Goal: Task Accomplishment & Management: Use online tool/utility

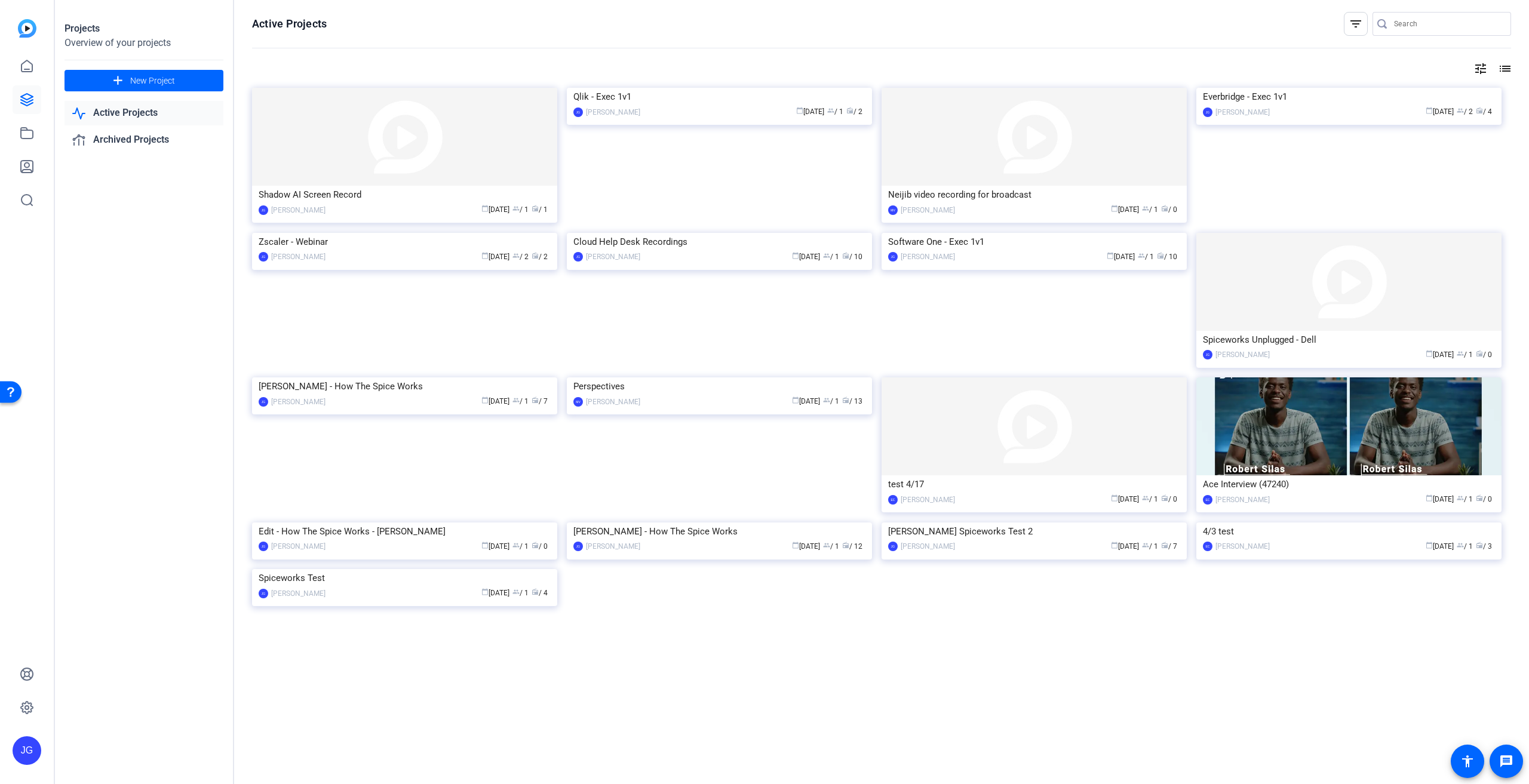
click at [136, 117] on link "Active Projects" at bounding box center [143, 113] width 159 height 25
click at [688, 88] on img at bounding box center [718, 88] width 305 height 0
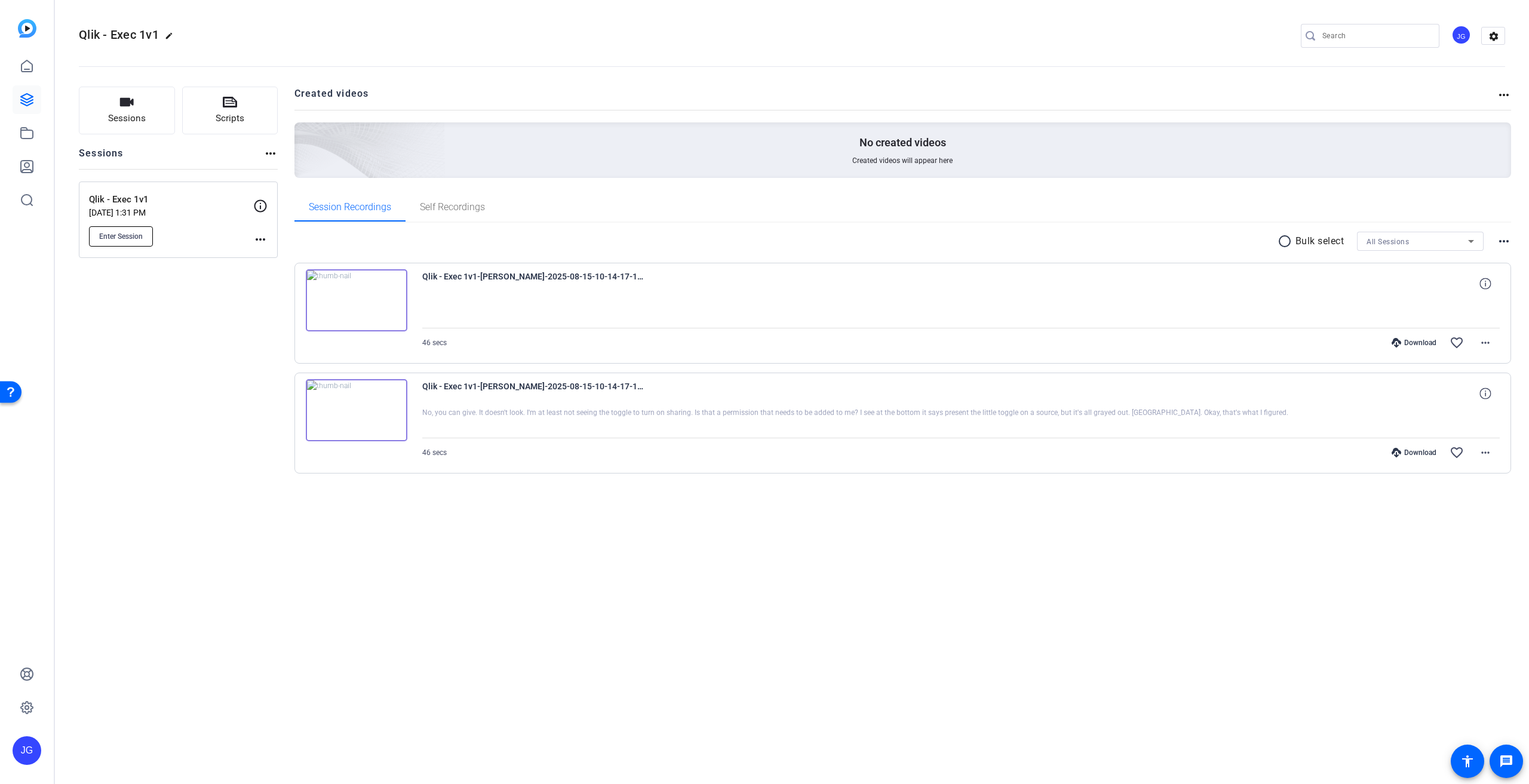
click at [123, 235] on span "Enter Session" at bounding box center [121, 237] width 44 height 10
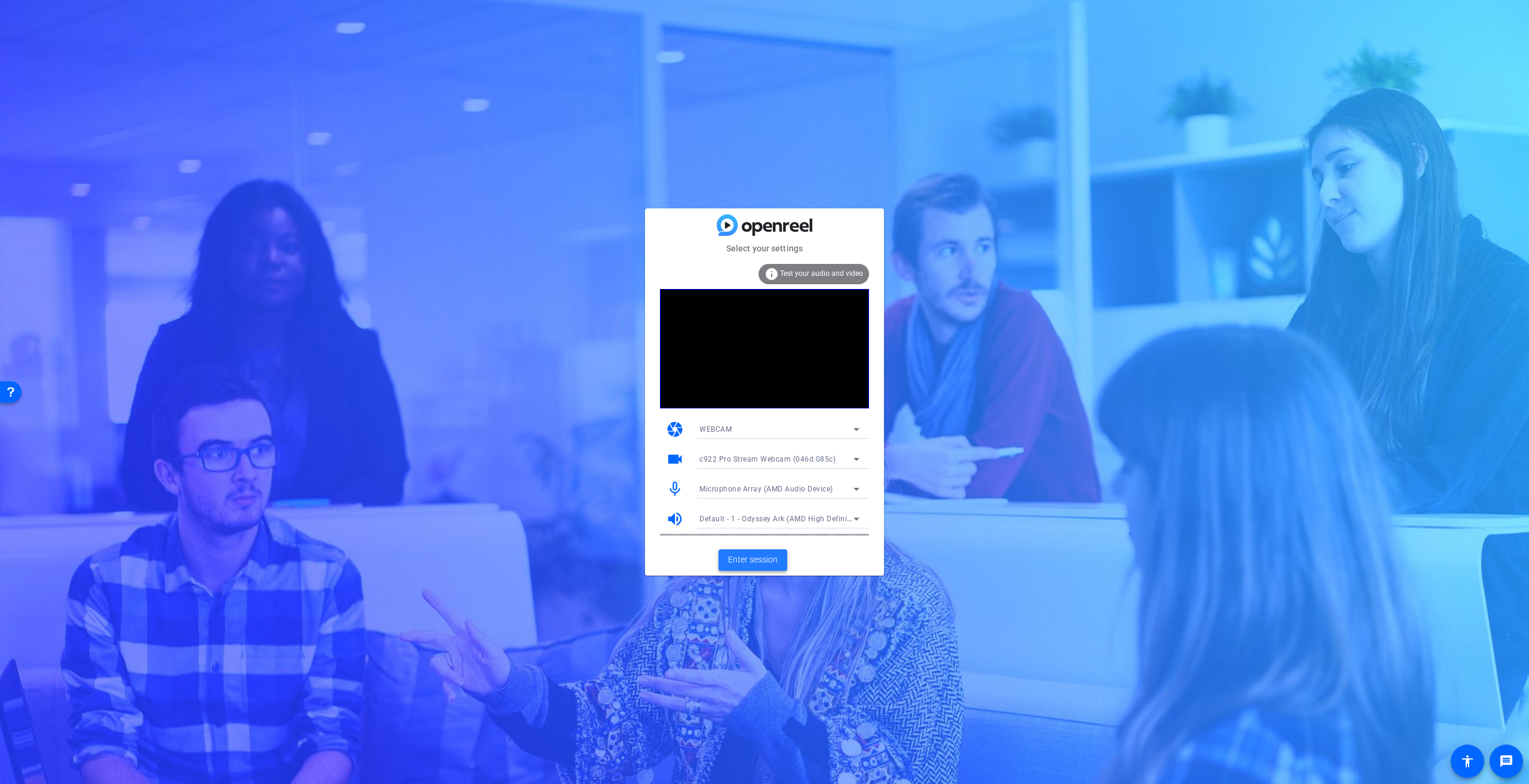
click at [765, 558] on span "Enter session" at bounding box center [753, 559] width 49 height 12
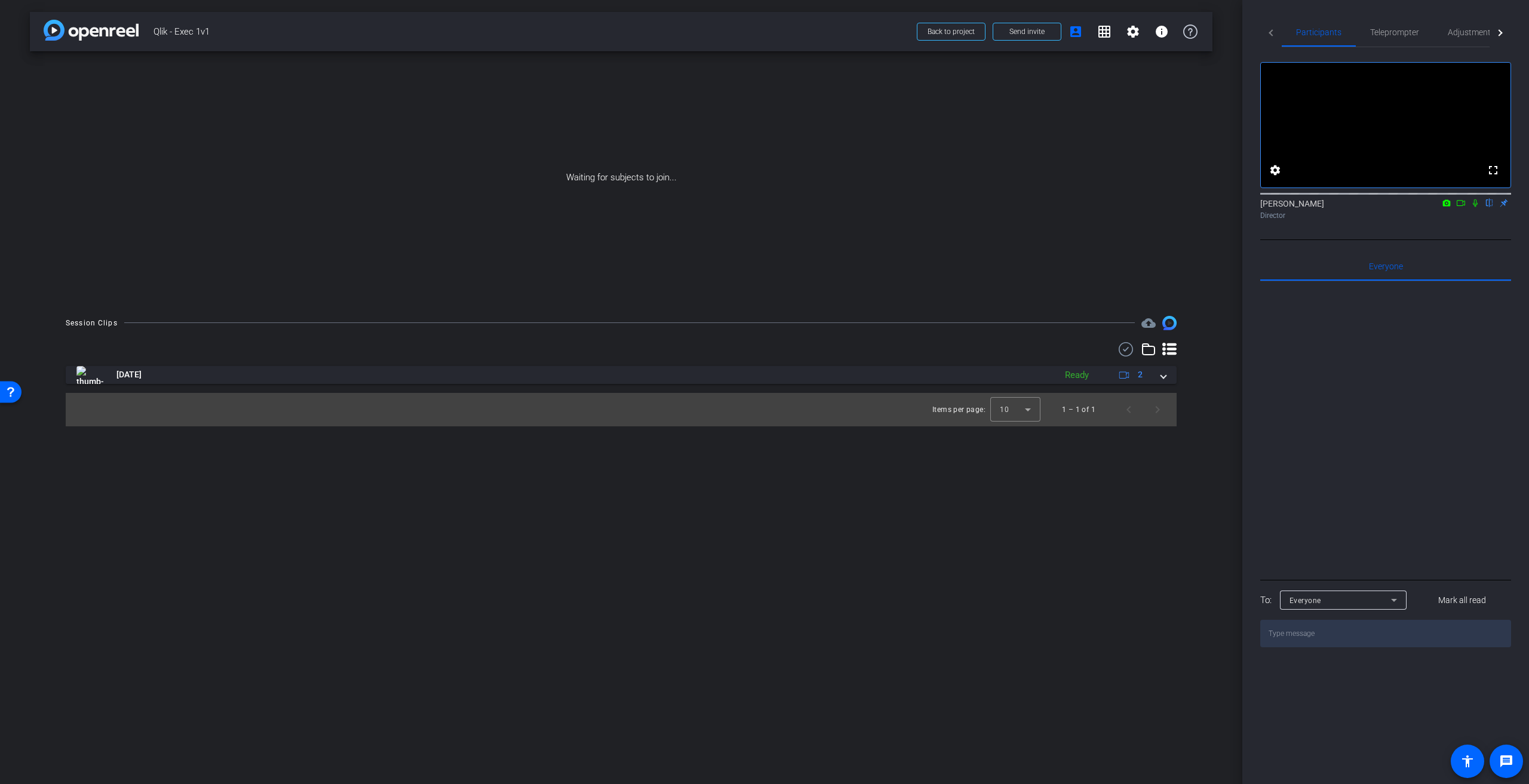
click at [1511, 500] on div "Participants Teleprompter Adjustments Live fullscreen settings Jeff Grettler fl…" at bounding box center [1385, 392] width 287 height 784
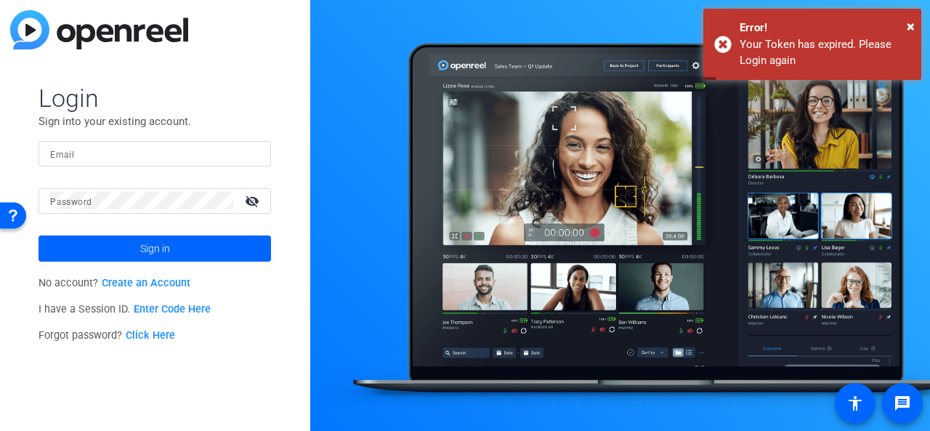
click at [182, 157] on input "Email" at bounding box center [154, 153] width 209 height 17
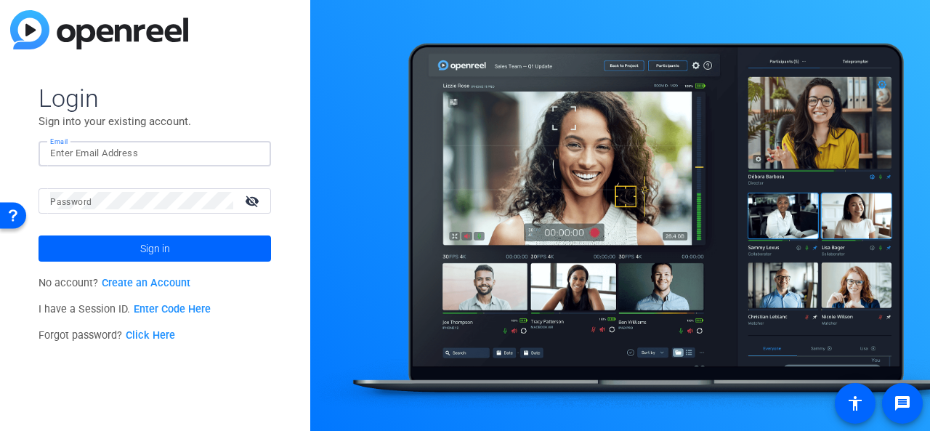
type input "jeffgr@spiceworks.com"
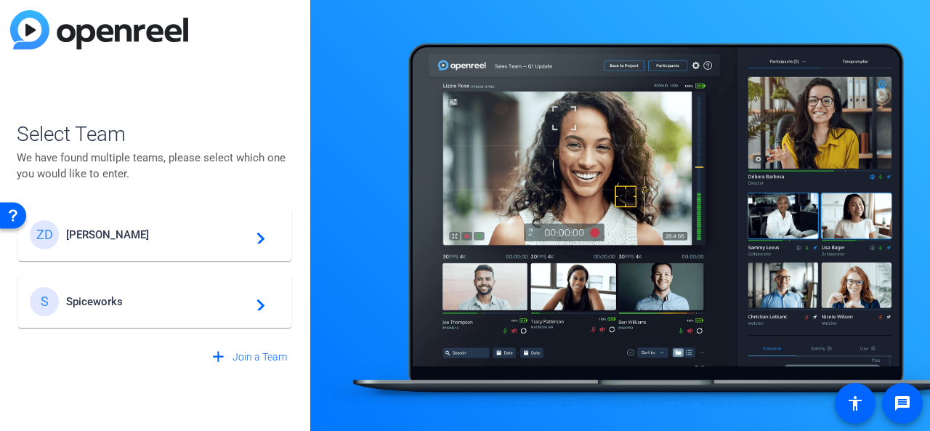
click at [137, 240] on span "Ziff Davis" at bounding box center [157, 234] width 182 height 13
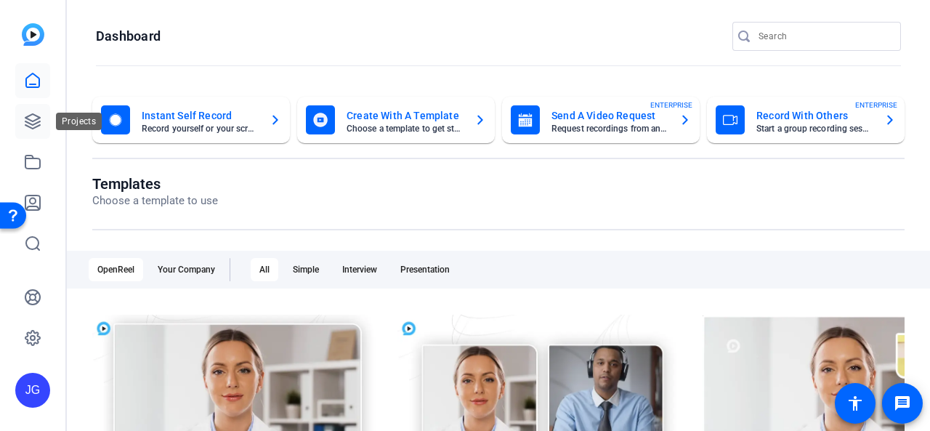
click at [36, 129] on icon at bounding box center [32, 121] width 17 height 17
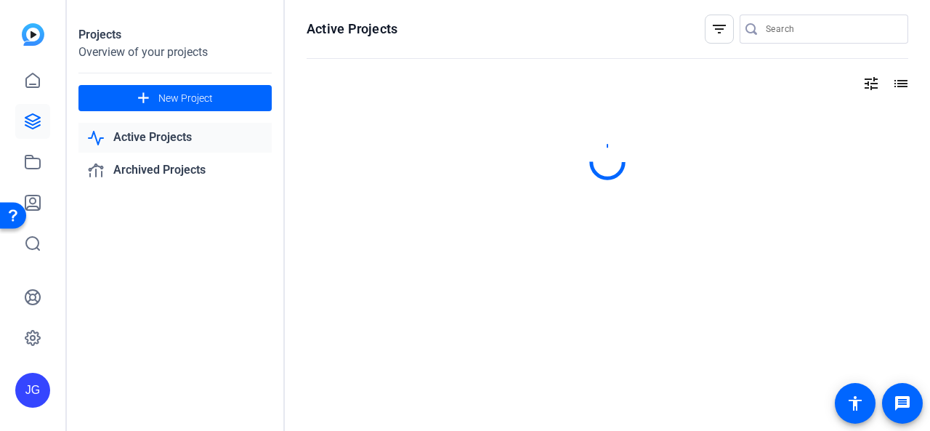
click at [158, 145] on link "Active Projects" at bounding box center [174, 138] width 193 height 30
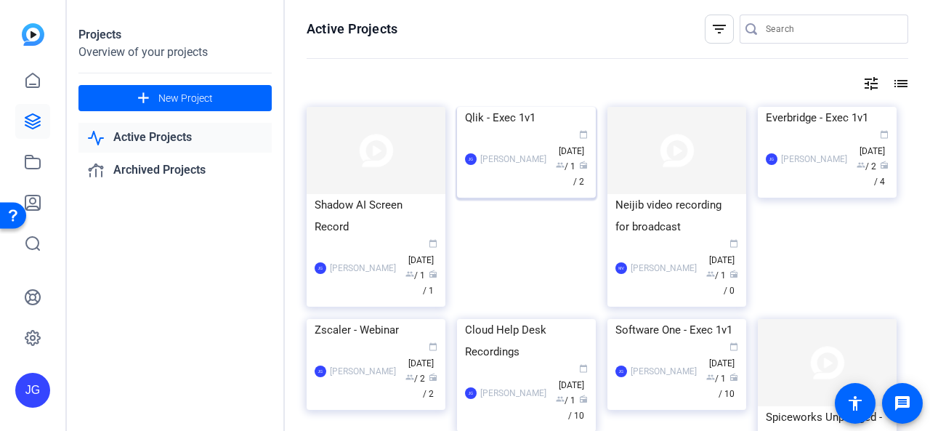
click at [523, 107] on img at bounding box center [526, 107] width 139 height 0
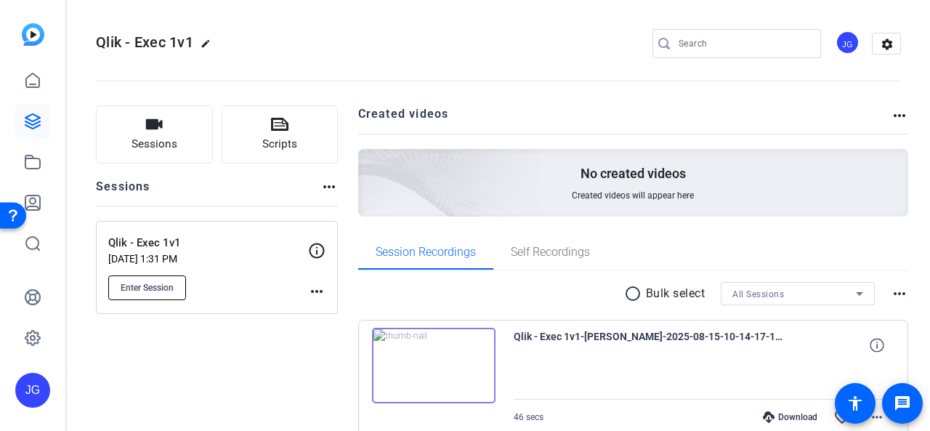
click at [155, 278] on button "Enter Session" at bounding box center [147, 287] width 78 height 25
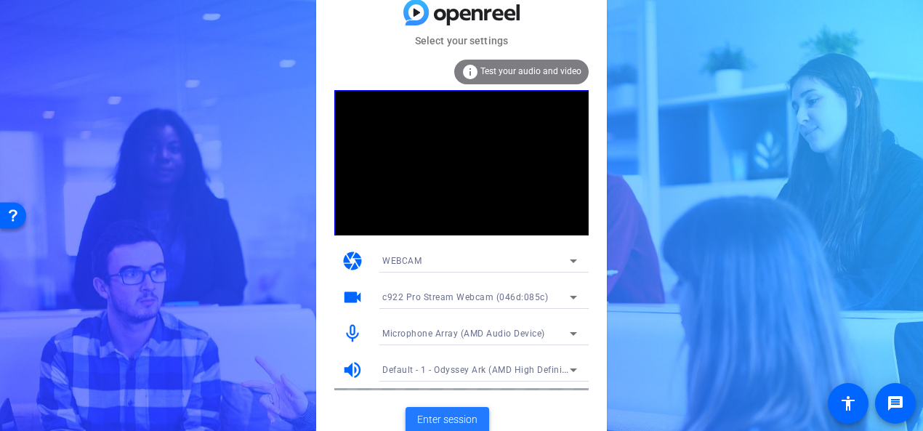
click at [465, 410] on span at bounding box center [447, 419] width 84 height 35
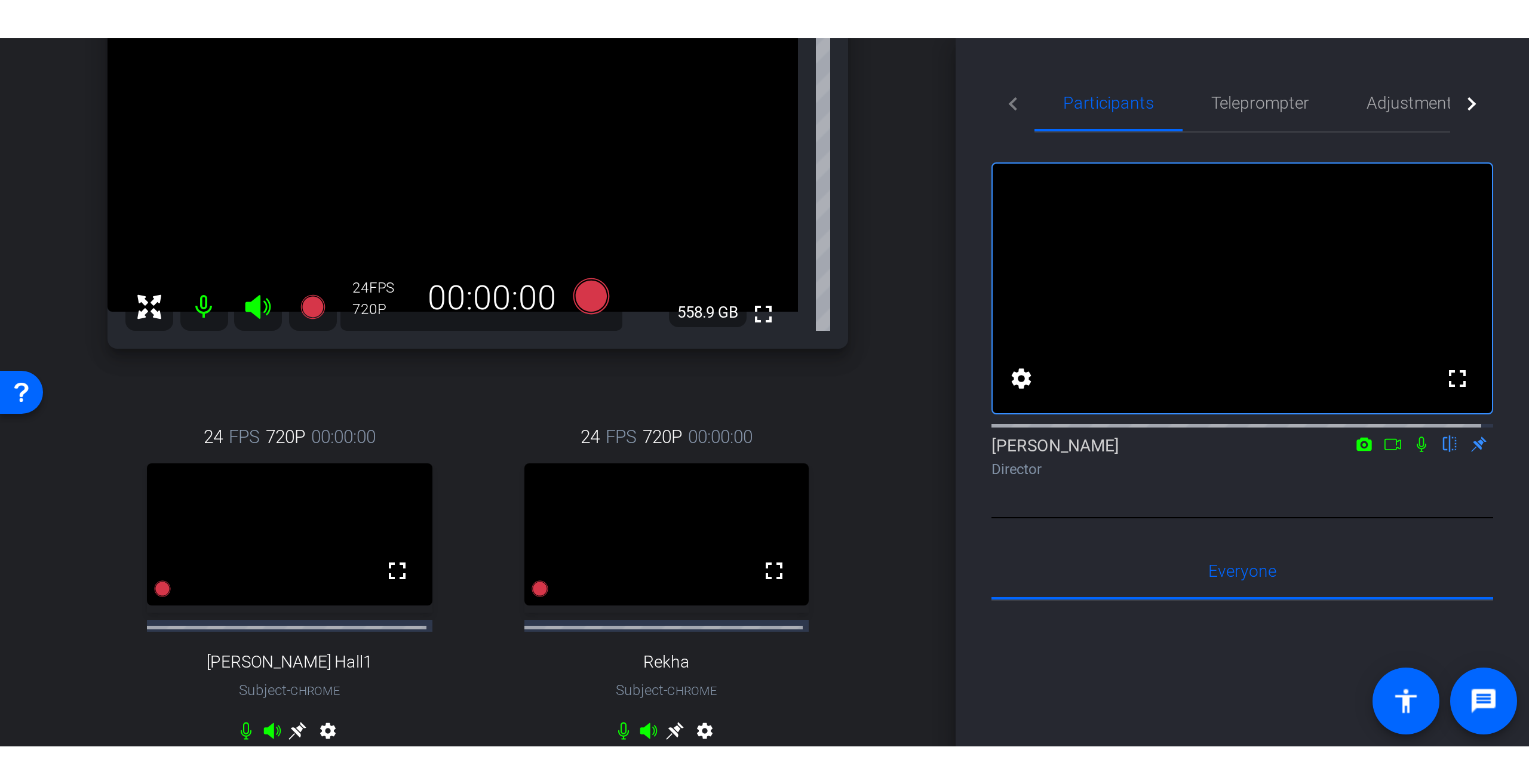
scroll to position [119, 0]
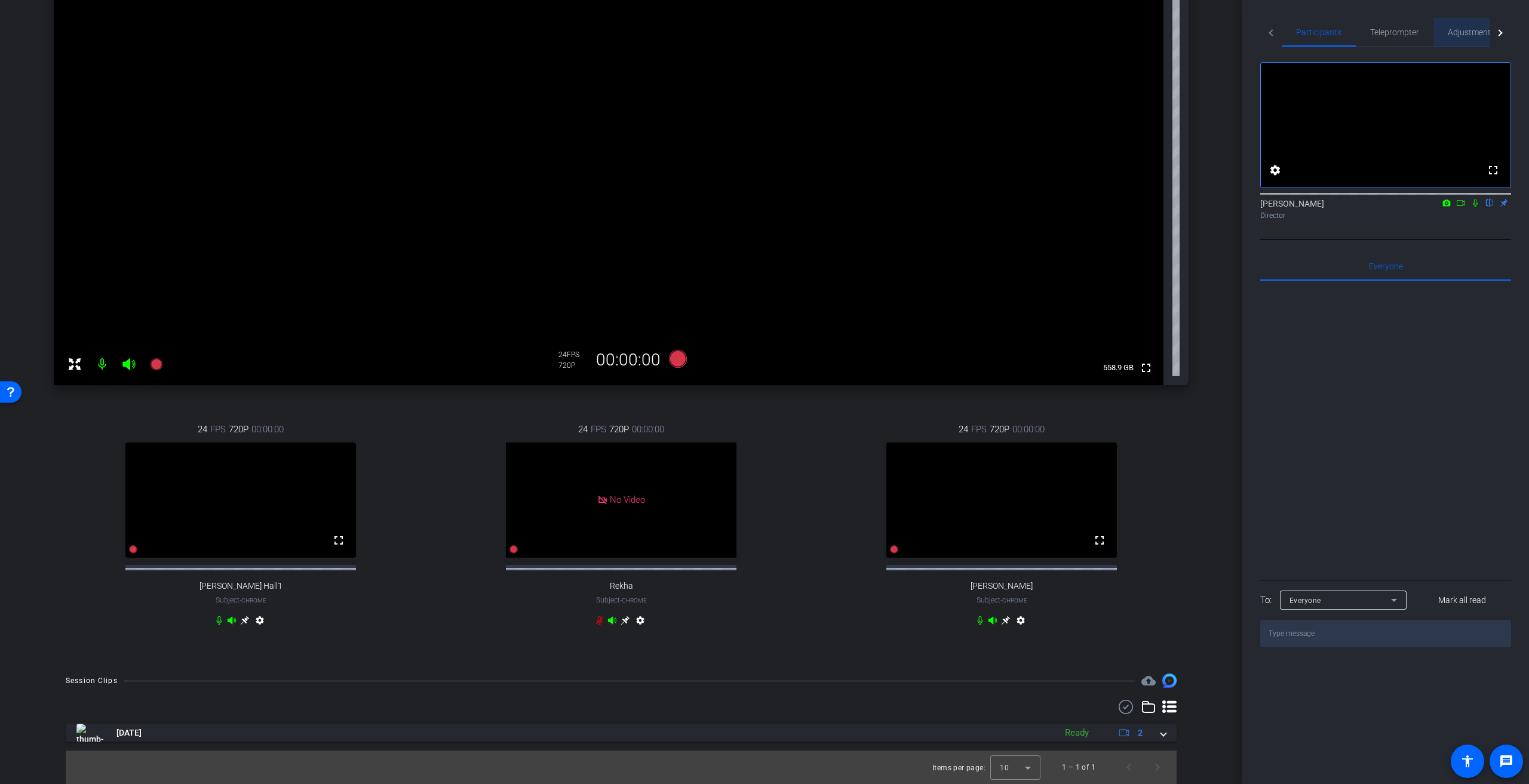
click at [758, 33] on span "Adjustments" at bounding box center [1471, 32] width 47 height 8
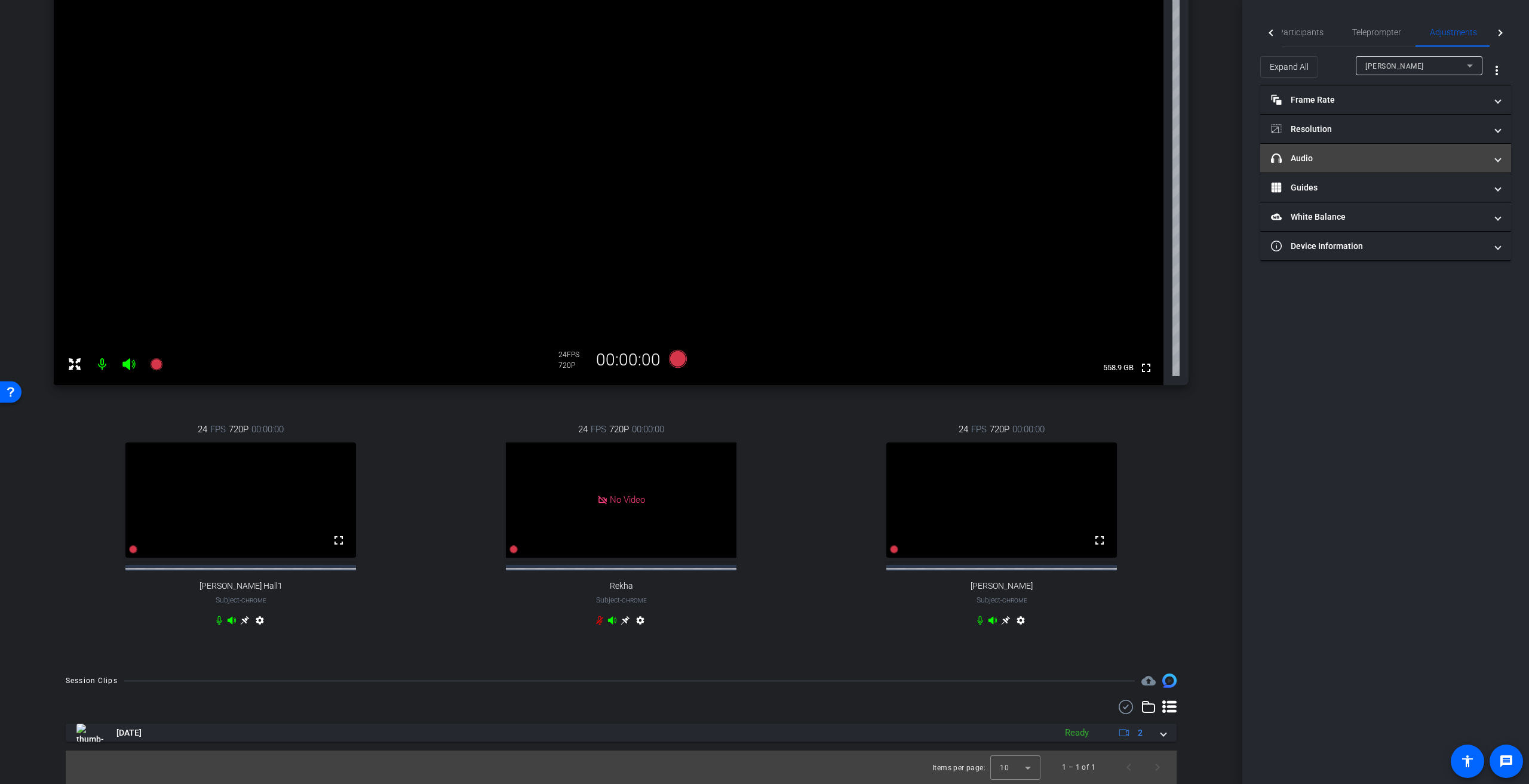
click at [758, 156] on mat-panel-title "headphone icon Audio" at bounding box center [1379, 158] width 215 height 12
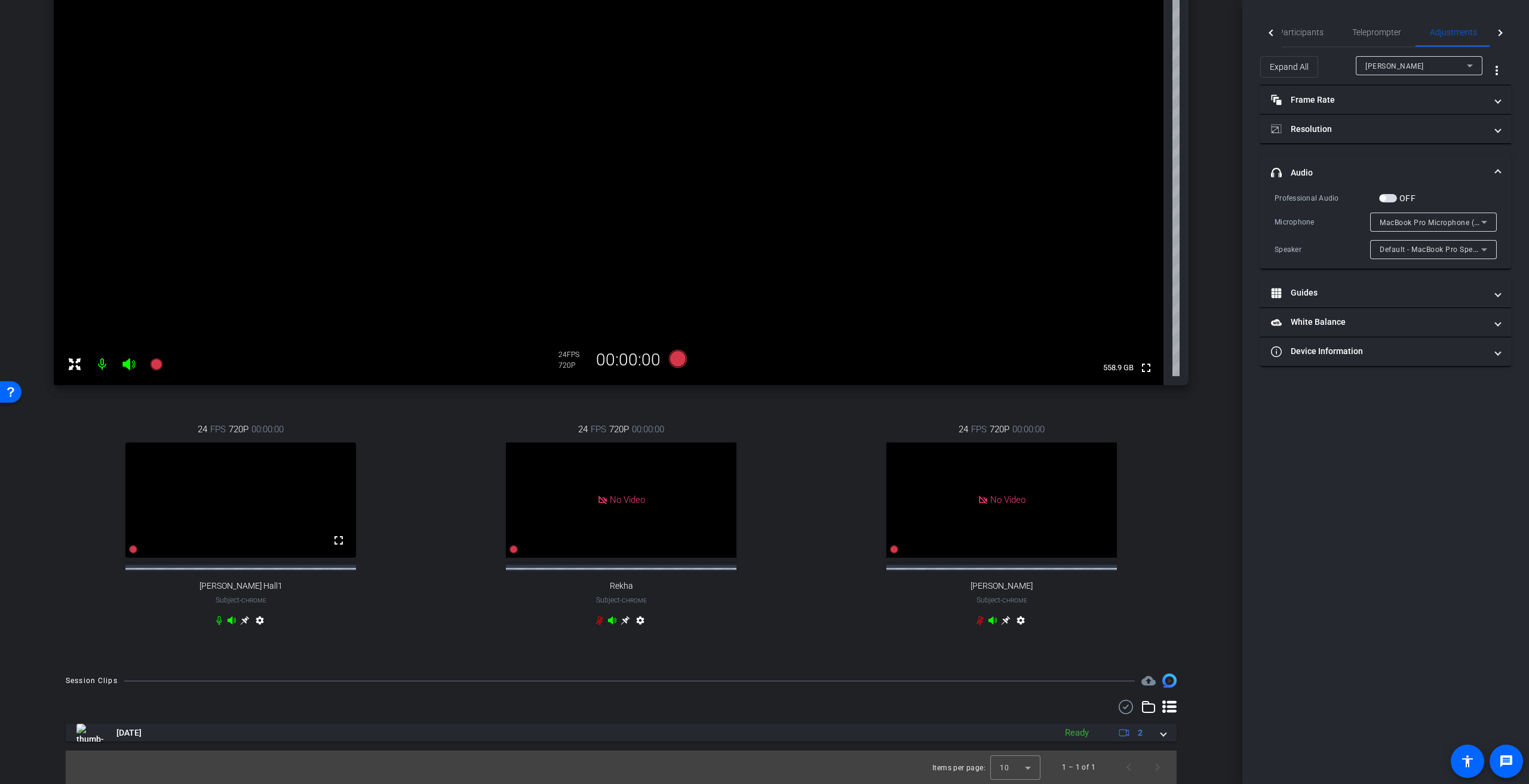
click at [758, 65] on div "Andrew" at bounding box center [1416, 66] width 102 height 15
click at [758, 106] on mat-option "Jason Hall1" at bounding box center [1419, 108] width 127 height 19
click at [758, 195] on span "button" at bounding box center [1388, 198] width 18 height 8
click at [758, 291] on input "range" at bounding box center [1390, 293] width 247 height 26
click at [758, 198] on span "button" at bounding box center [1388, 198] width 18 height 8
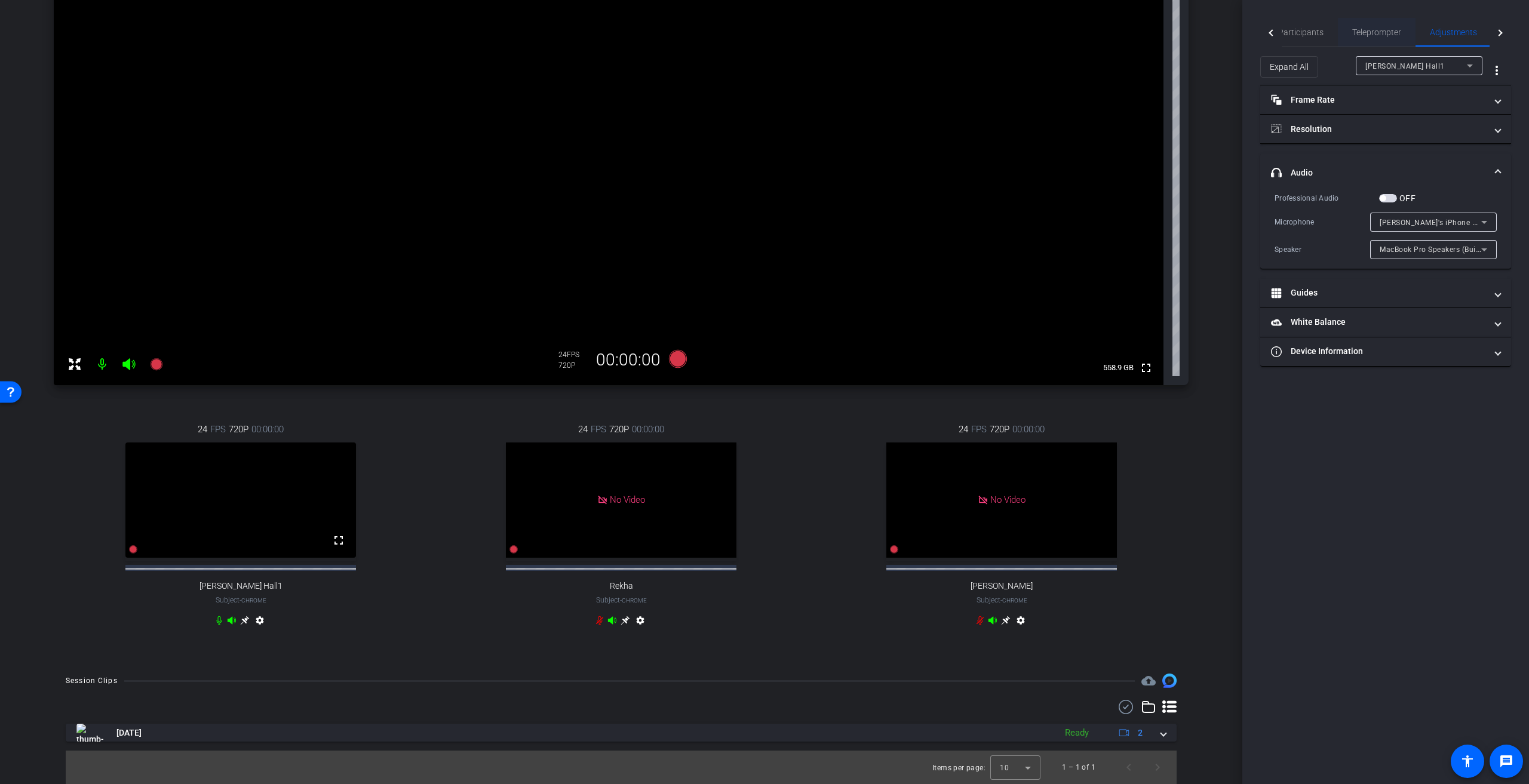
click at [758, 36] on span "Teleprompter" at bounding box center [1377, 32] width 49 height 8
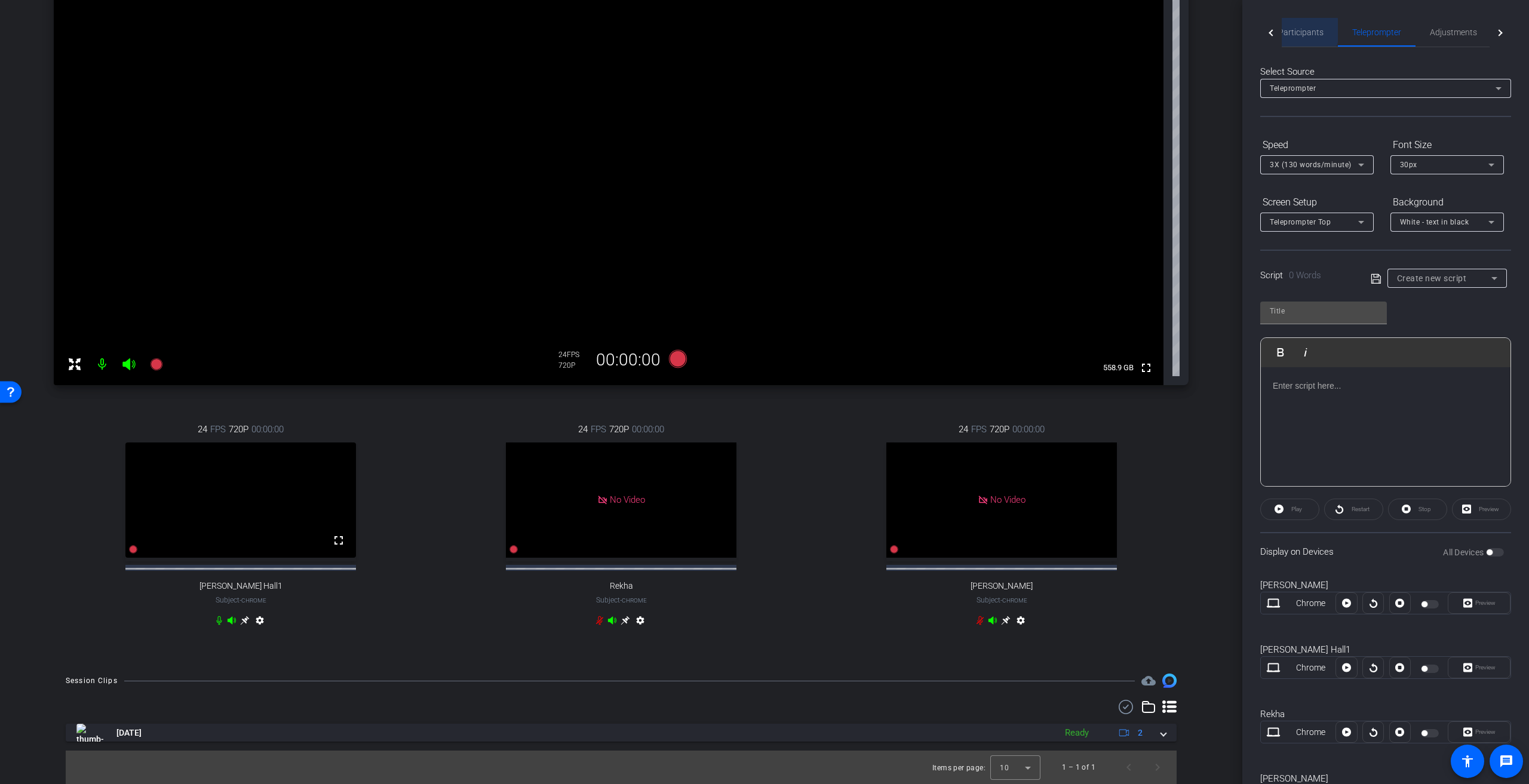
click at [758, 30] on span "Participants" at bounding box center [1300, 32] width 45 height 8
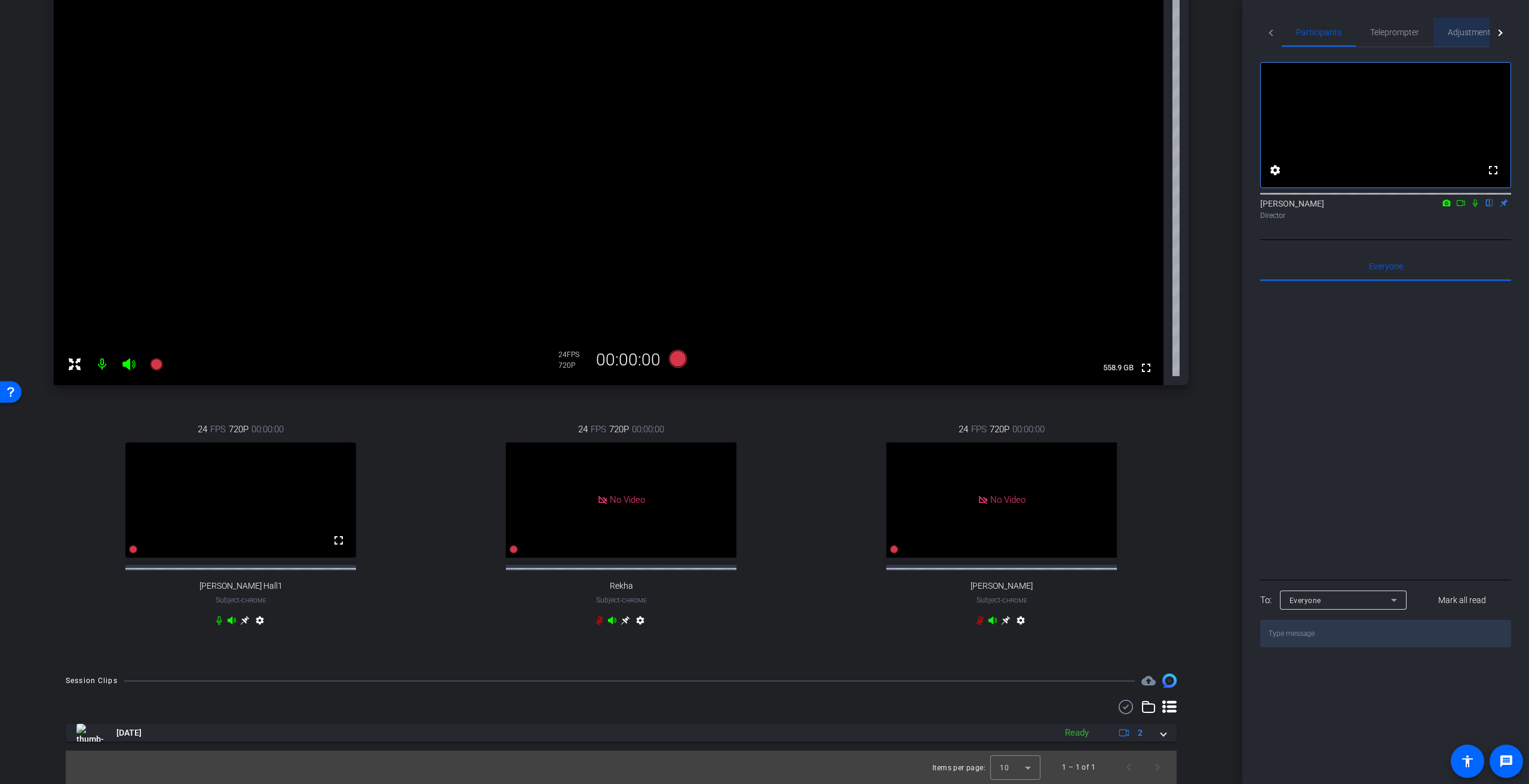
click at [758, 32] on span "Adjustments" at bounding box center [1471, 32] width 47 height 8
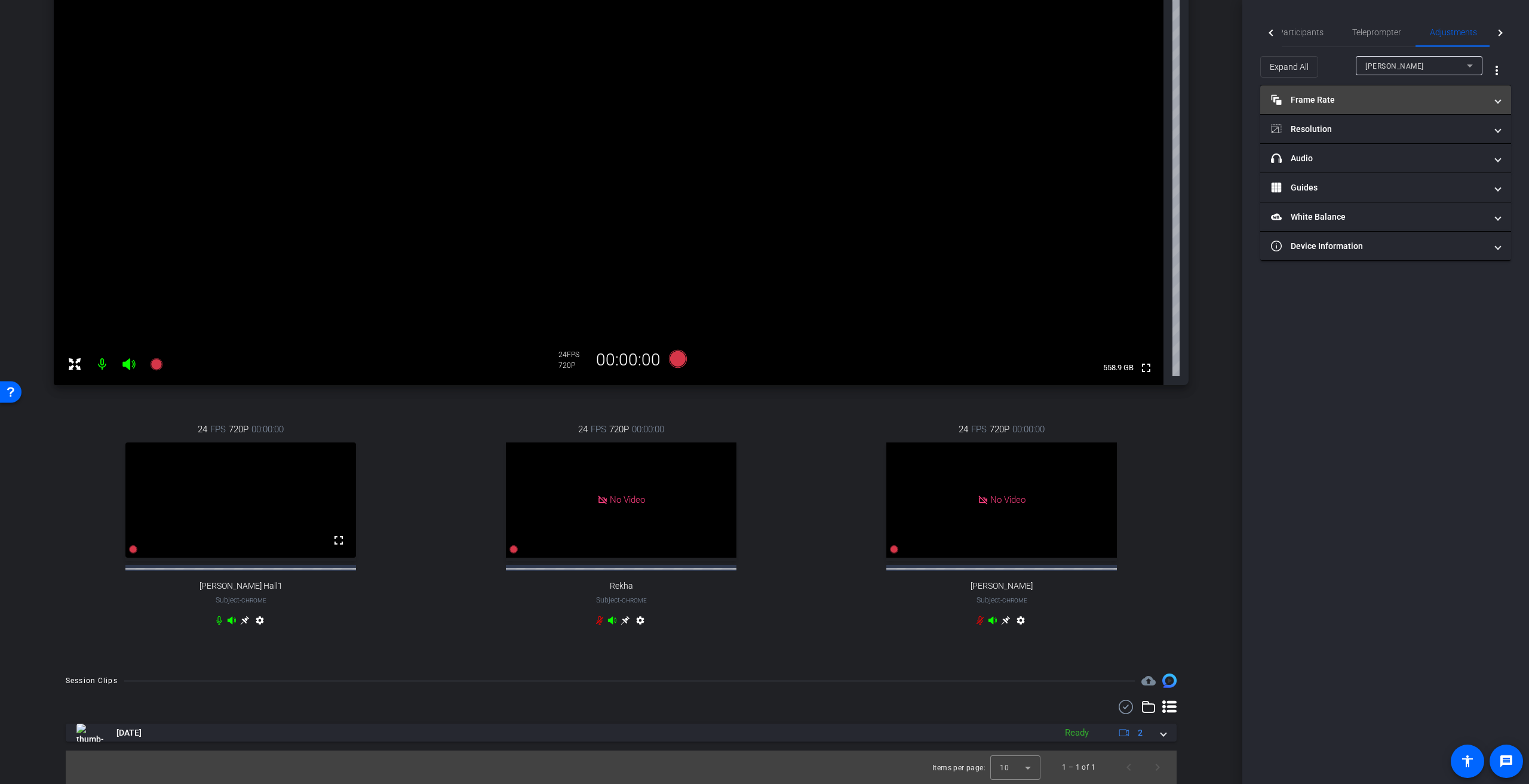
click at [758, 99] on span at bounding box center [1498, 99] width 5 height 12
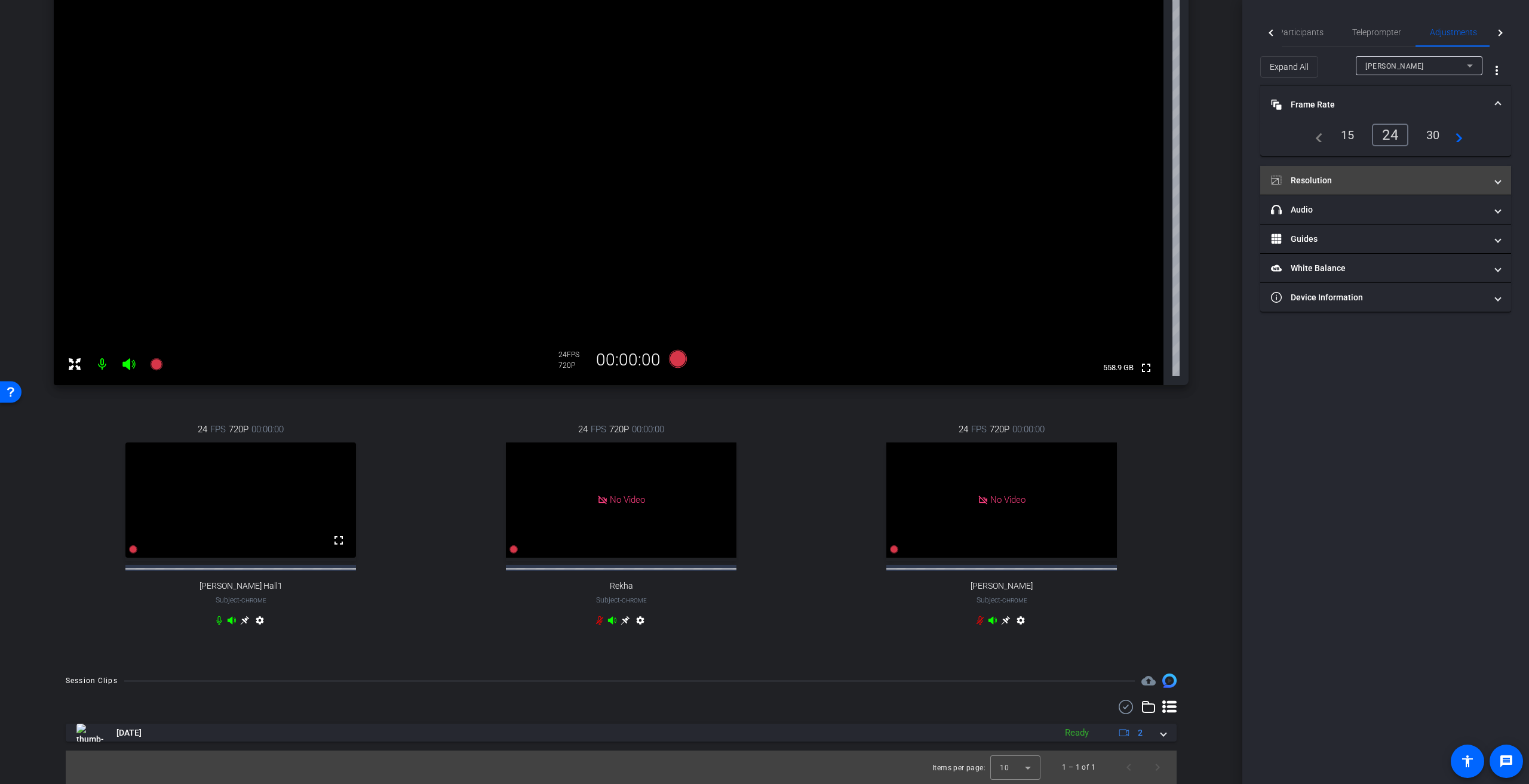
click at [758, 180] on span "Resolution" at bounding box center [1383, 180] width 224 height 12
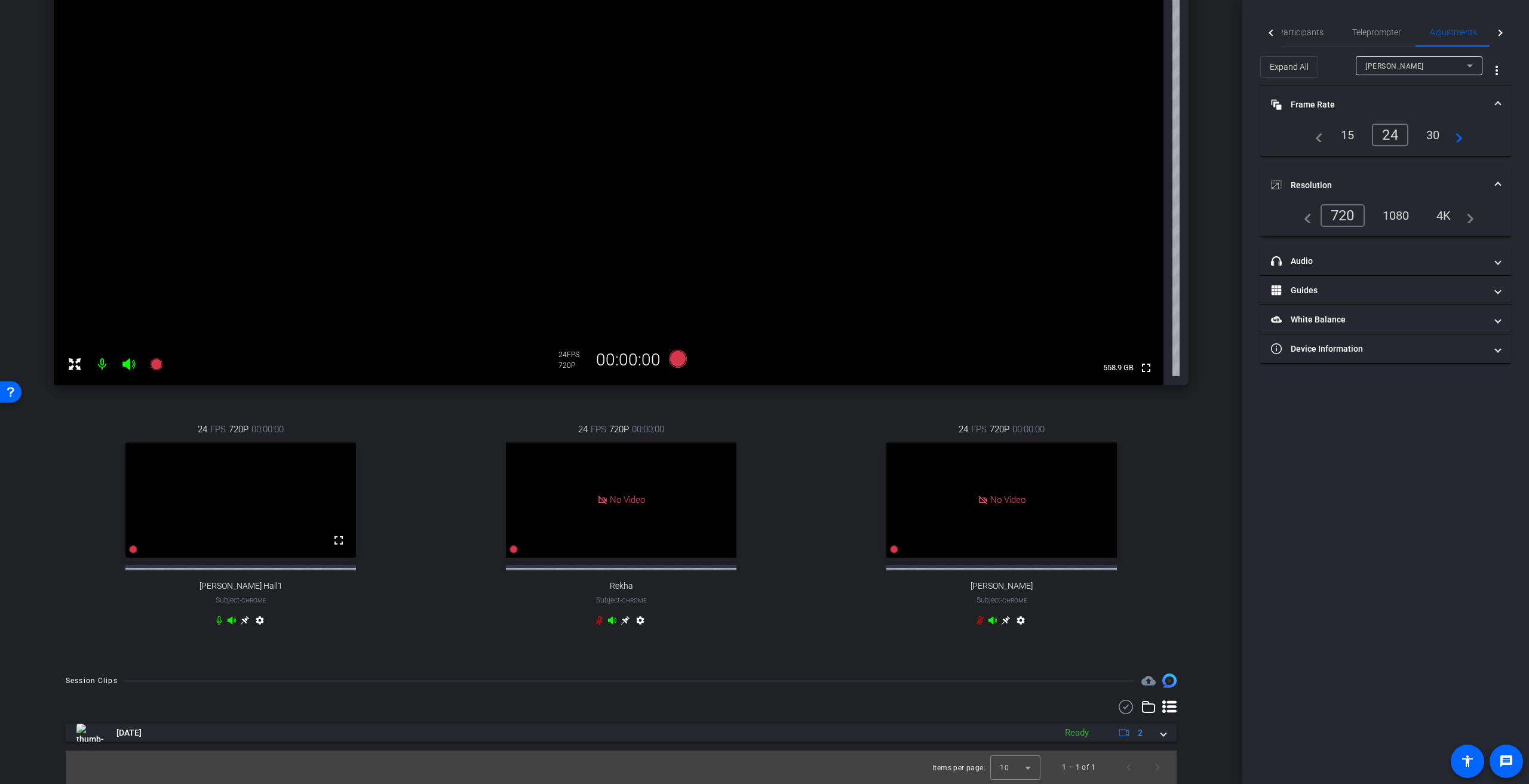
click at [758, 216] on div "1080" at bounding box center [1396, 215] width 44 height 21
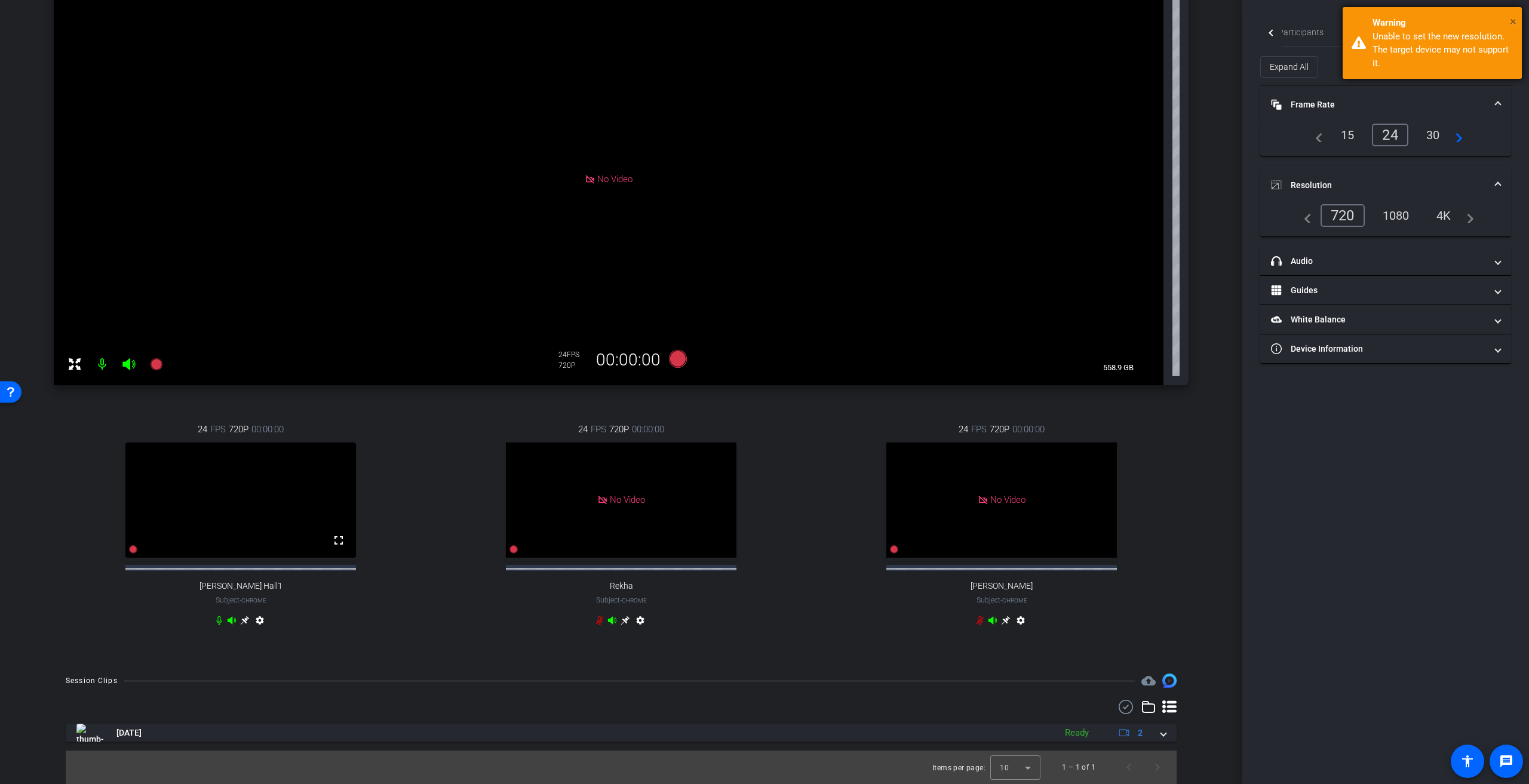
click at [758, 16] on span "×" at bounding box center [1513, 21] width 7 height 14
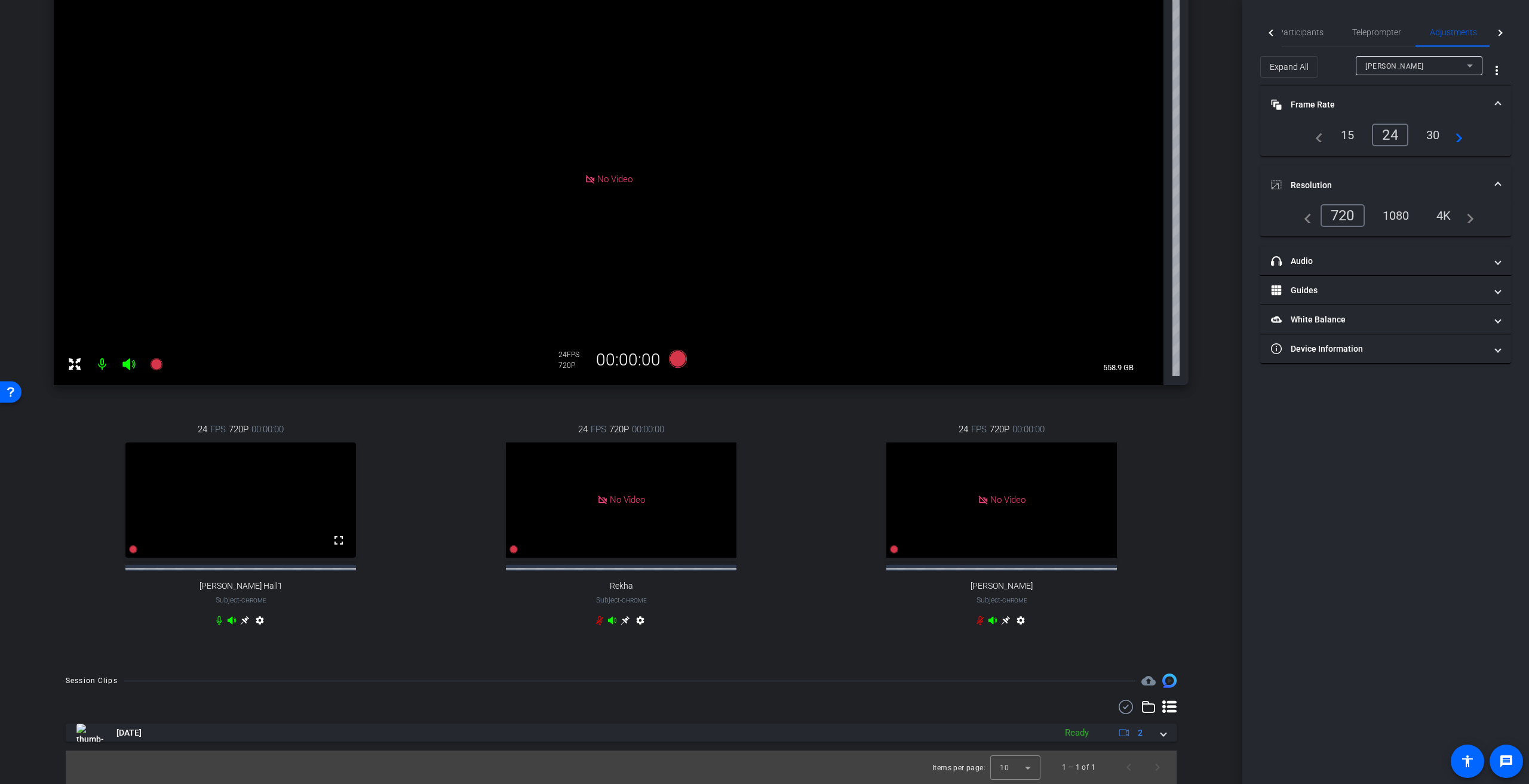
scroll to position [0, 0]
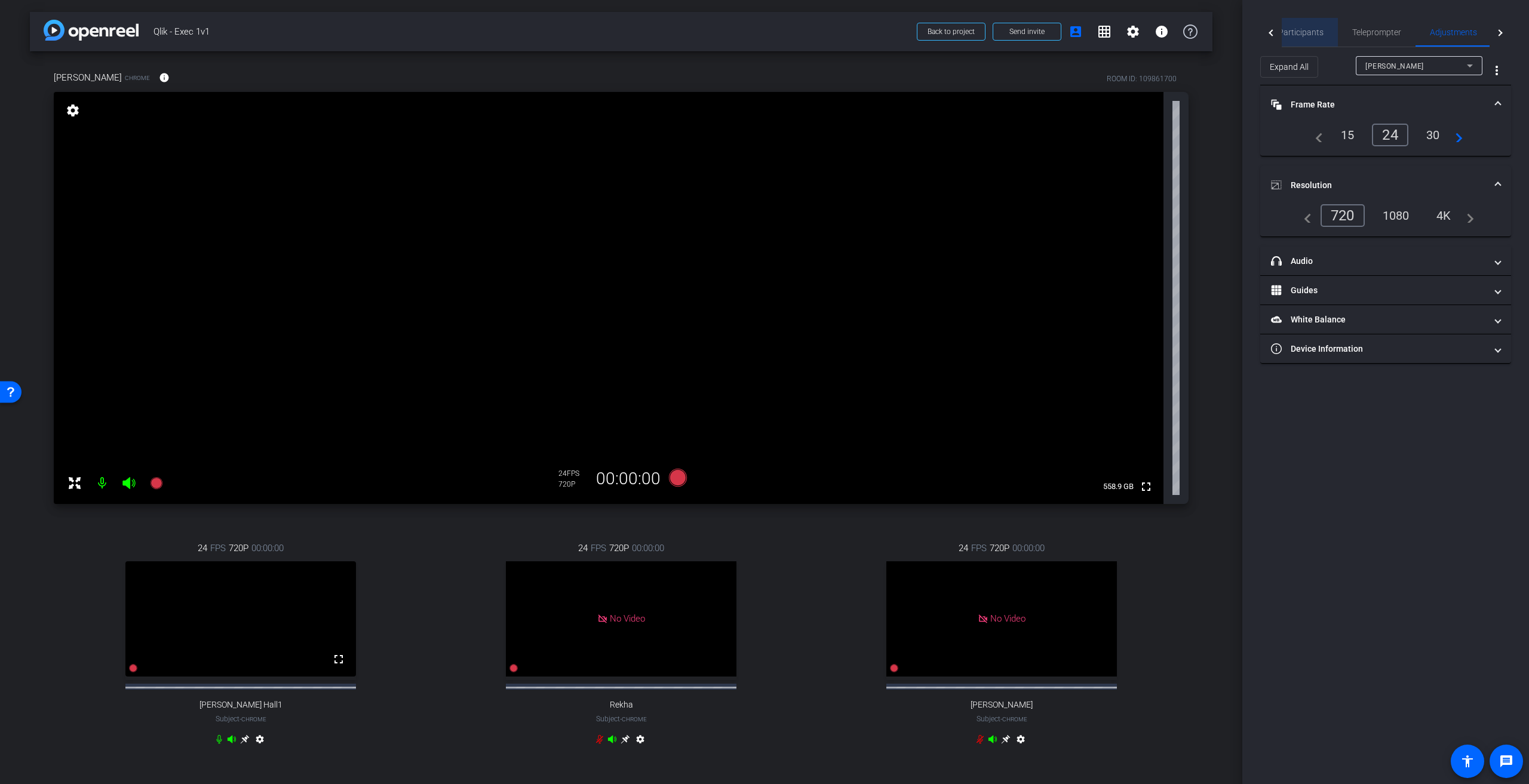
click at [758, 33] on span "Participants" at bounding box center [1300, 32] width 45 height 8
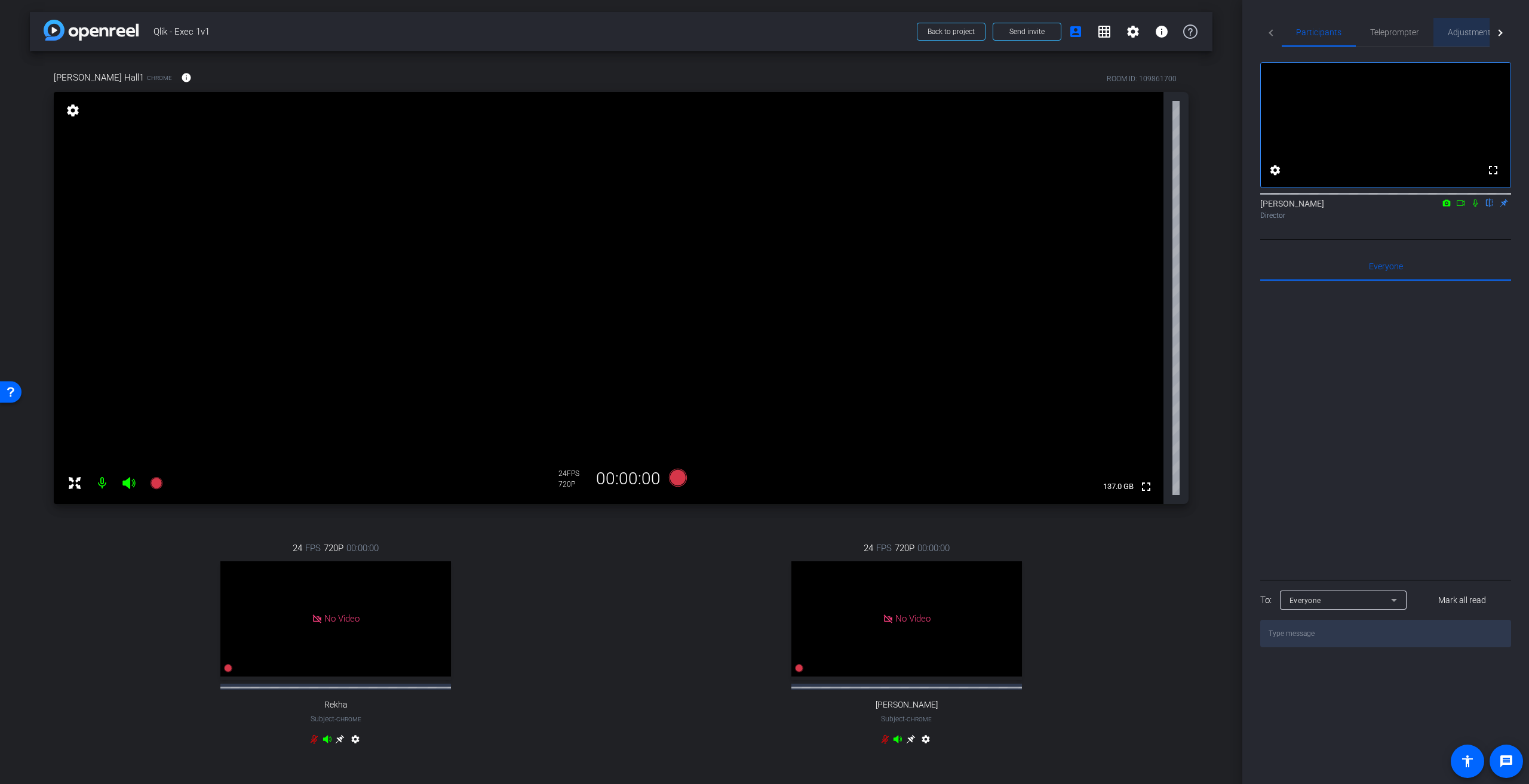
click at [758, 30] on span "Adjustments" at bounding box center [1471, 32] width 47 height 8
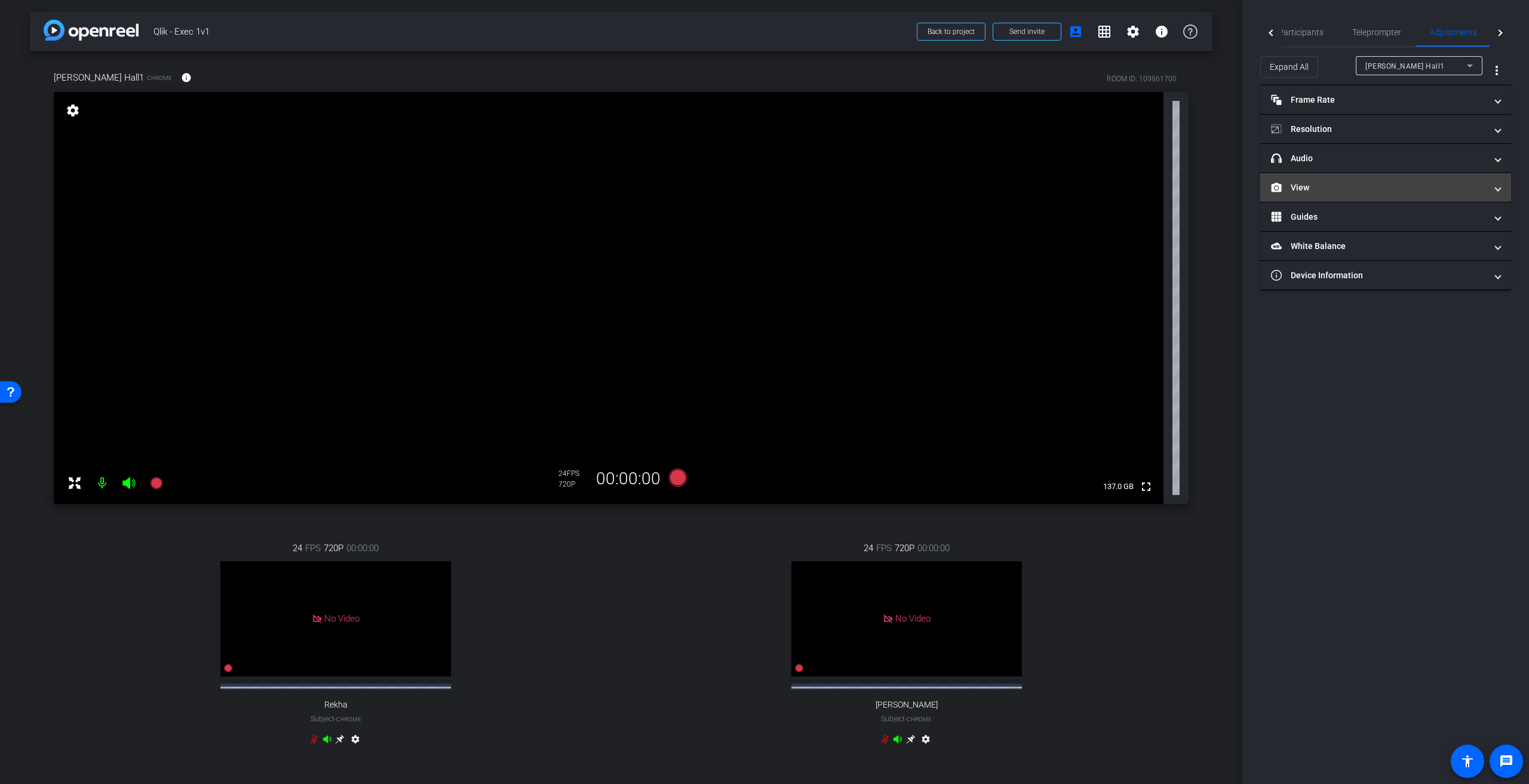
click at [758, 189] on span at bounding box center [1498, 187] width 5 height 12
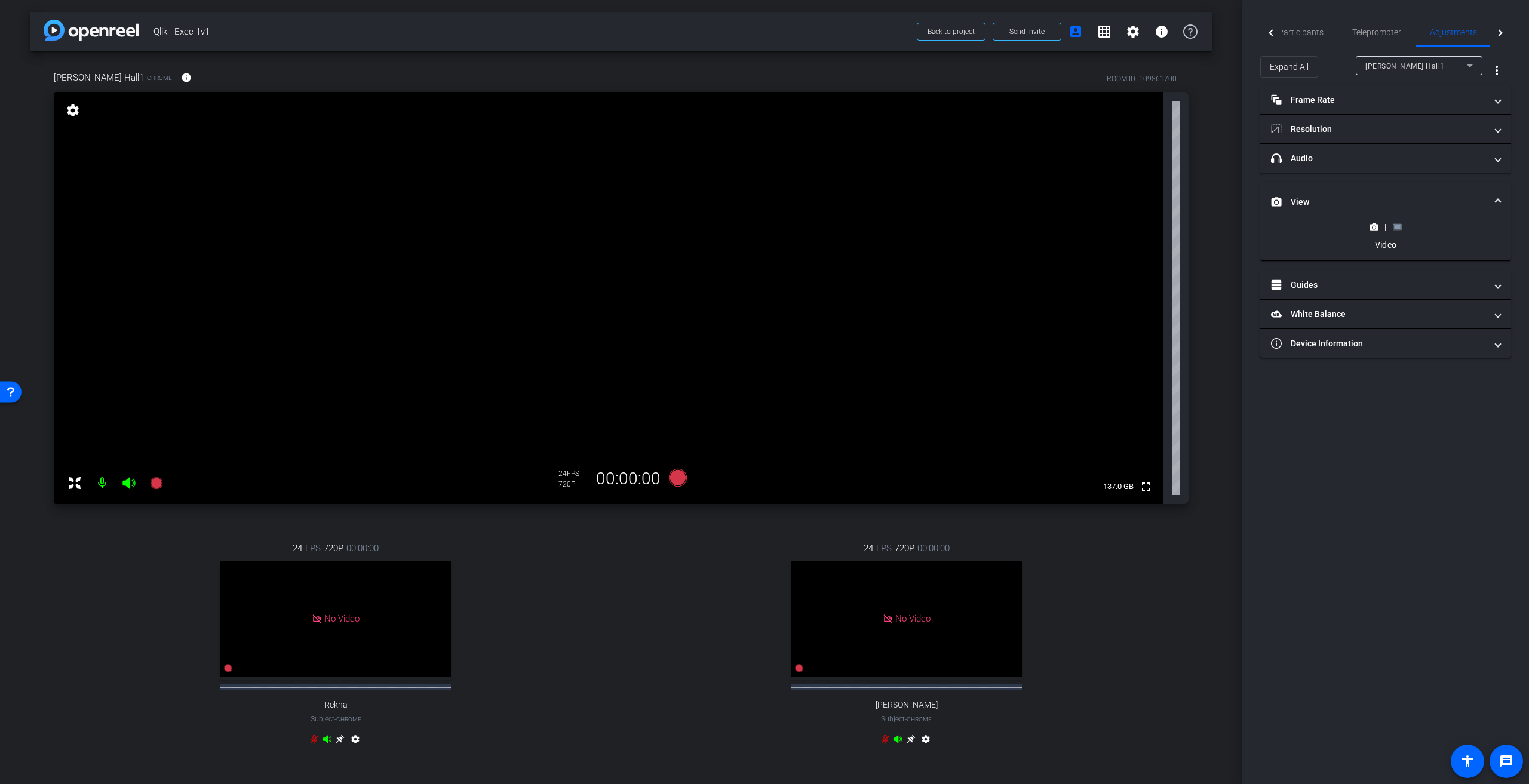
click at [758, 225] on rect at bounding box center [1397, 227] width 7 height 5
click at [758, 165] on icon at bounding box center [1374, 168] width 8 height 7
click at [758, 228] on rect at bounding box center [1397, 227] width 7 height 5
click at [758, 169] on icon at bounding box center [1374, 168] width 8 height 7
click at [758, 226] on rect at bounding box center [1397, 227] width 7 height 5
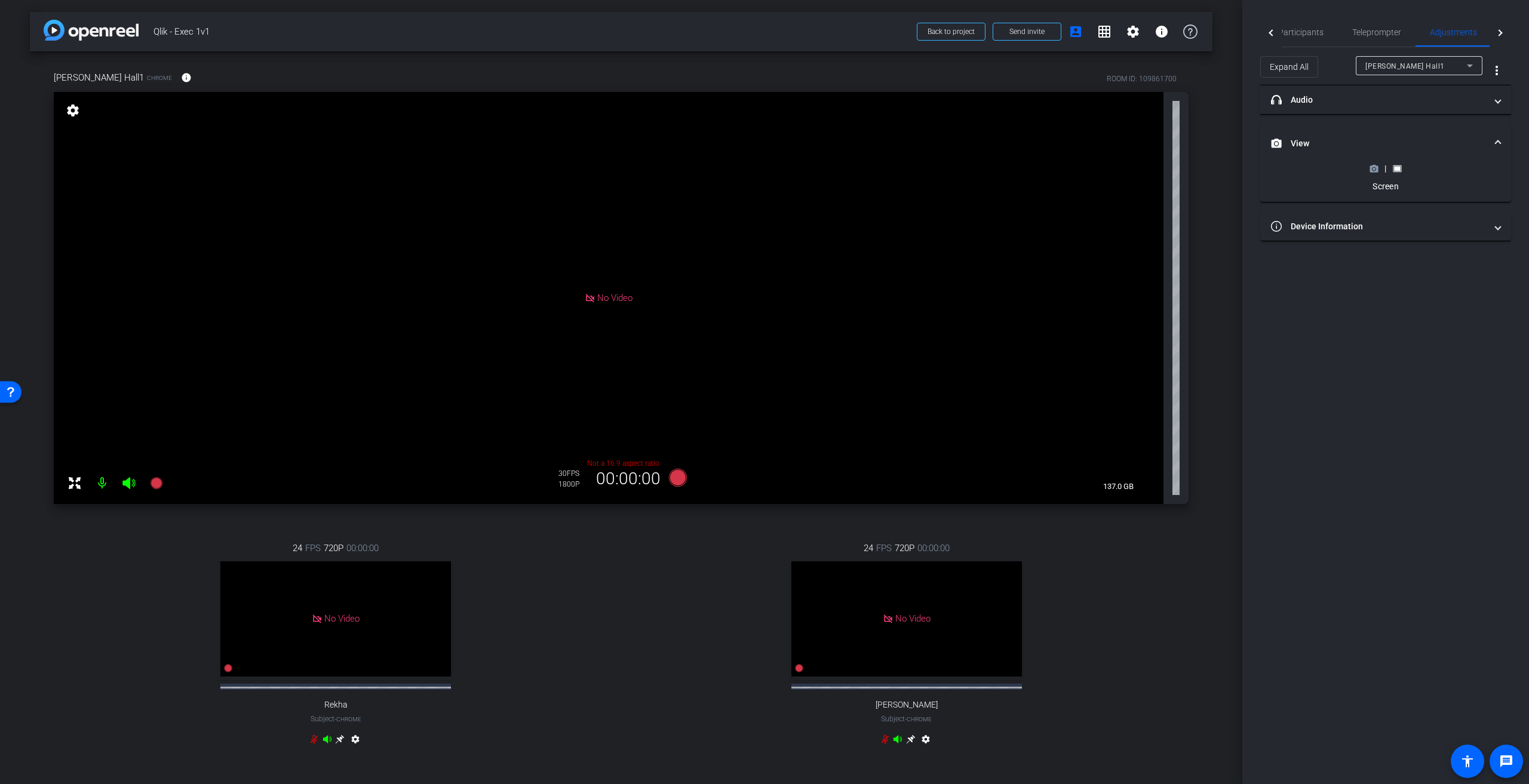
click at [758, 165] on icon at bounding box center [1374, 168] width 8 height 7
click at [675, 353] on icon at bounding box center [678, 477] width 18 height 18
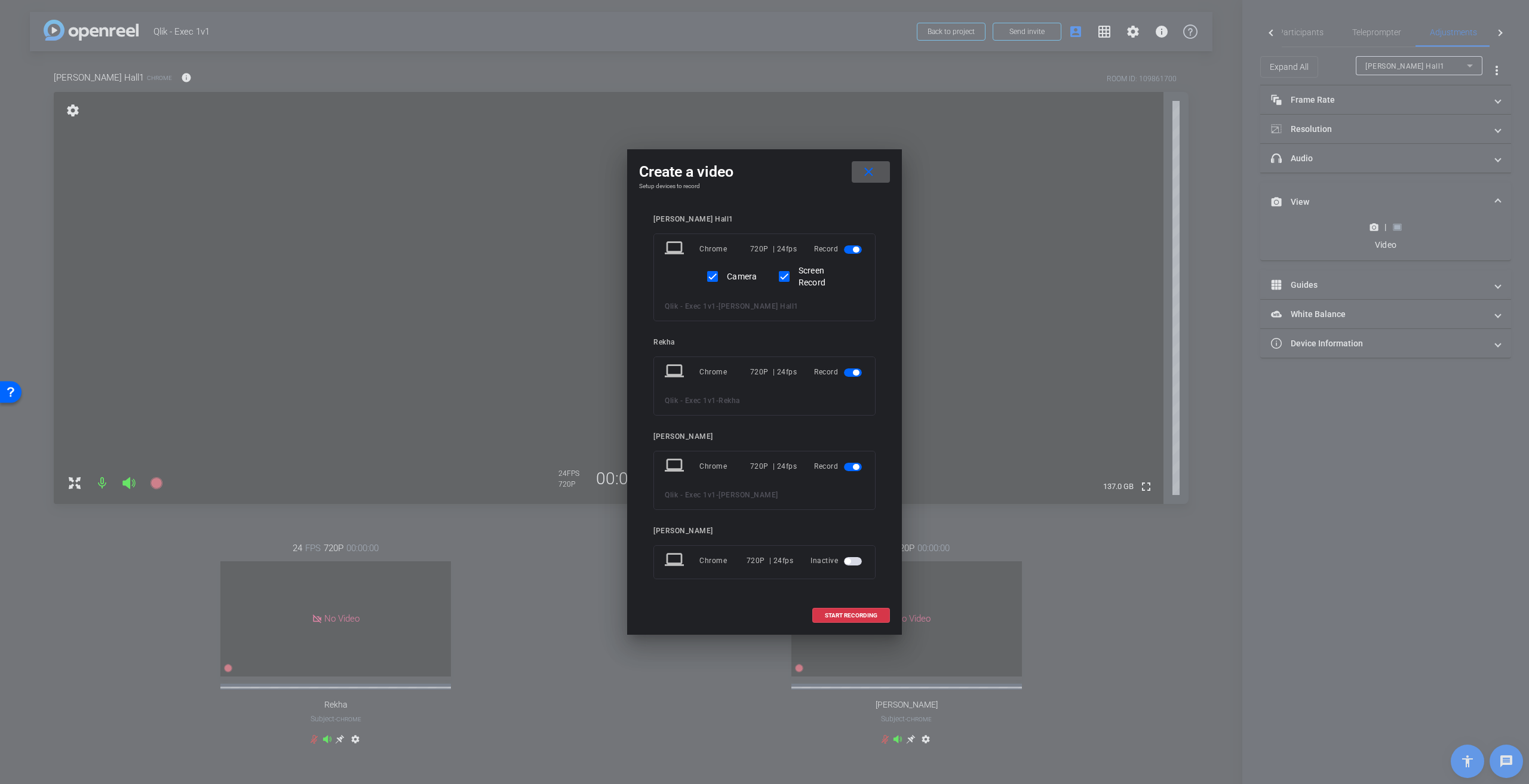
click at [758, 353] on span "button" at bounding box center [853, 372] width 18 height 8
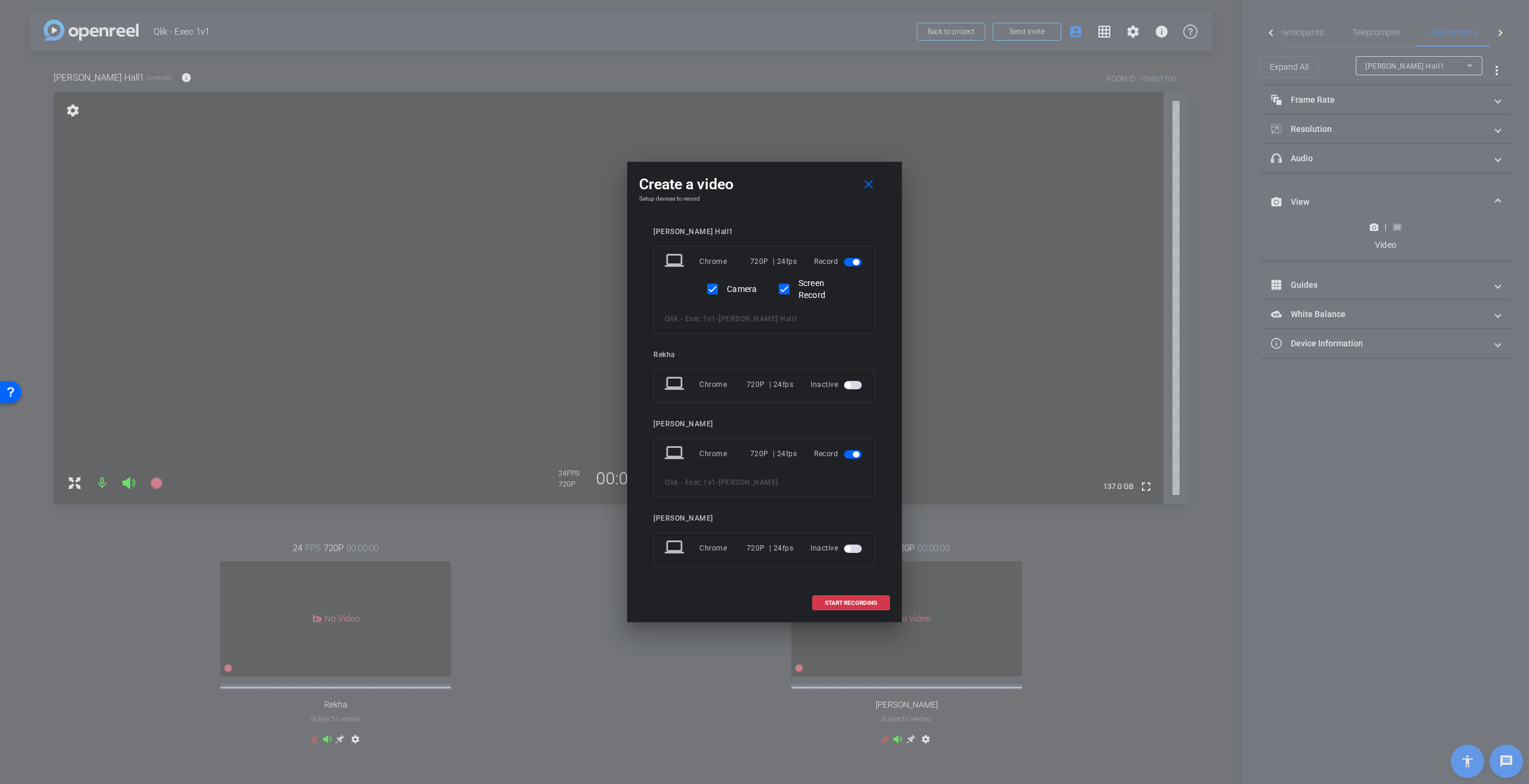
click at [758, 353] on span "button" at bounding box center [853, 454] width 18 height 8
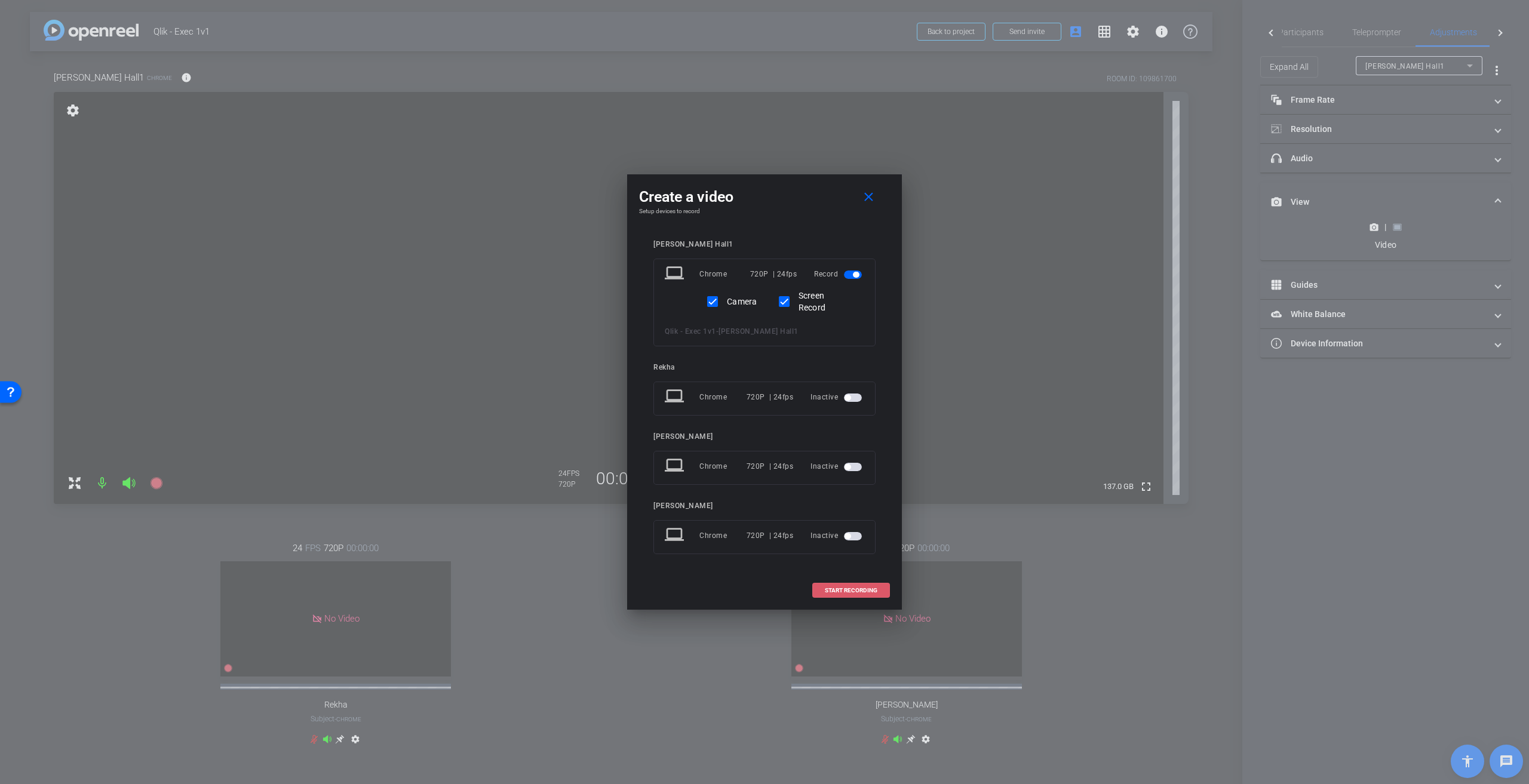
click at [758, 353] on span "START RECORDING" at bounding box center [851, 590] width 53 height 6
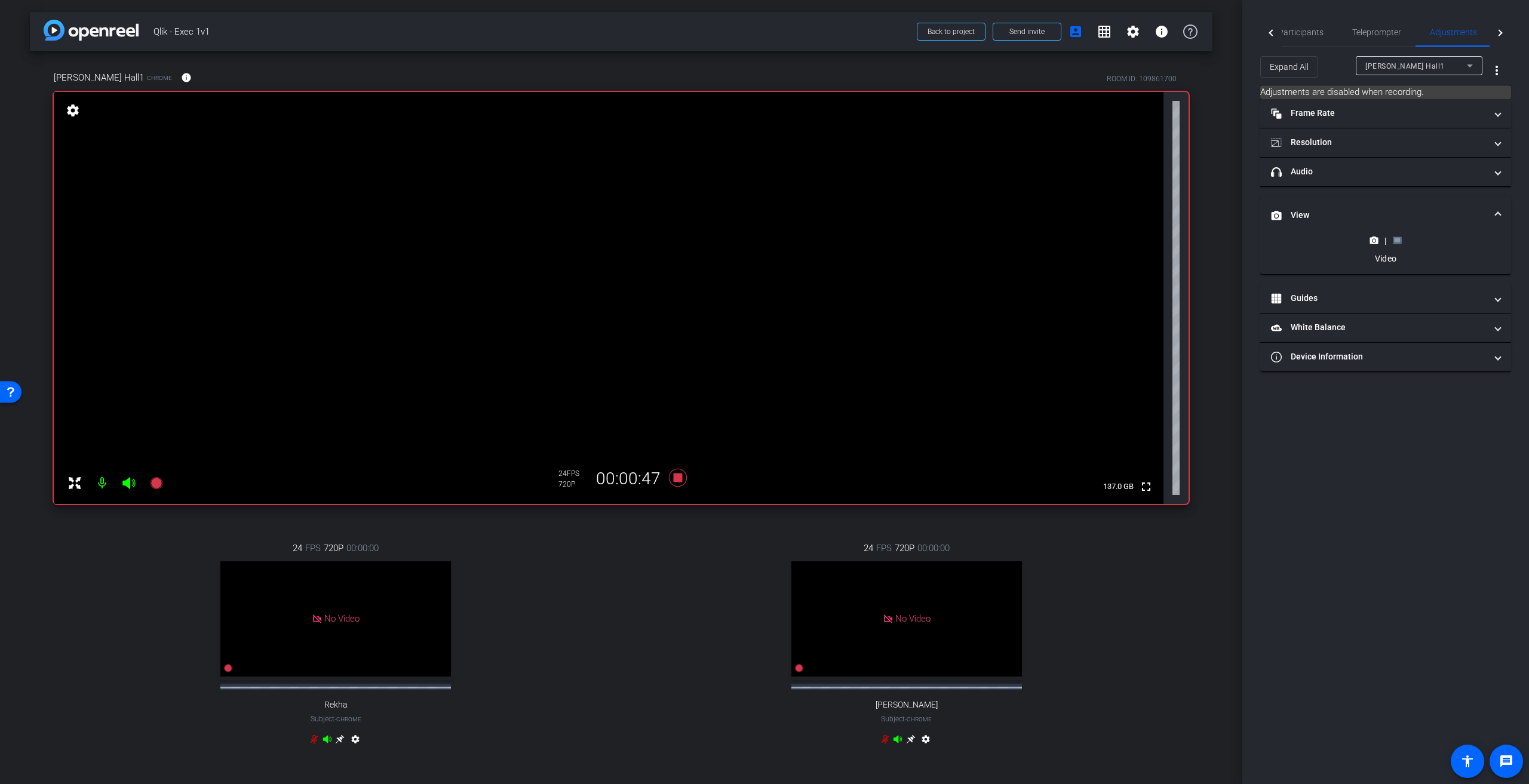
click at [758, 241] on rect at bounding box center [1397, 241] width 7 height 5
click at [758, 30] on span "Participants" at bounding box center [1300, 32] width 45 height 8
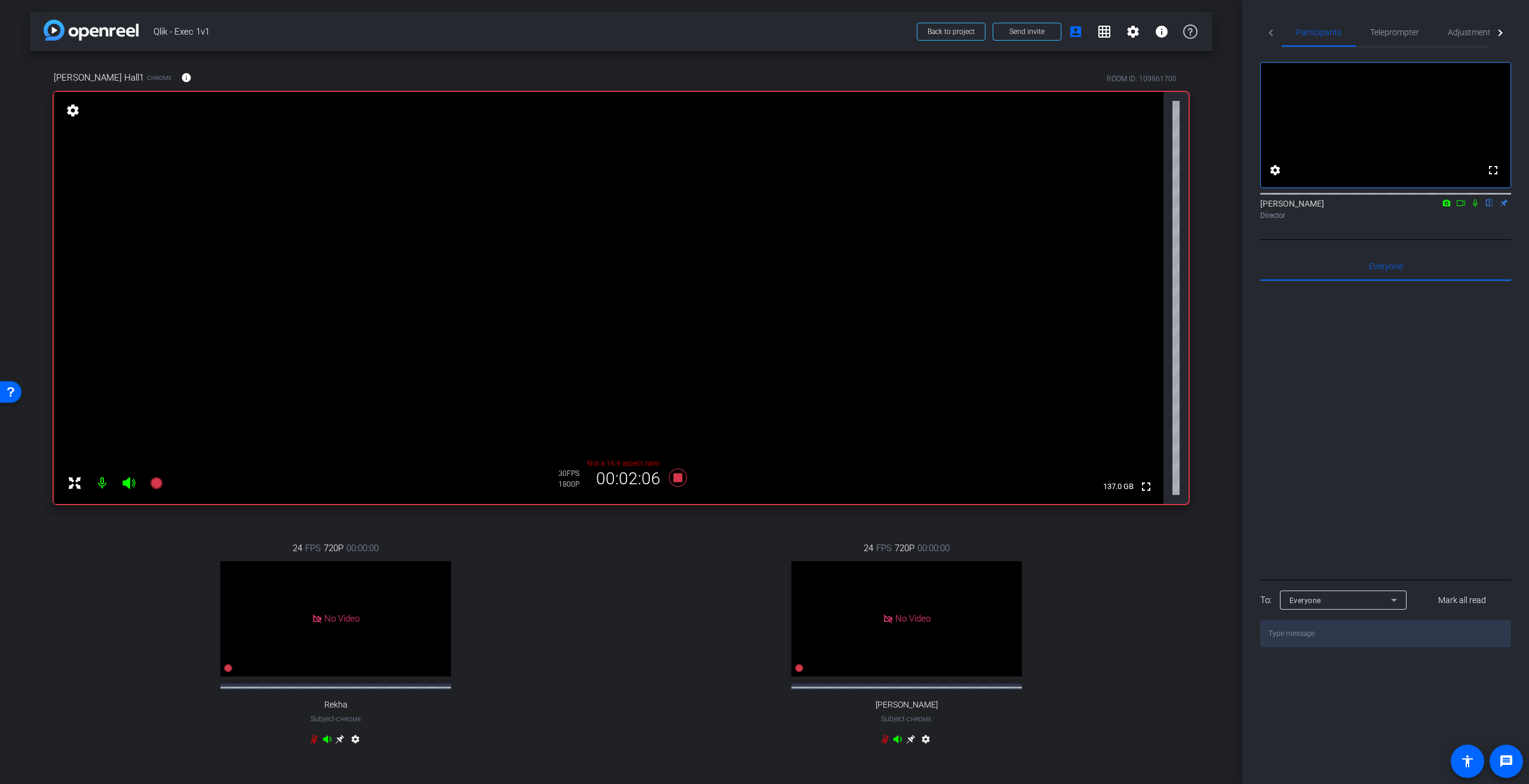
click at [758, 207] on icon at bounding box center [1476, 203] width 10 height 8
click at [758, 34] on span "Adjustments" at bounding box center [1471, 32] width 47 height 8
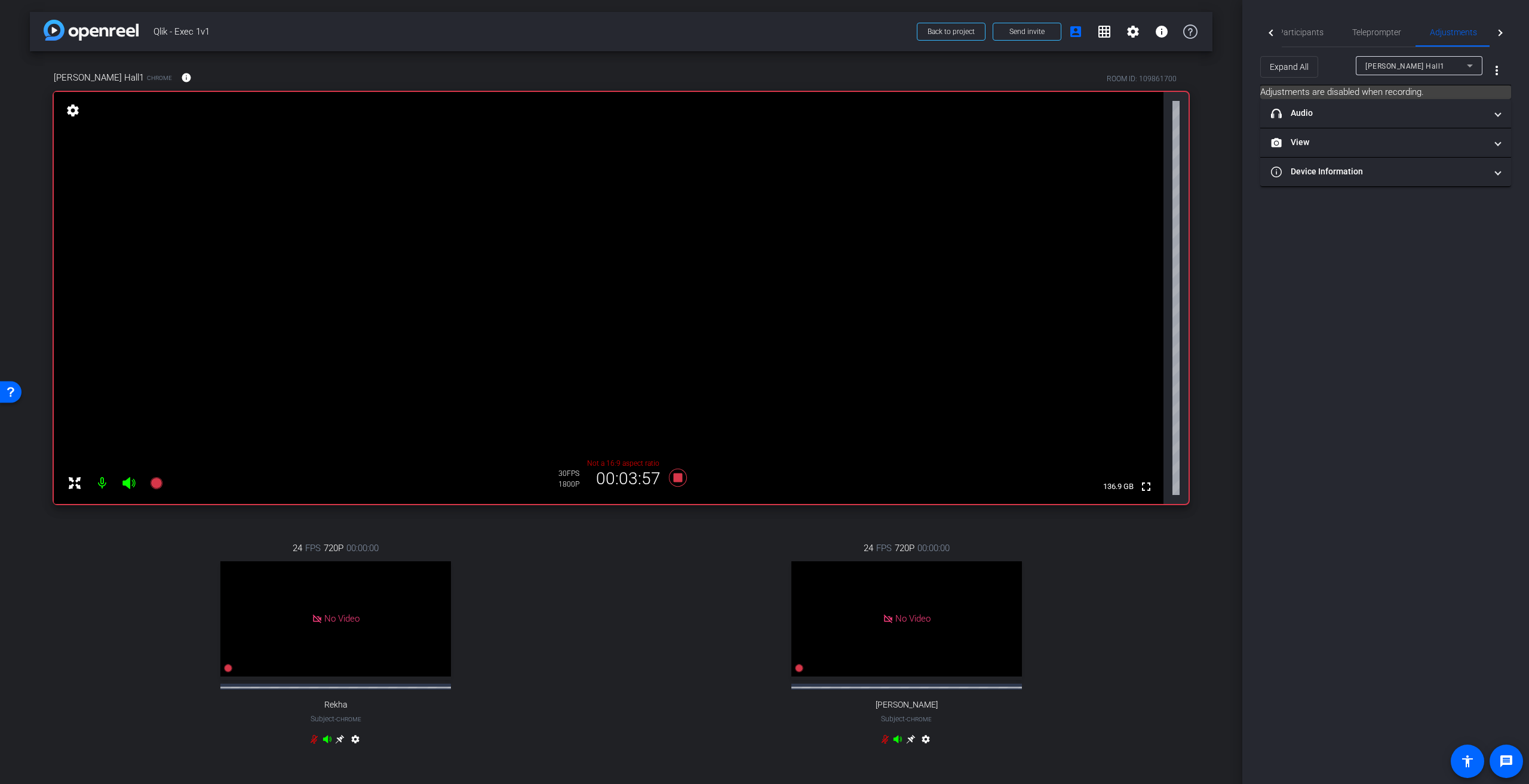
click at [758, 65] on icon at bounding box center [1469, 65] width 14 height 14
click at [758, 65] on div at bounding box center [764, 392] width 1529 height 784
click at [758, 145] on span at bounding box center [1498, 142] width 5 height 12
click at [758, 185] on icon at bounding box center [1374, 182] width 9 height 9
click at [758, 35] on span "Participants" at bounding box center [1300, 32] width 45 height 8
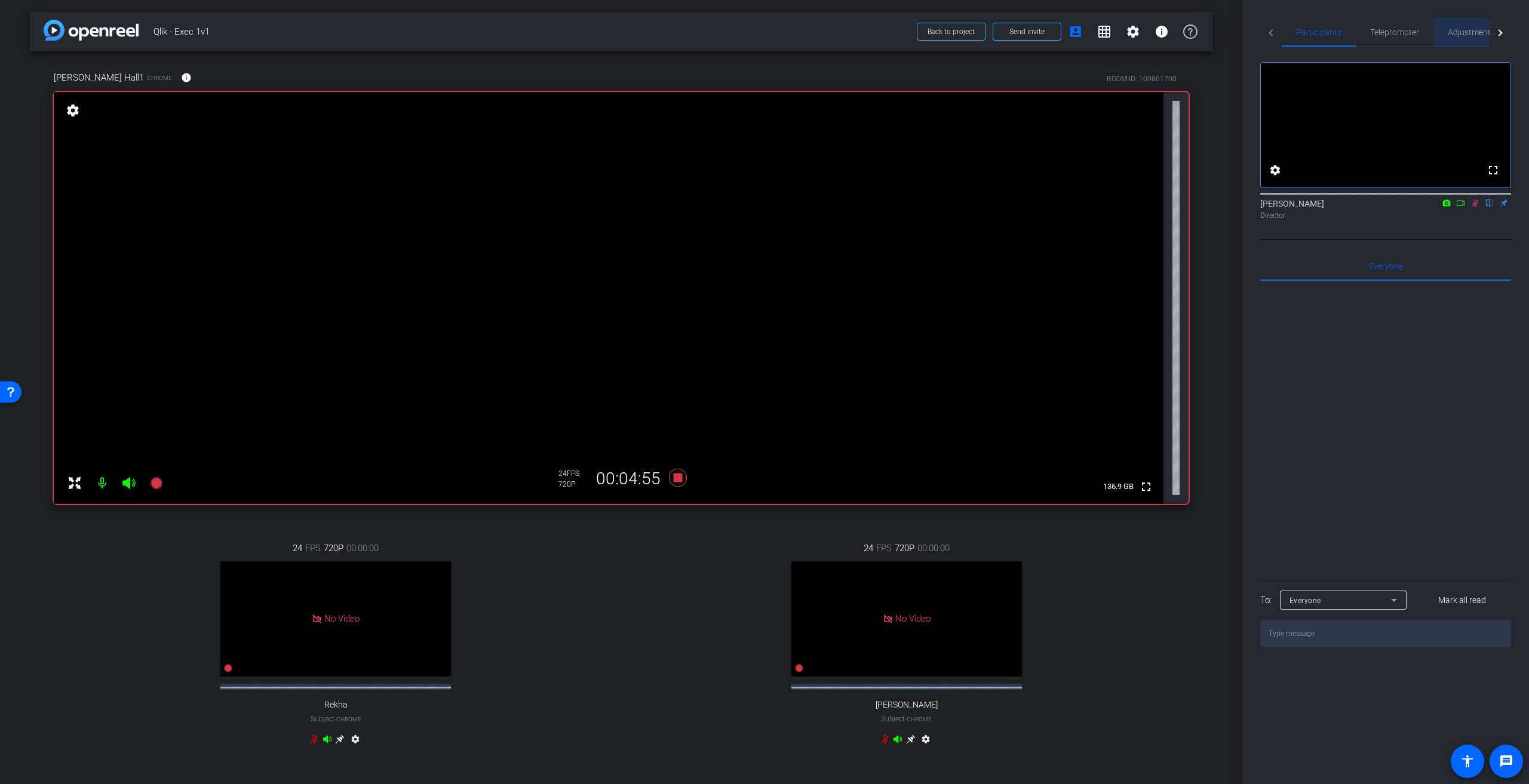
click at [758, 33] on span "Adjustments" at bounding box center [1471, 32] width 47 height 8
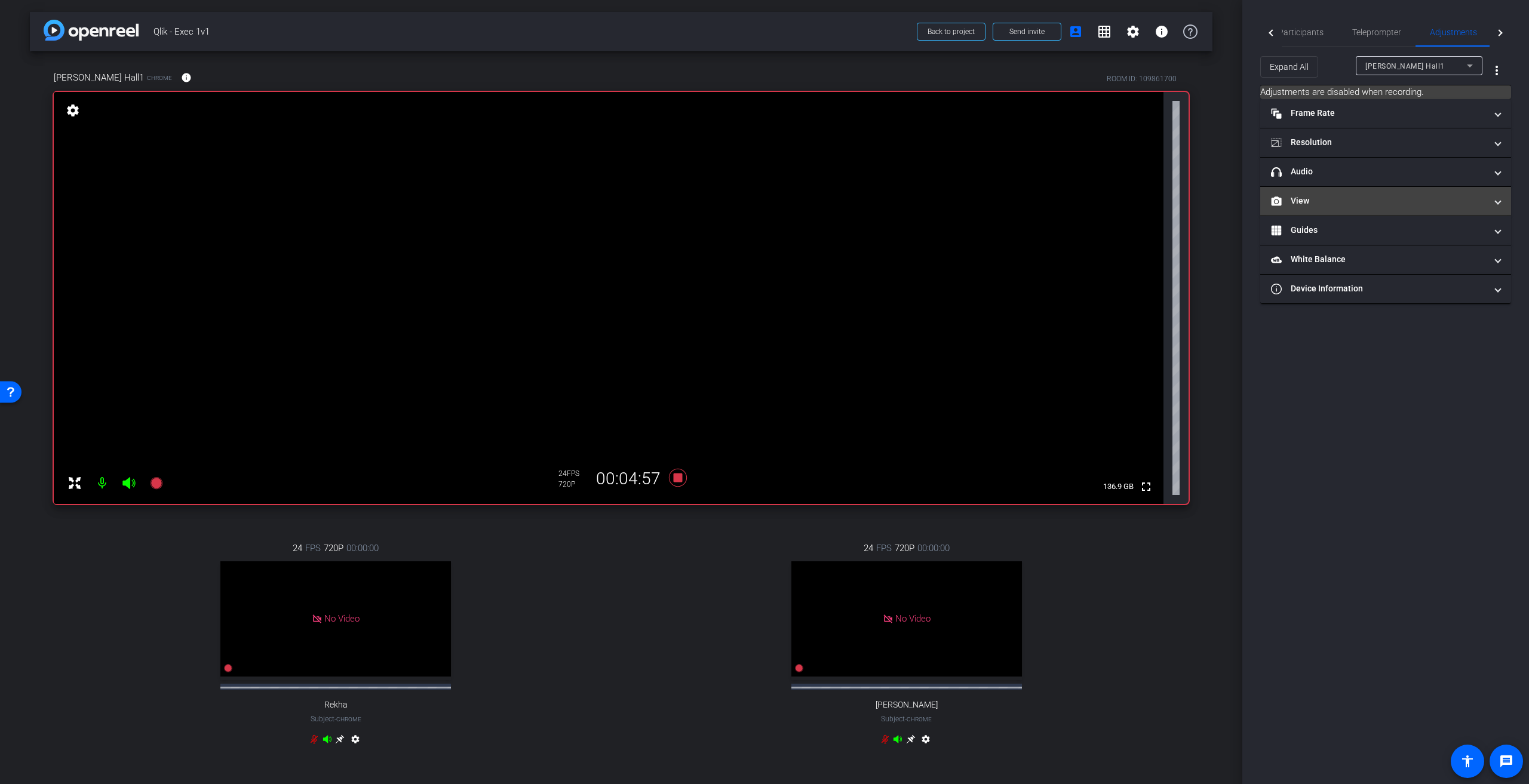
click at [758, 202] on mat-expansion-panel-header "View" at bounding box center [1385, 201] width 251 height 29
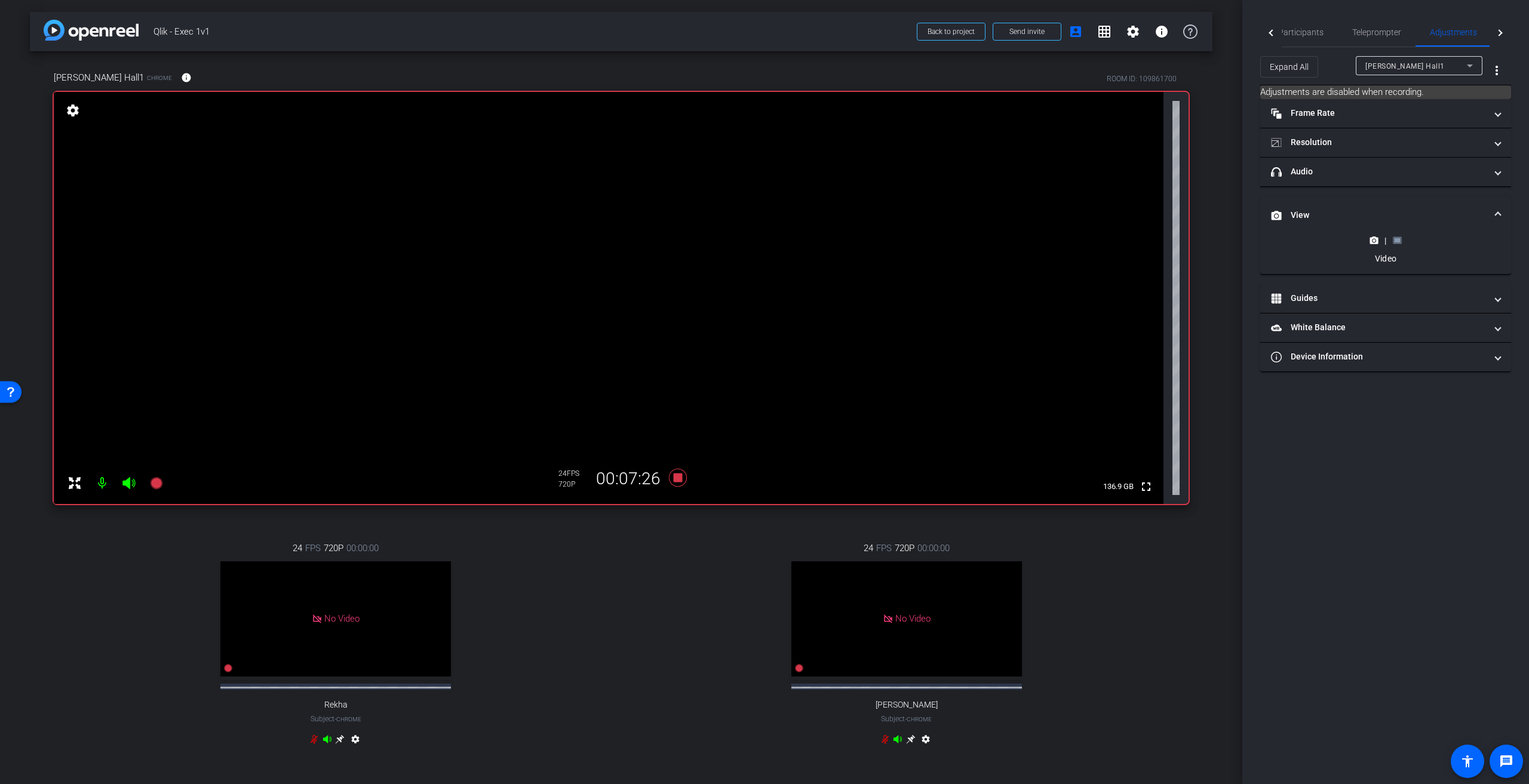
click at [758, 242] on rect at bounding box center [1397, 241] width 7 height 5
click at [758, 183] on icon at bounding box center [1374, 182] width 9 height 9
click at [758, 238] on rect at bounding box center [1397, 241] width 7 height 5
click at [758, 182] on icon at bounding box center [1374, 182] width 8 height 7
click at [758, 241] on rect at bounding box center [1397, 241] width 7 height 5
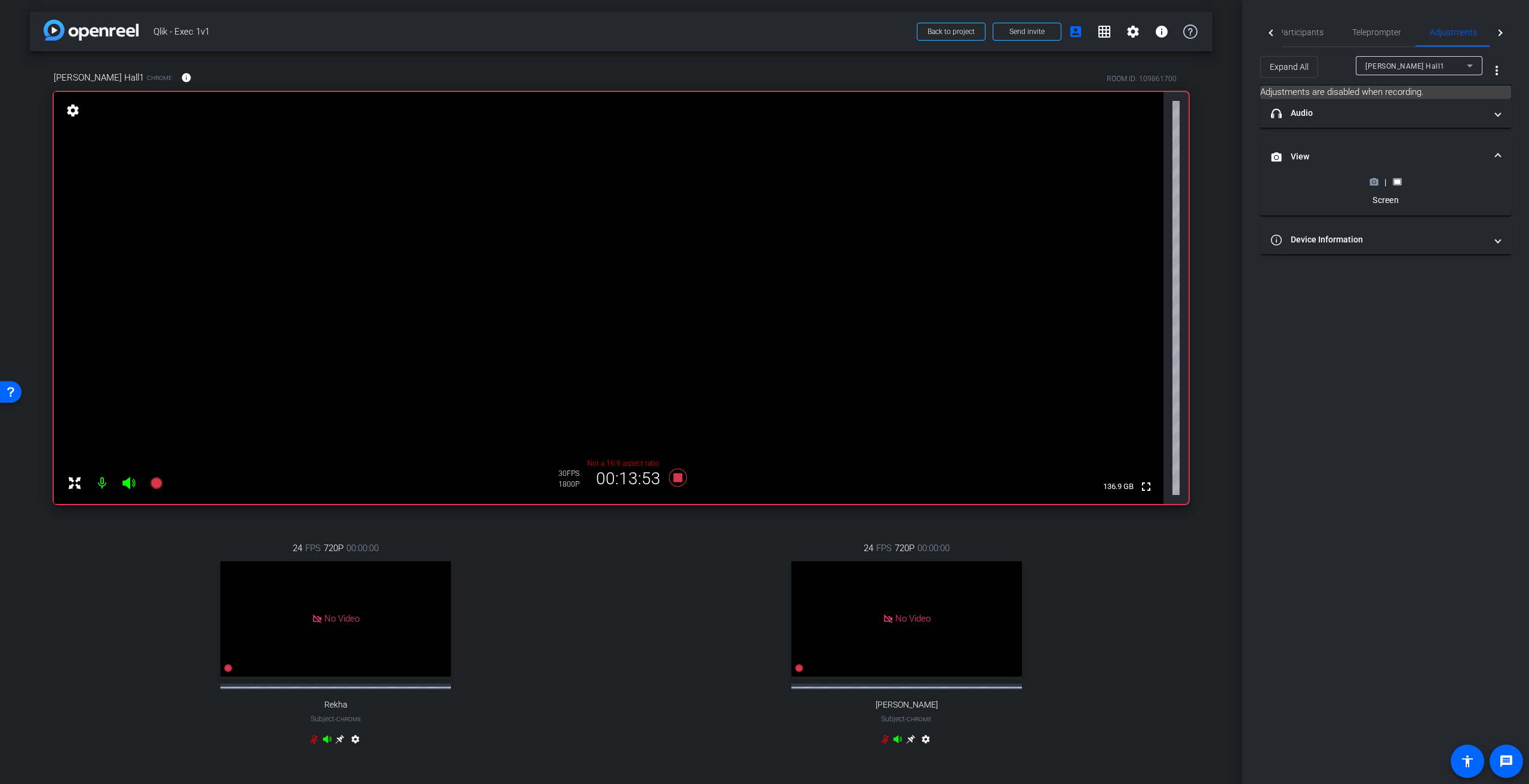
click at [758, 184] on icon at bounding box center [1397, 182] width 9 height 9
click at [758, 180] on icon at bounding box center [1374, 182] width 8 height 7
click at [758, 32] on span "Participants" at bounding box center [1300, 32] width 45 height 8
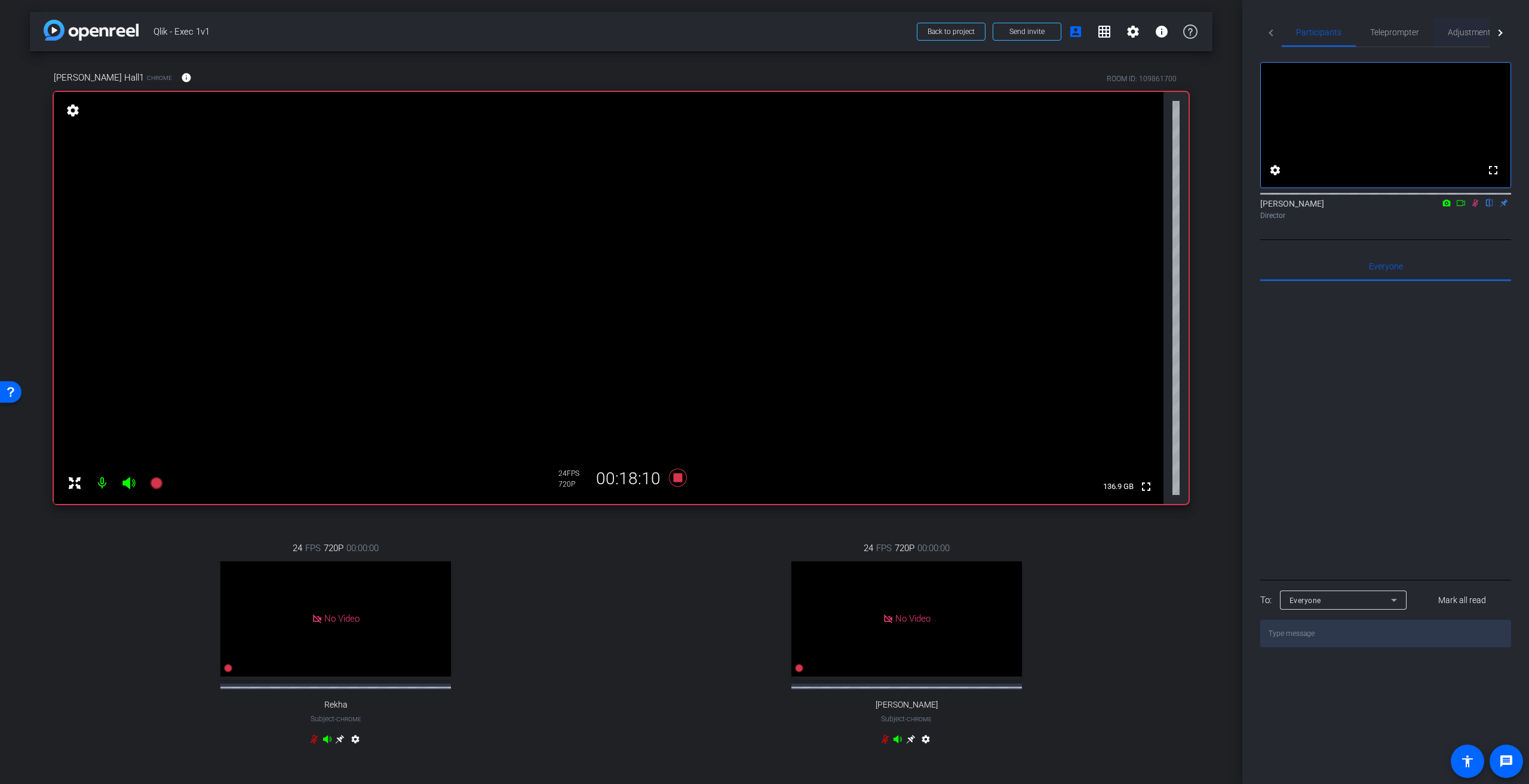
click at [758, 29] on span "Adjustments" at bounding box center [1471, 32] width 47 height 8
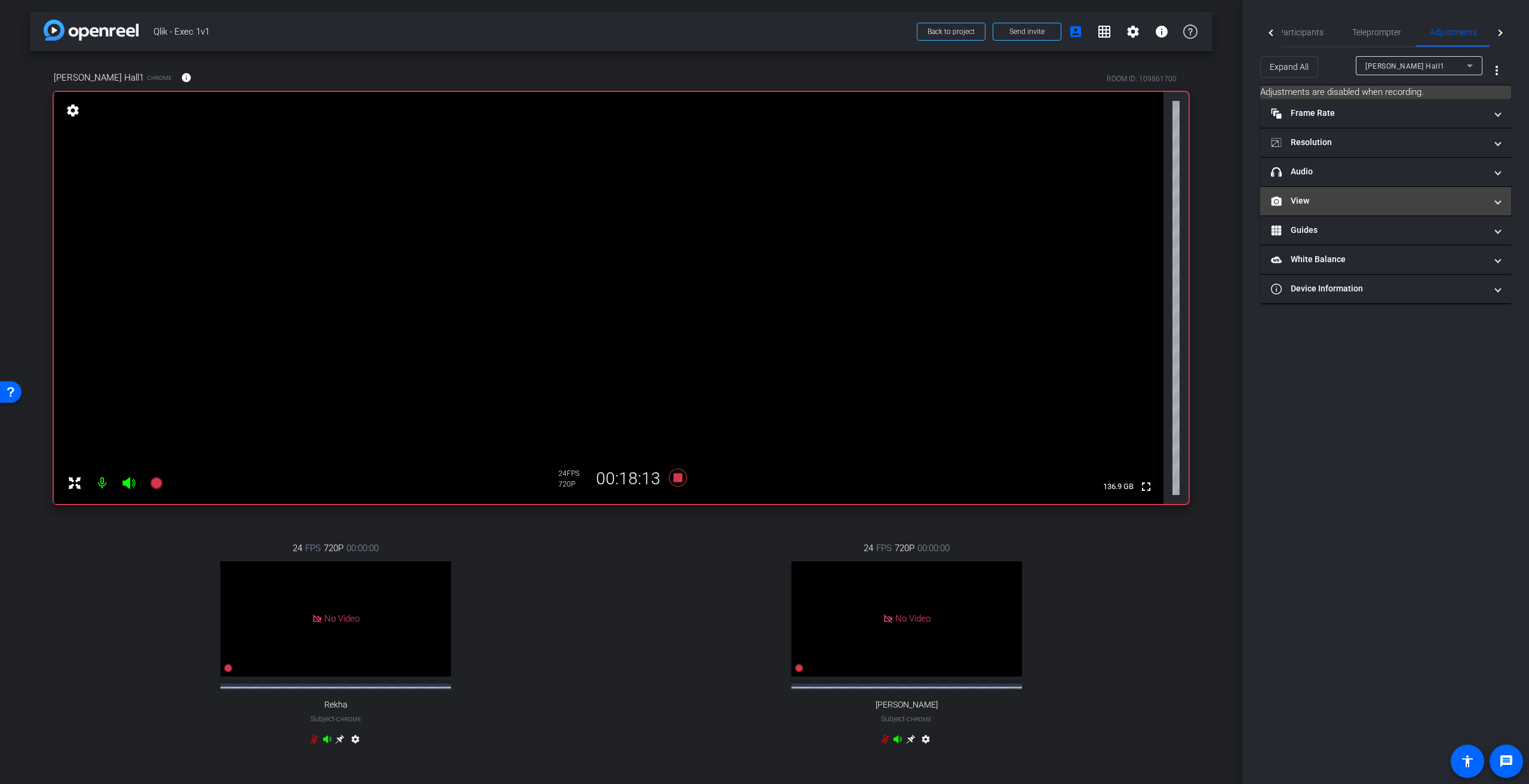
click at [758, 200] on span "View" at bounding box center [1383, 201] width 224 height 12
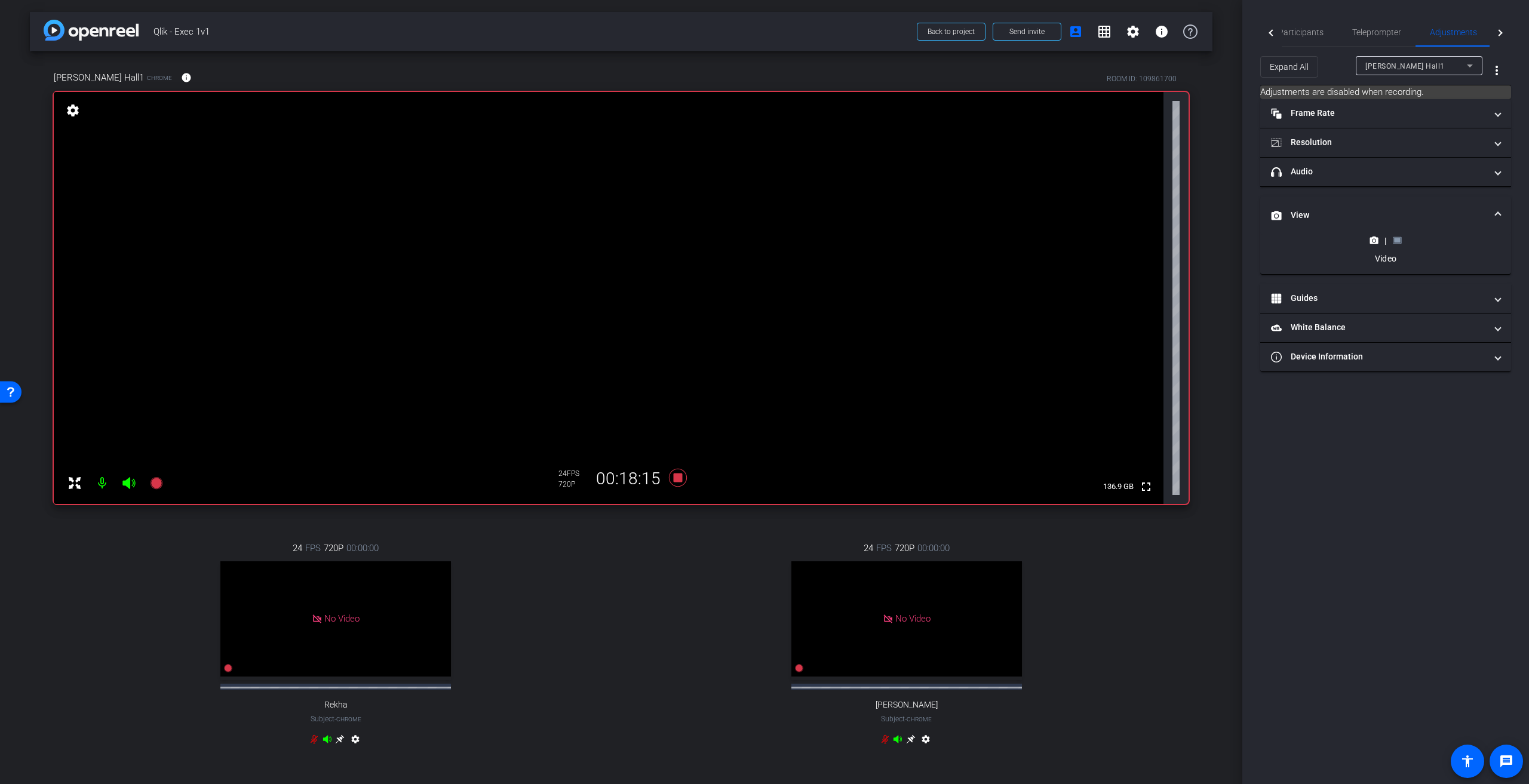
click at [758, 242] on icon at bounding box center [1397, 240] width 9 height 9
click at [758, 182] on circle at bounding box center [1374, 182] width 3 height 3
click at [758, 240] on rect at bounding box center [1397, 241] width 7 height 5
click at [758, 30] on div at bounding box center [1271, 33] width 21 height 30
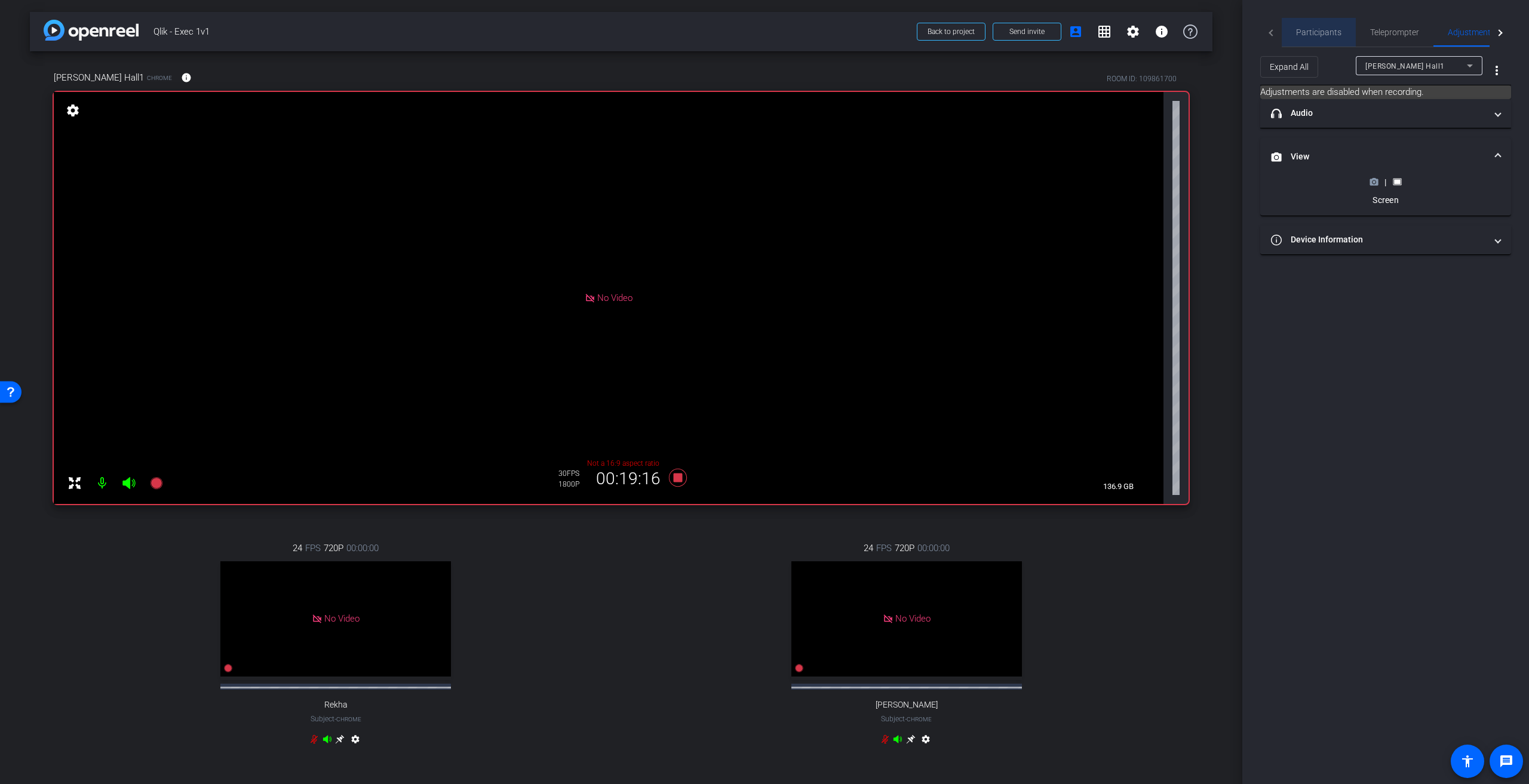
click at [758, 32] on span "Participants" at bounding box center [1318, 32] width 45 height 8
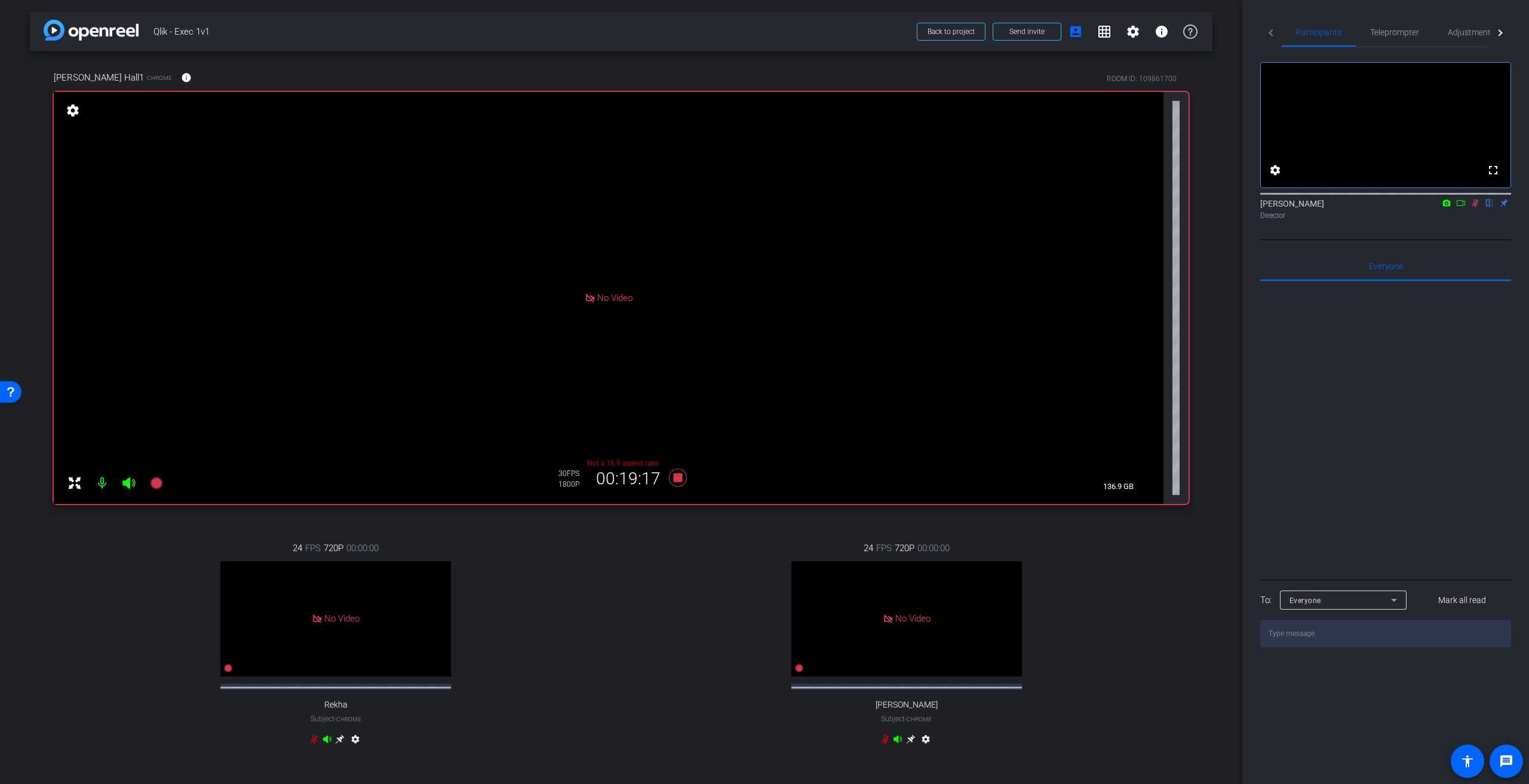
click at [758, 207] on icon at bounding box center [1476, 203] width 7 height 7
click at [673, 353] on icon at bounding box center [678, 477] width 18 height 18
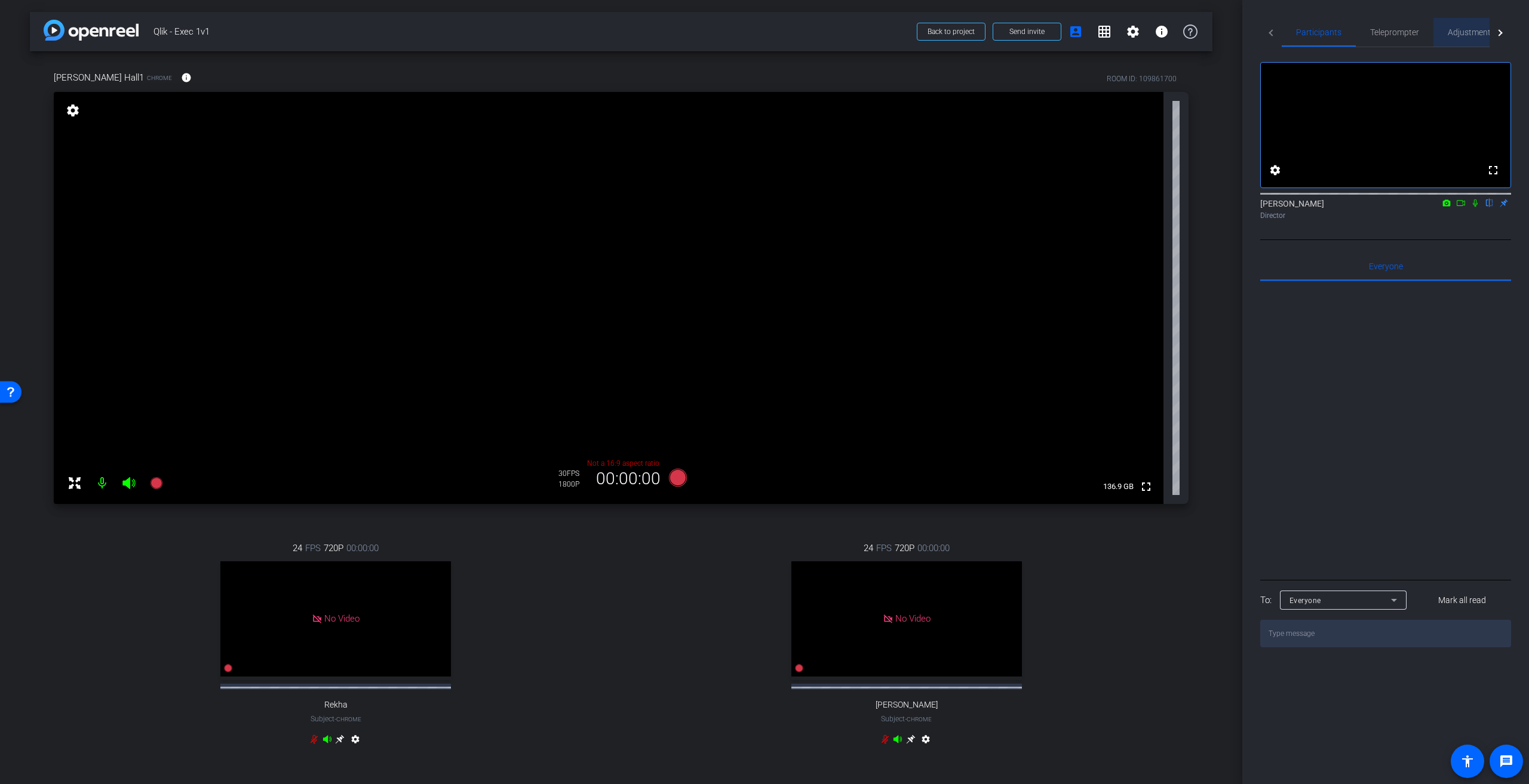
click at [758, 36] on span "Adjustments" at bounding box center [1471, 32] width 47 height 8
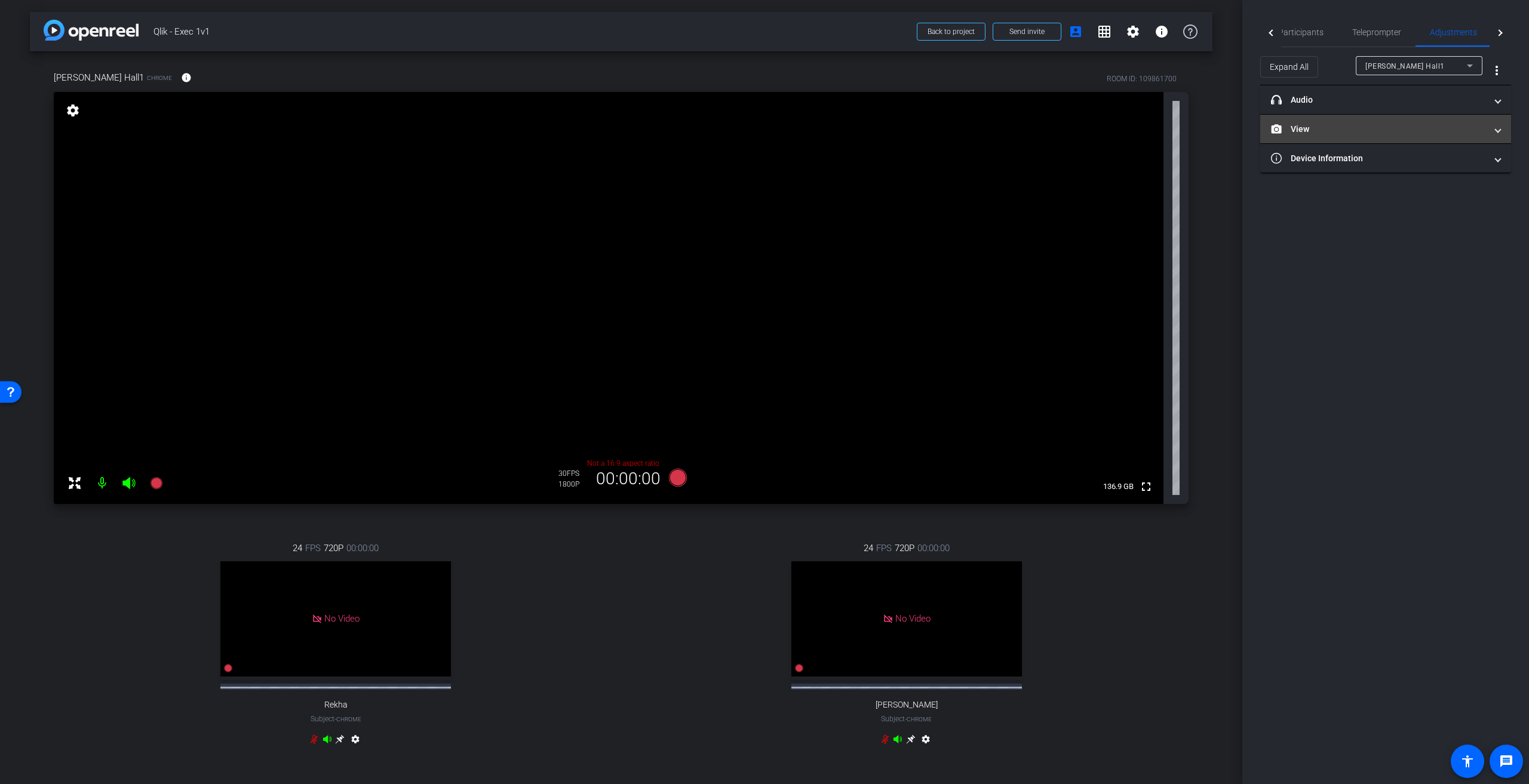
click at [758, 132] on mat-panel-title "View" at bounding box center [1379, 129] width 215 height 12
click at [758, 172] on icon at bounding box center [1374, 168] width 9 height 9
click at [758, 224] on rect at bounding box center [1397, 227] width 7 height 5
click at [758, 168] on icon at bounding box center [1374, 168] width 8 height 7
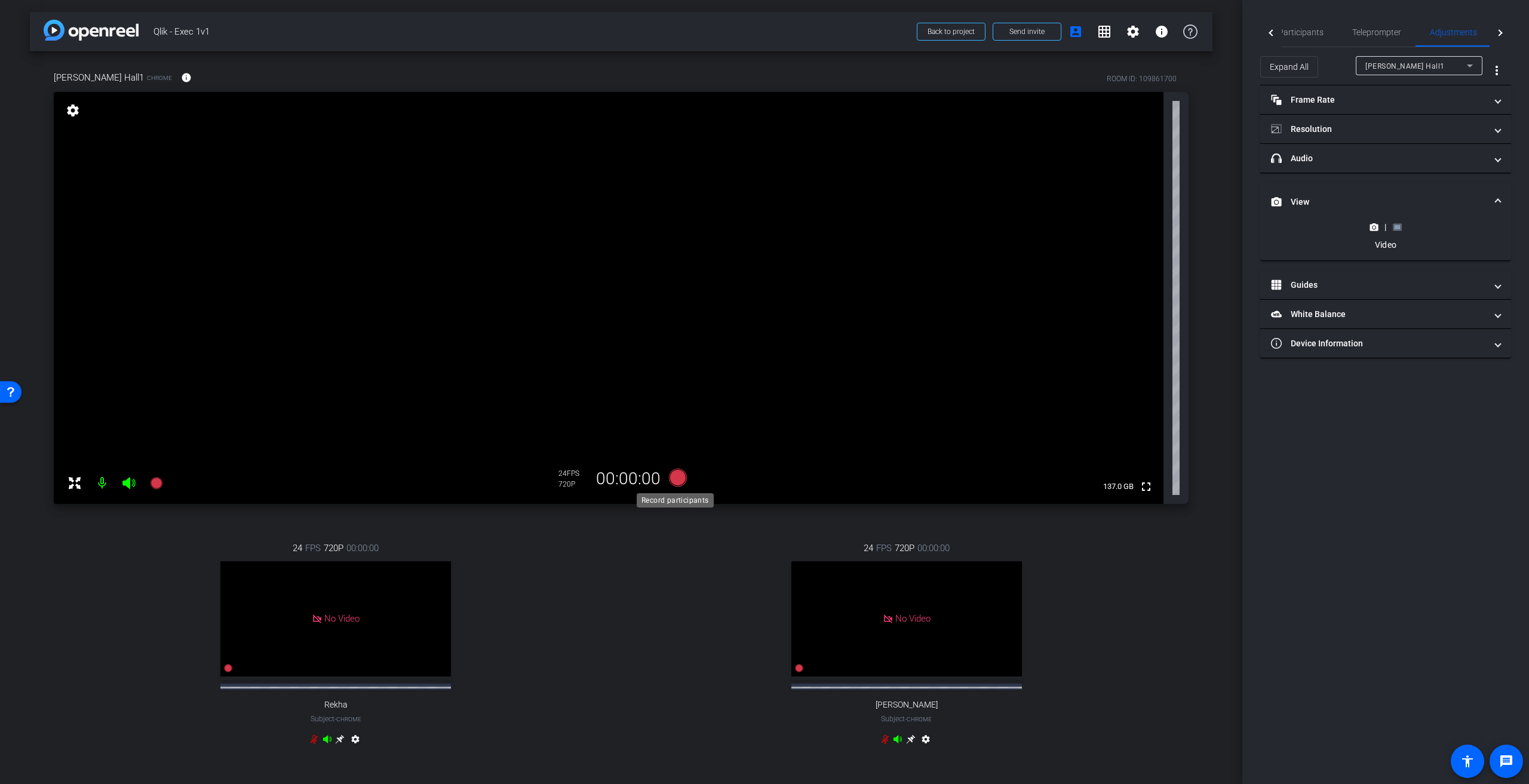
click at [673, 353] on icon at bounding box center [678, 477] width 18 height 18
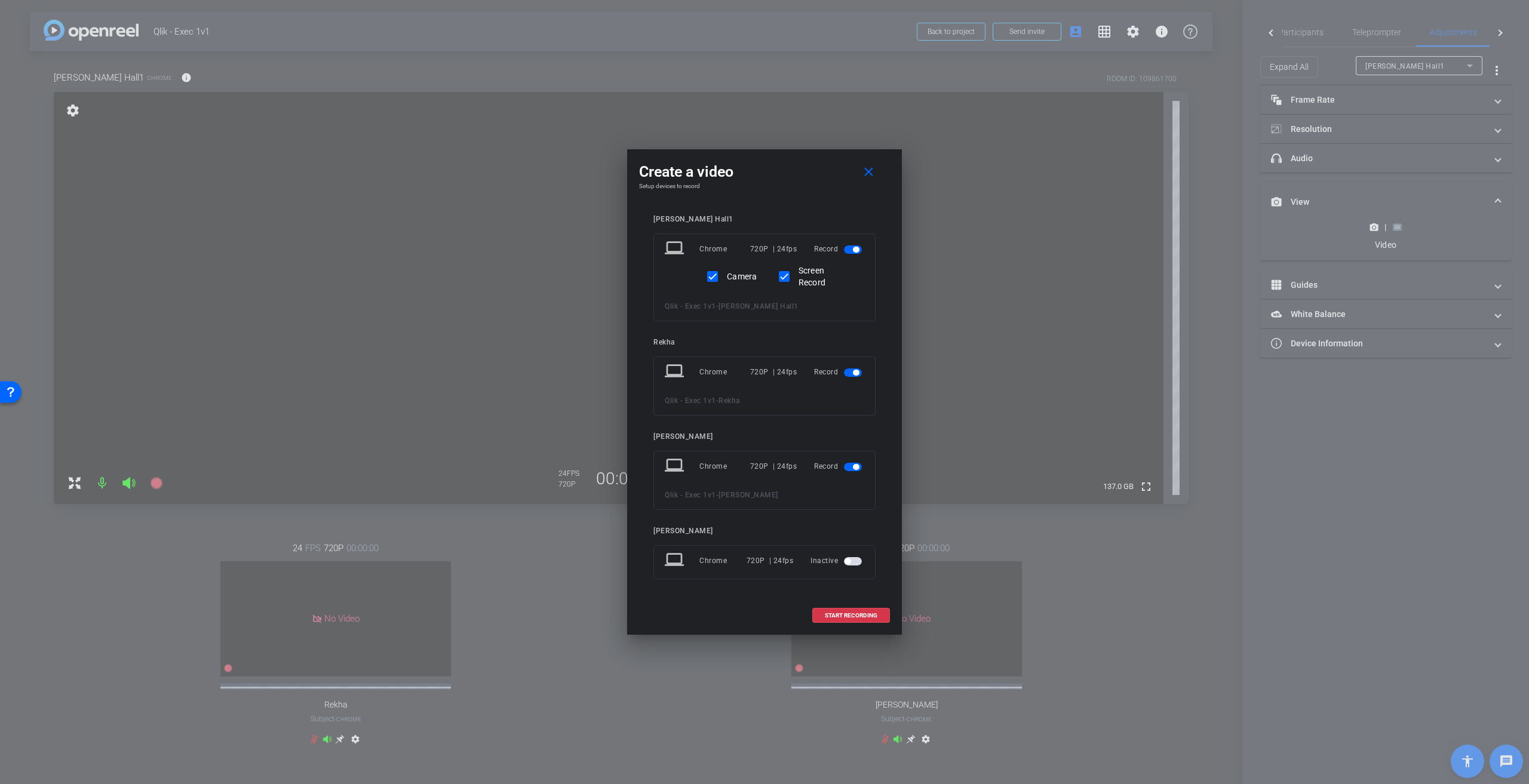
click at [758, 353] on span "button" at bounding box center [853, 372] width 18 height 8
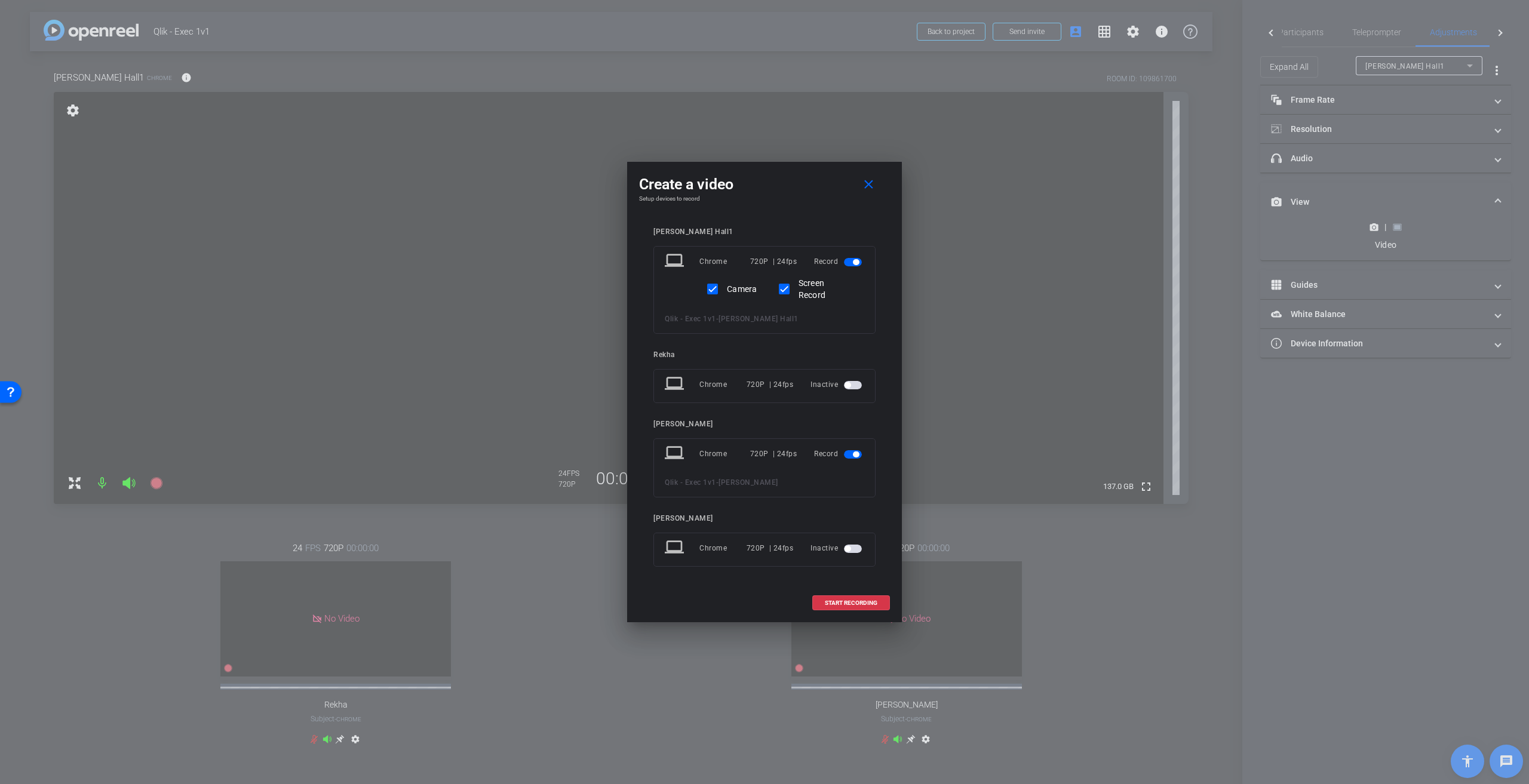
click at [758, 353] on span "button" at bounding box center [853, 454] width 18 height 8
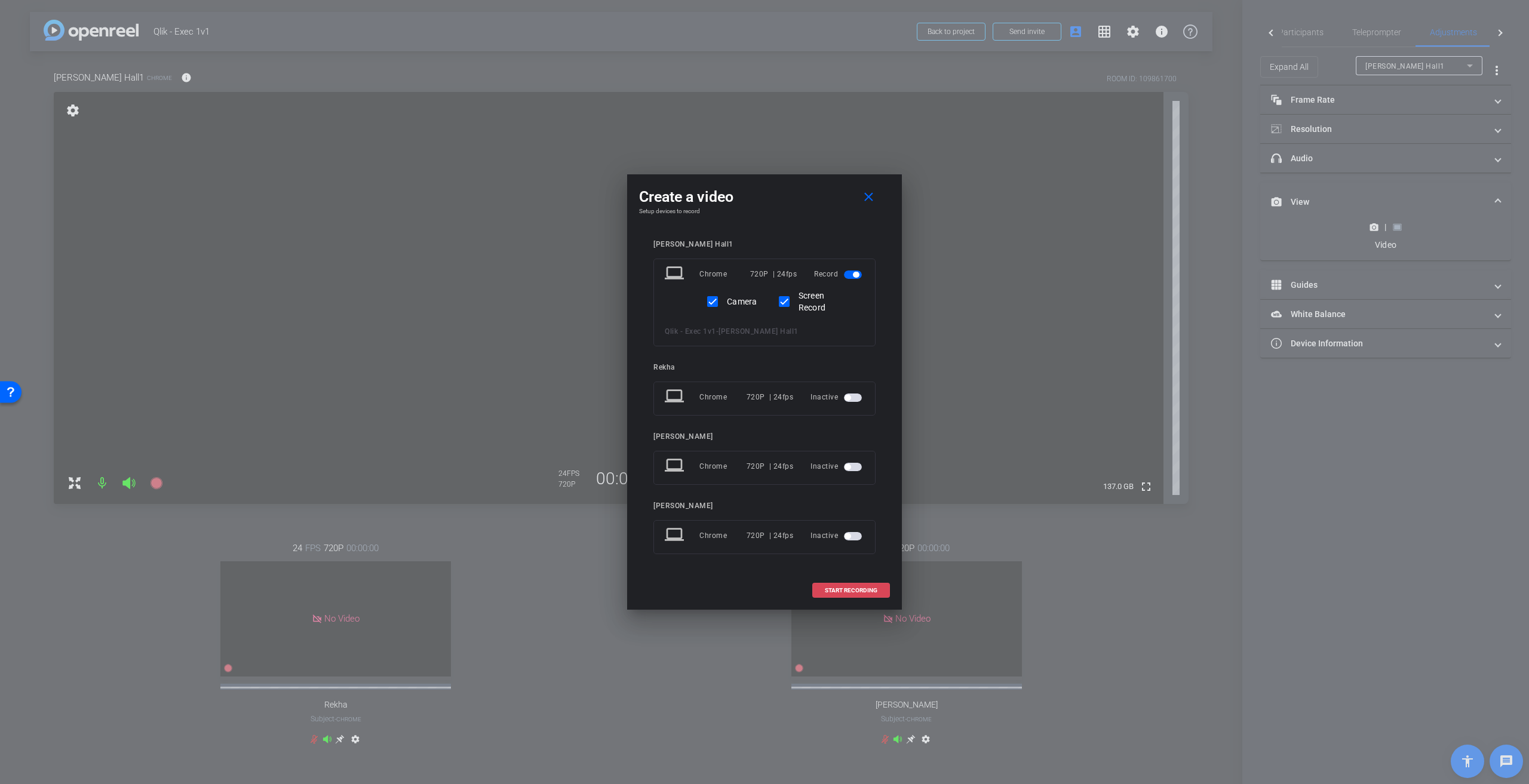
click at [758, 353] on span "START RECORDING" at bounding box center [851, 590] width 53 height 6
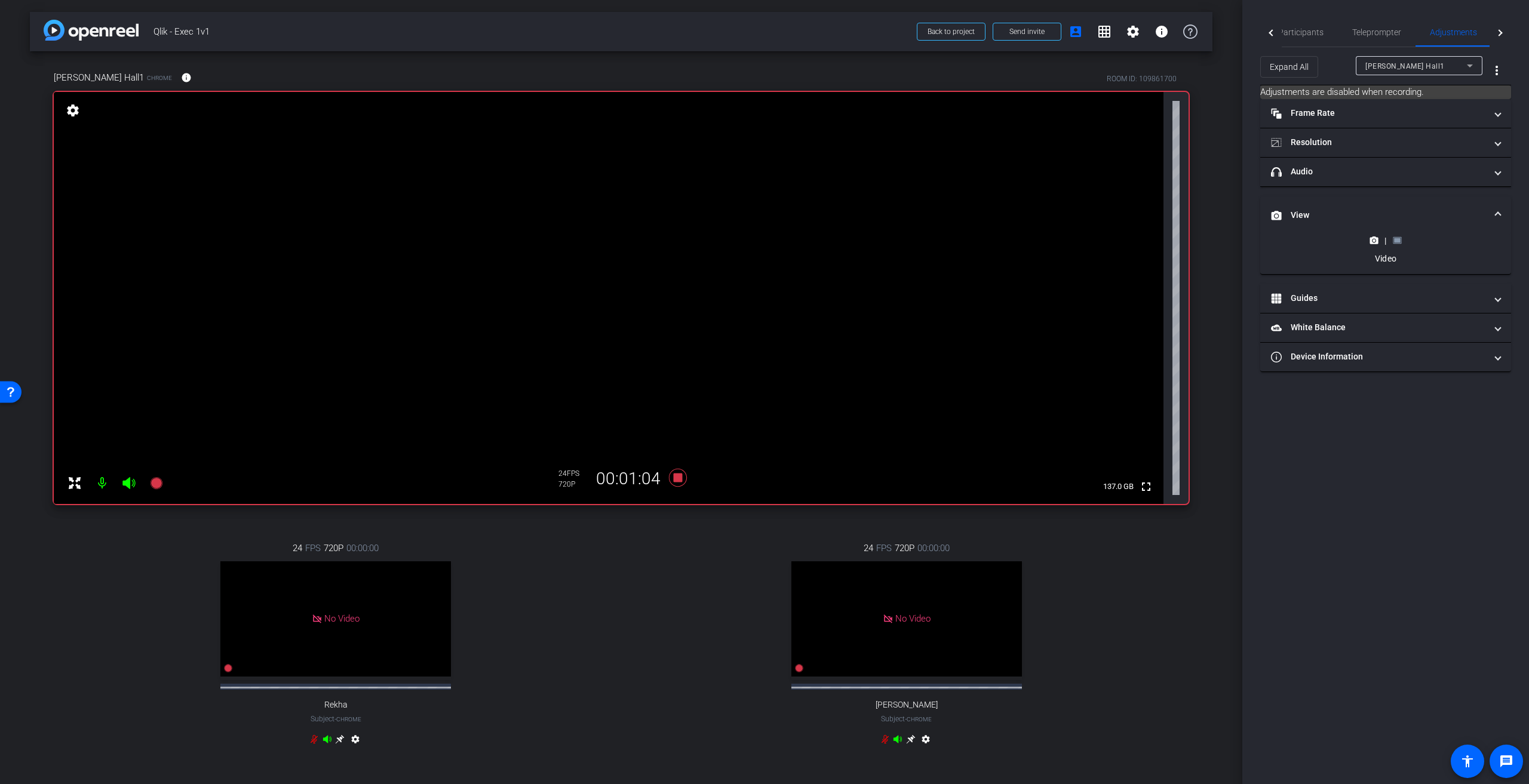
click at [758, 242] on icon at bounding box center [1397, 240] width 9 height 9
click at [758, 179] on icon at bounding box center [1374, 182] width 8 height 7
click at [758, 242] on icon at bounding box center [1397, 240] width 9 height 9
click at [758, 34] on span "Participants" at bounding box center [1300, 32] width 45 height 8
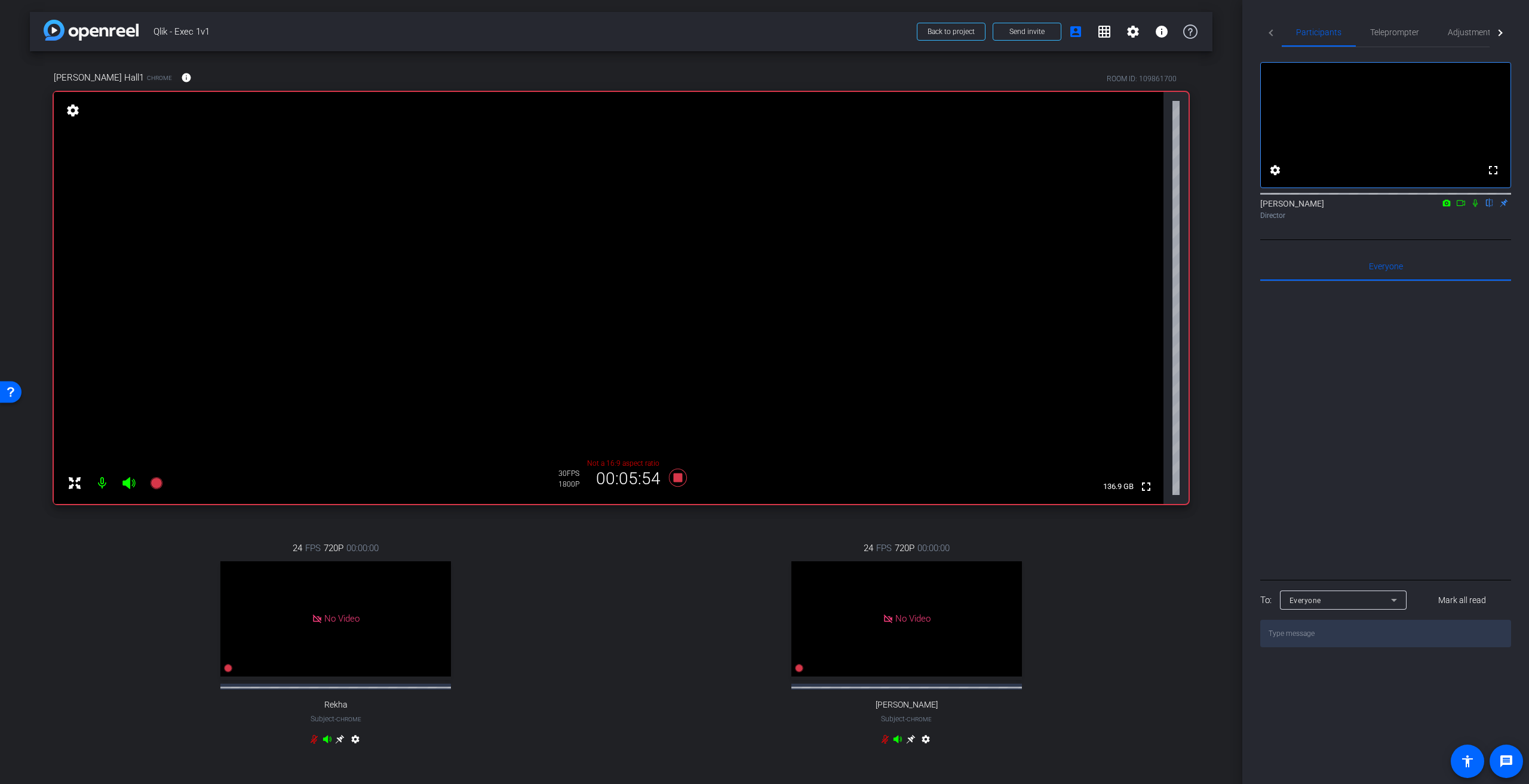
click at [758, 207] on icon at bounding box center [1476, 203] width 10 height 8
click at [758, 32] on span "Adjustments" at bounding box center [1471, 32] width 47 height 8
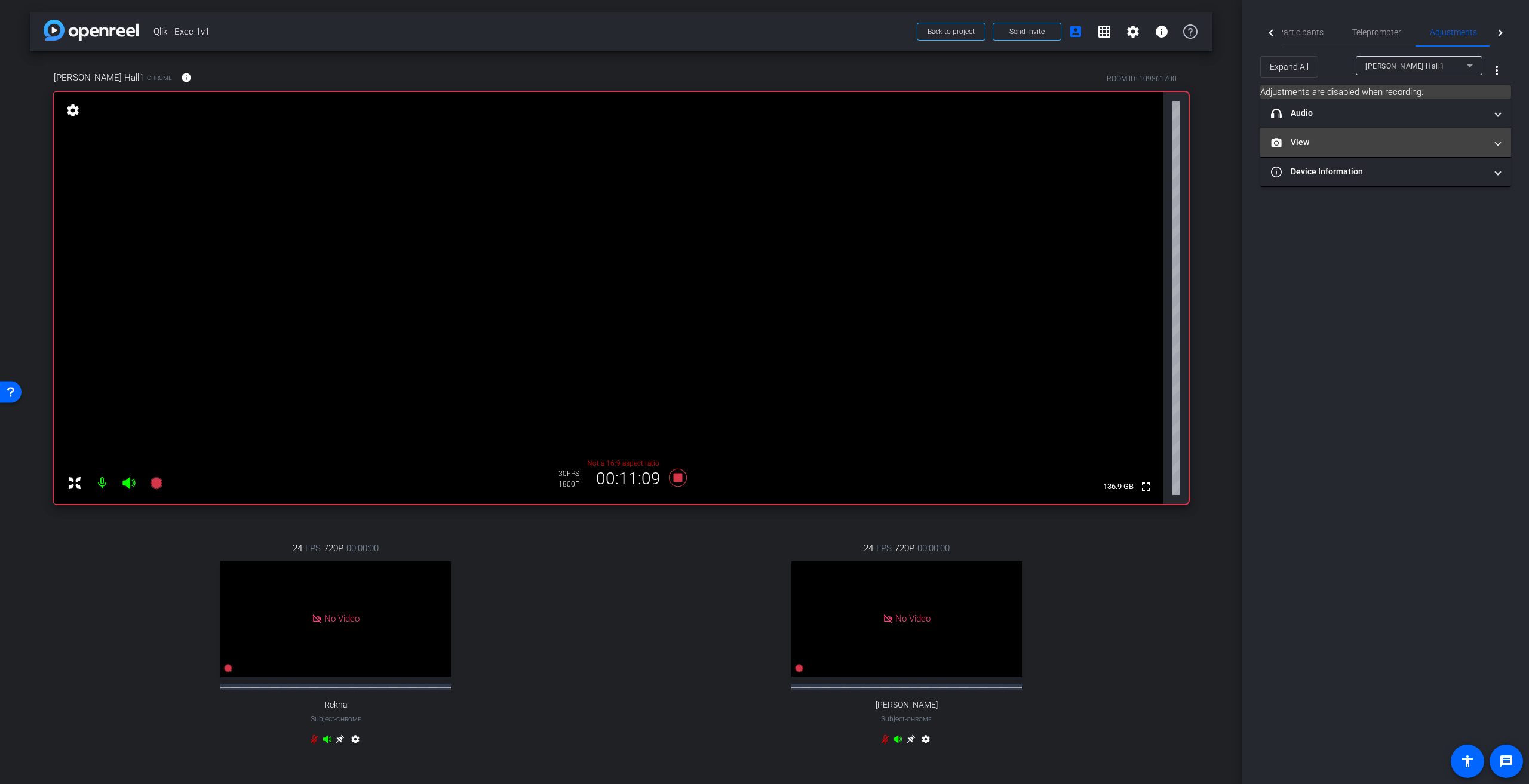
click at [758, 144] on span at bounding box center [1498, 142] width 5 height 12
click at [758, 181] on circle at bounding box center [1374, 182] width 3 height 3
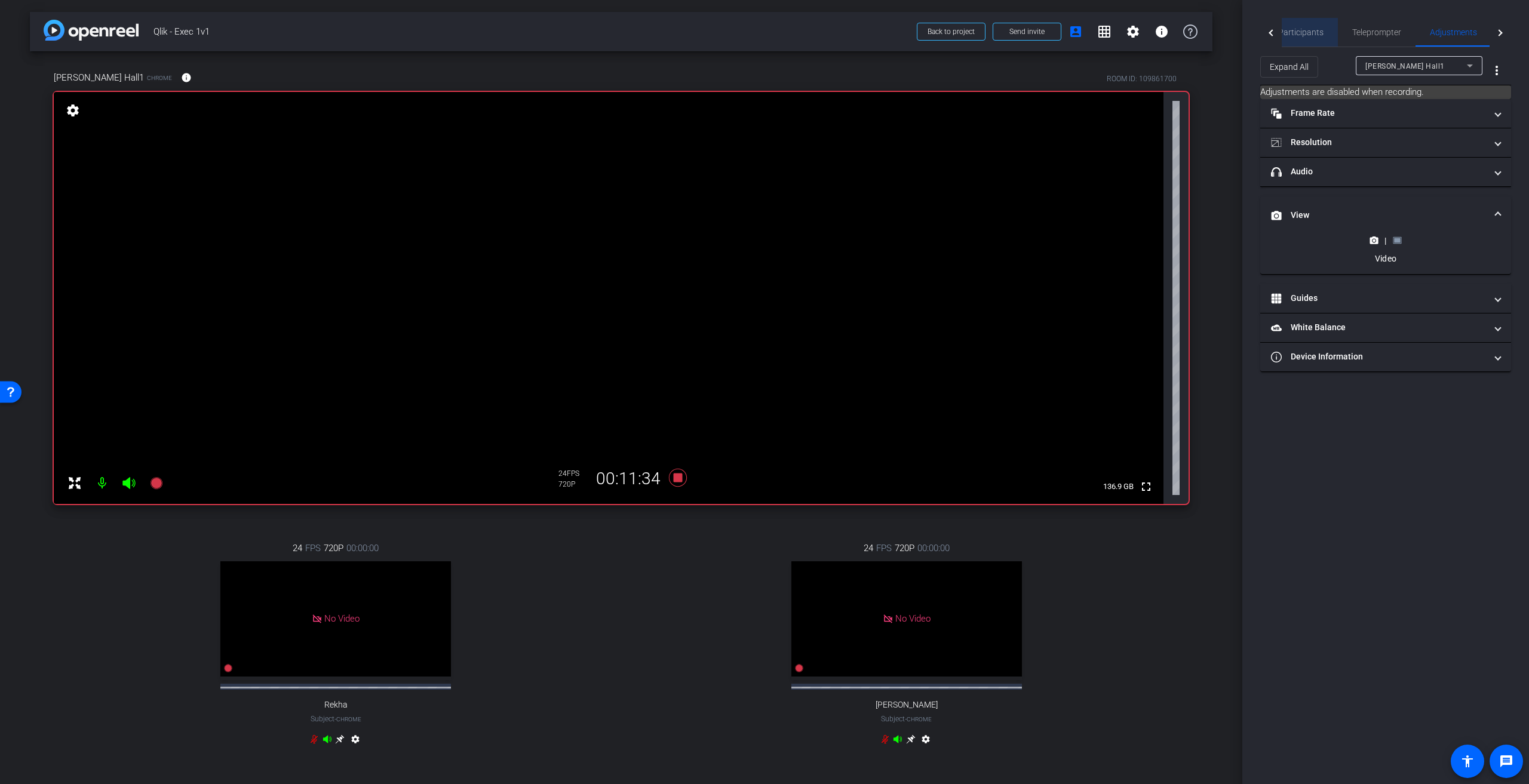
click at [758, 30] on span "Participants" at bounding box center [1300, 32] width 45 height 8
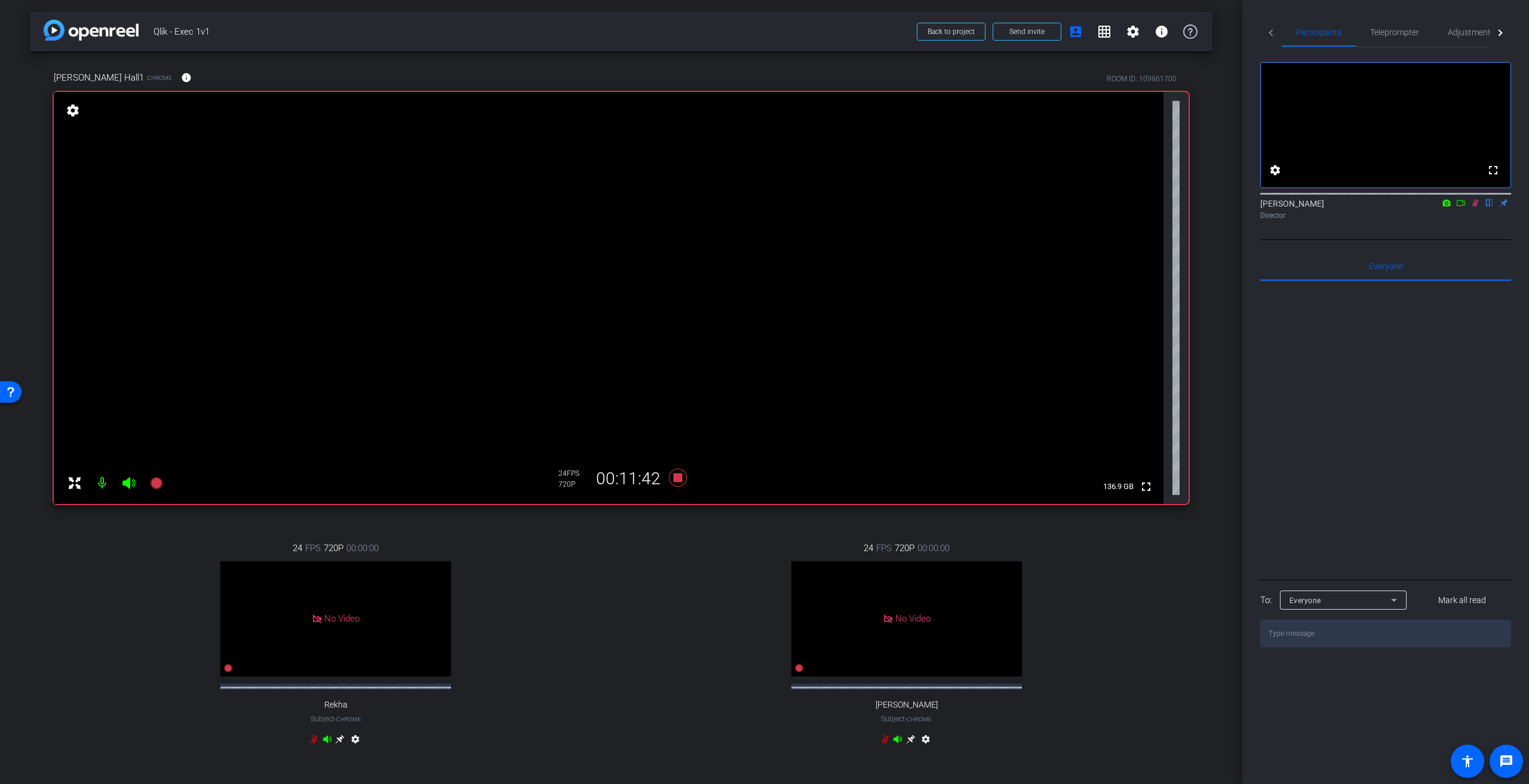
click at [758, 207] on icon at bounding box center [1476, 203] width 10 height 8
click at [676, 353] on icon at bounding box center [678, 477] width 18 height 18
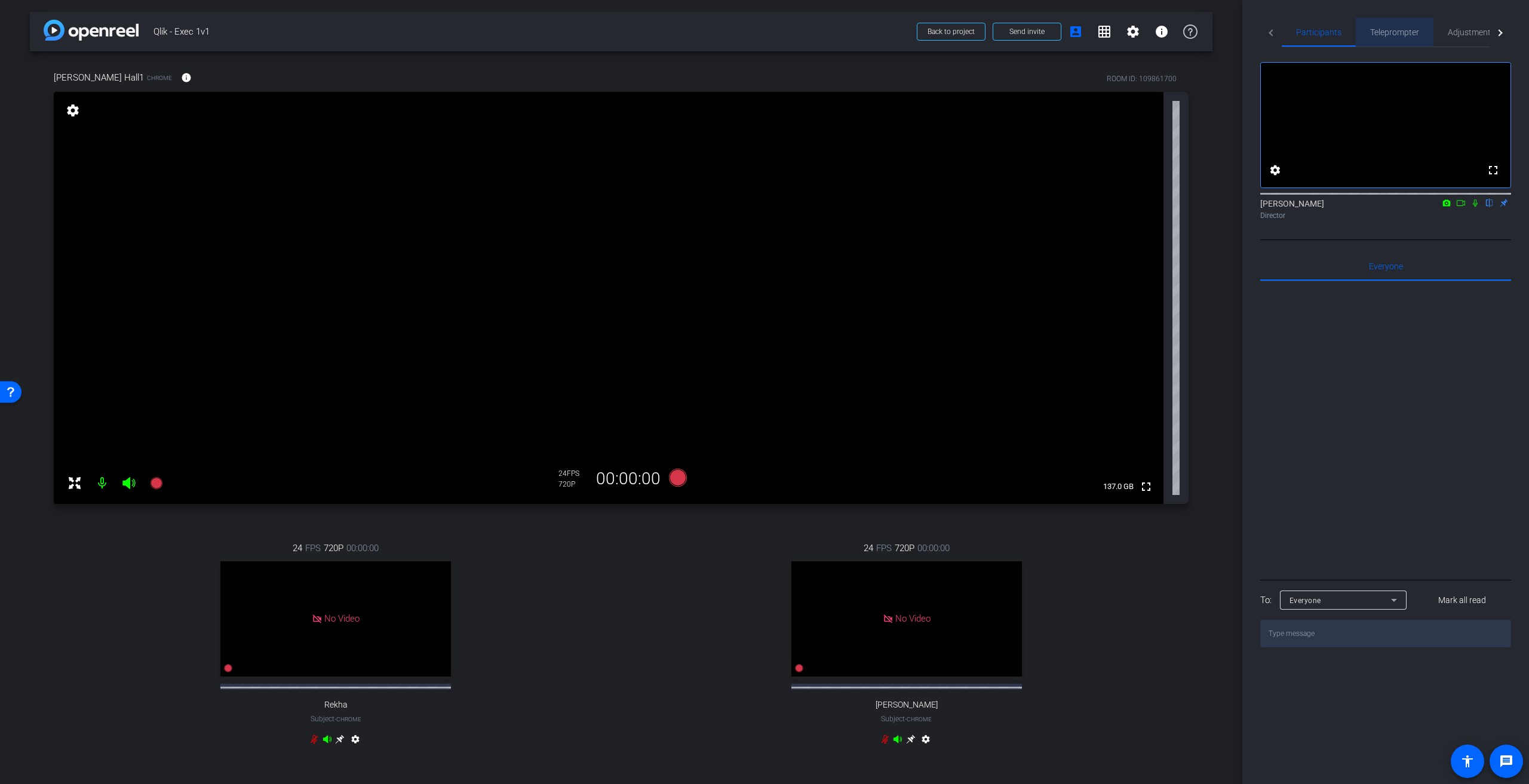
click at [758, 38] on span "Teleprompter" at bounding box center [1395, 32] width 49 height 29
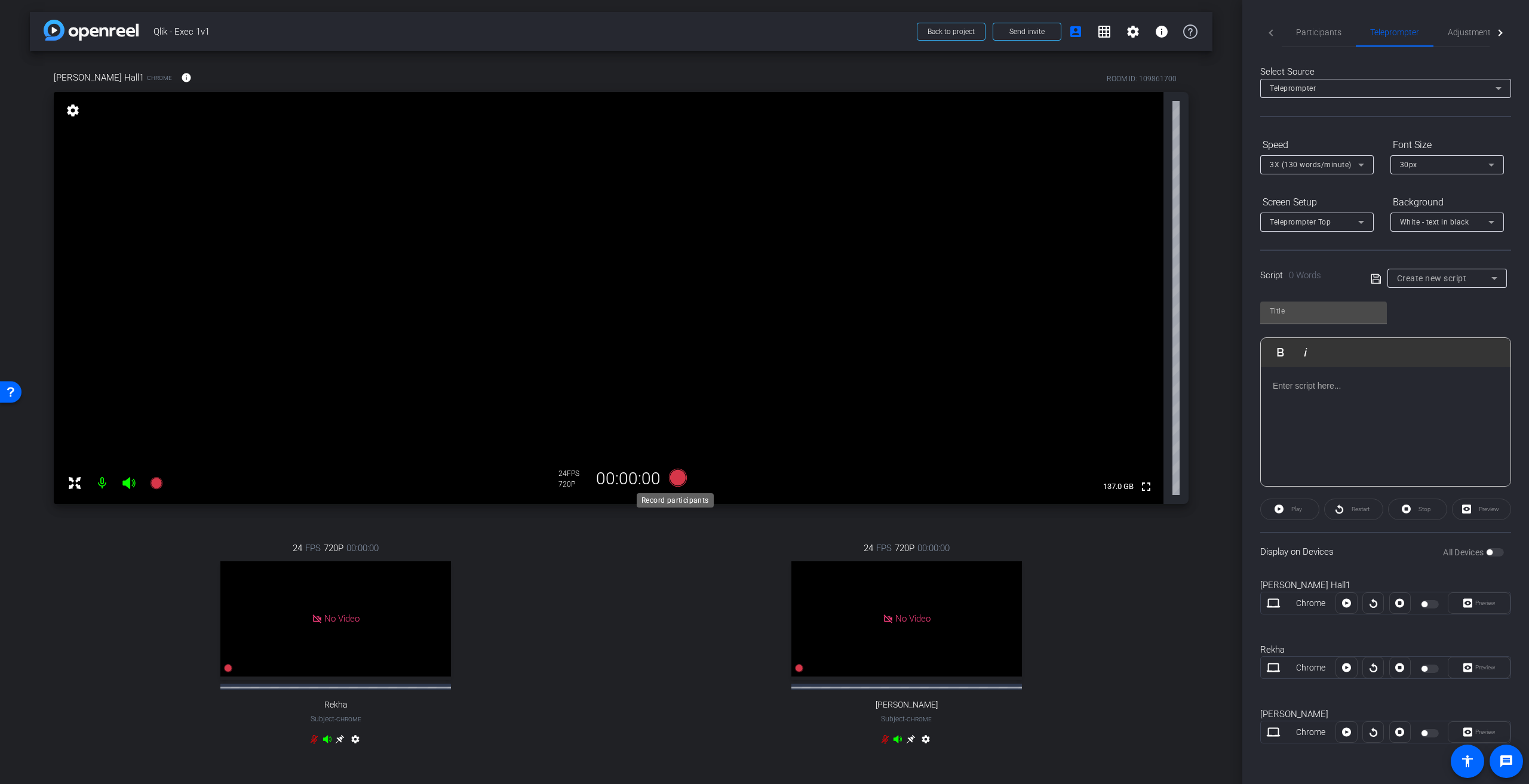
click at [685, 353] on icon at bounding box center [677, 477] width 29 height 21
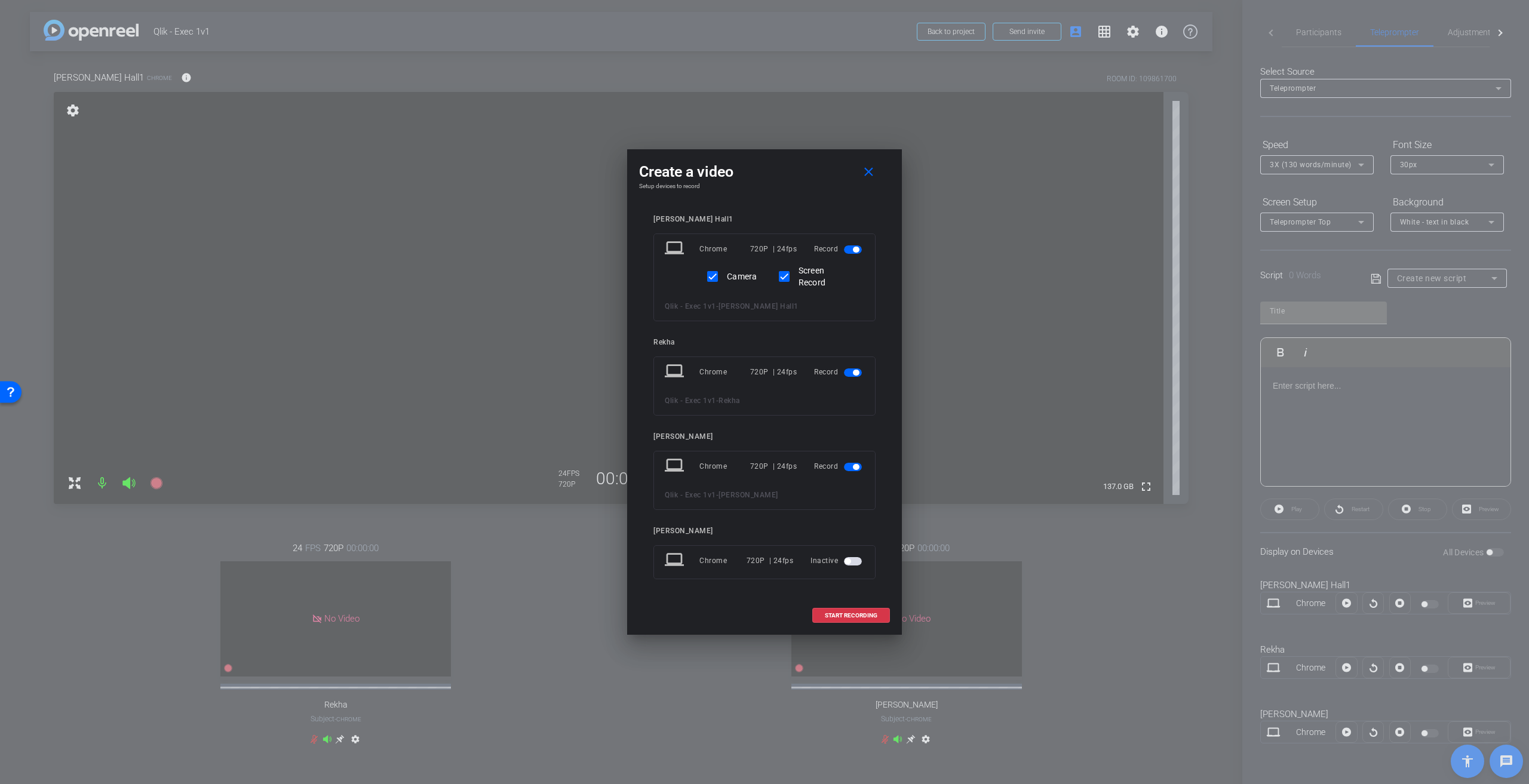
click at [758, 353] on span "button" at bounding box center [853, 372] width 18 height 8
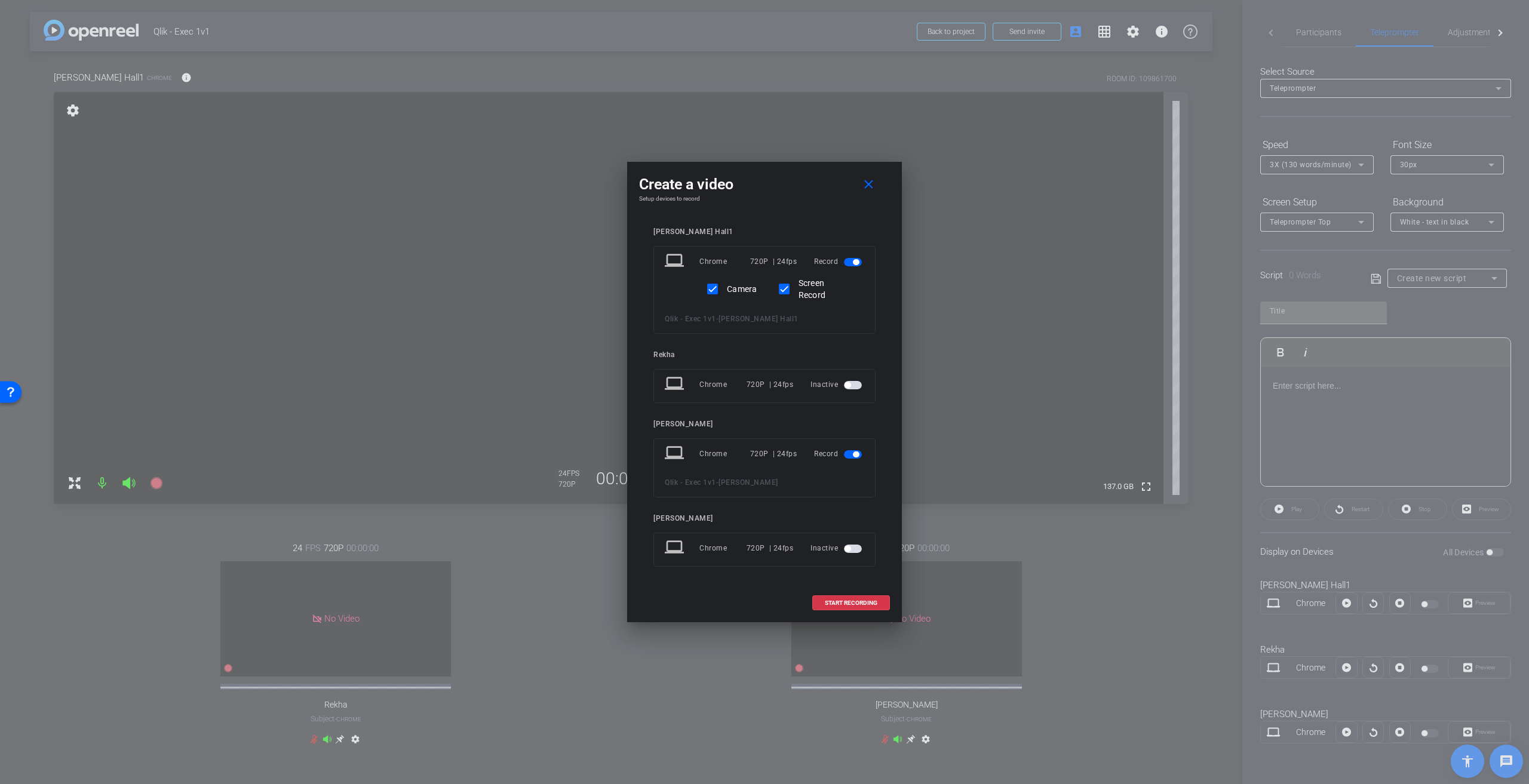
click at [758, 353] on mat-slide-toggle at bounding box center [854, 453] width 21 height 14
click at [758, 353] on span "button" at bounding box center [853, 454] width 18 height 8
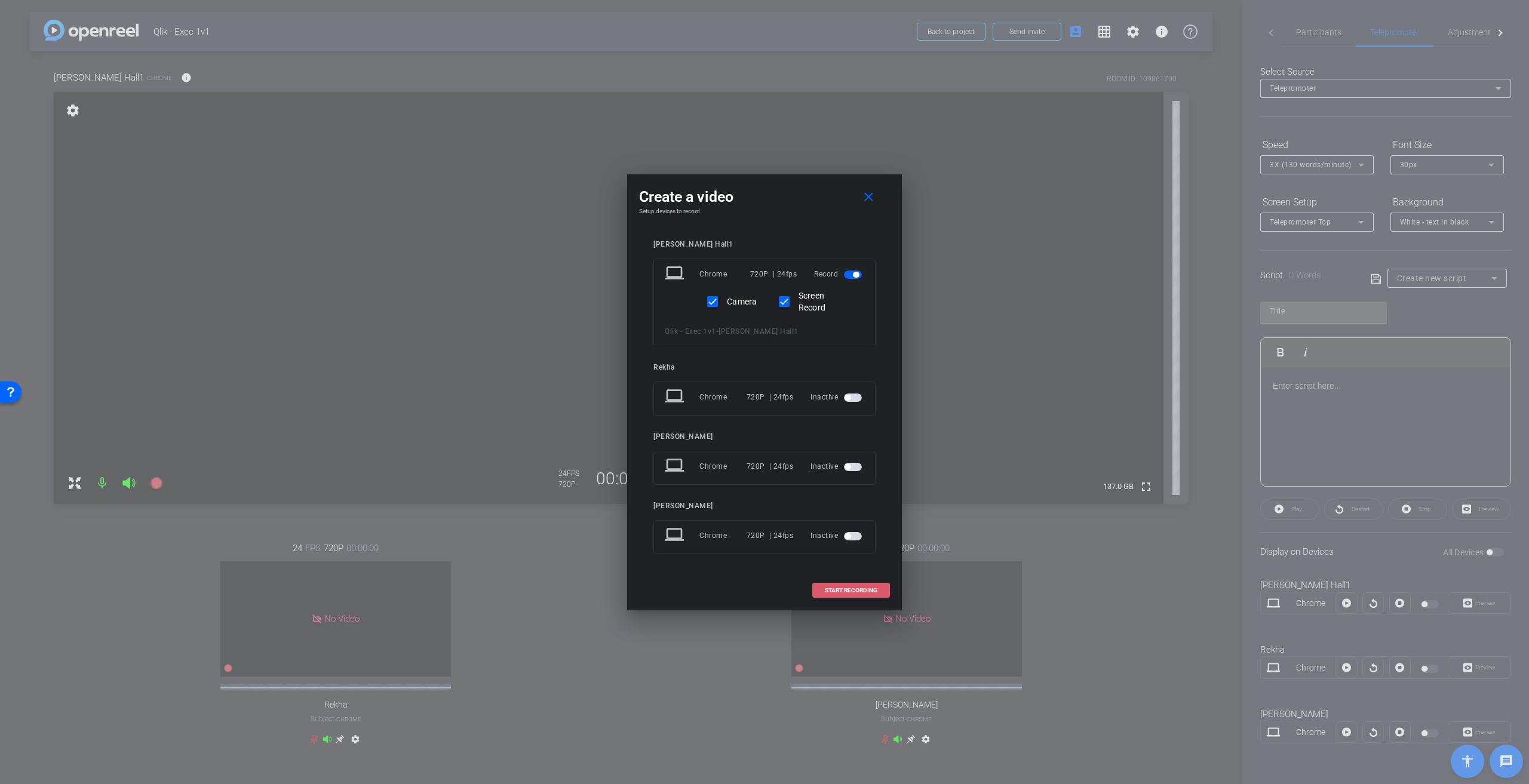
click at [758, 353] on span at bounding box center [851, 590] width 76 height 29
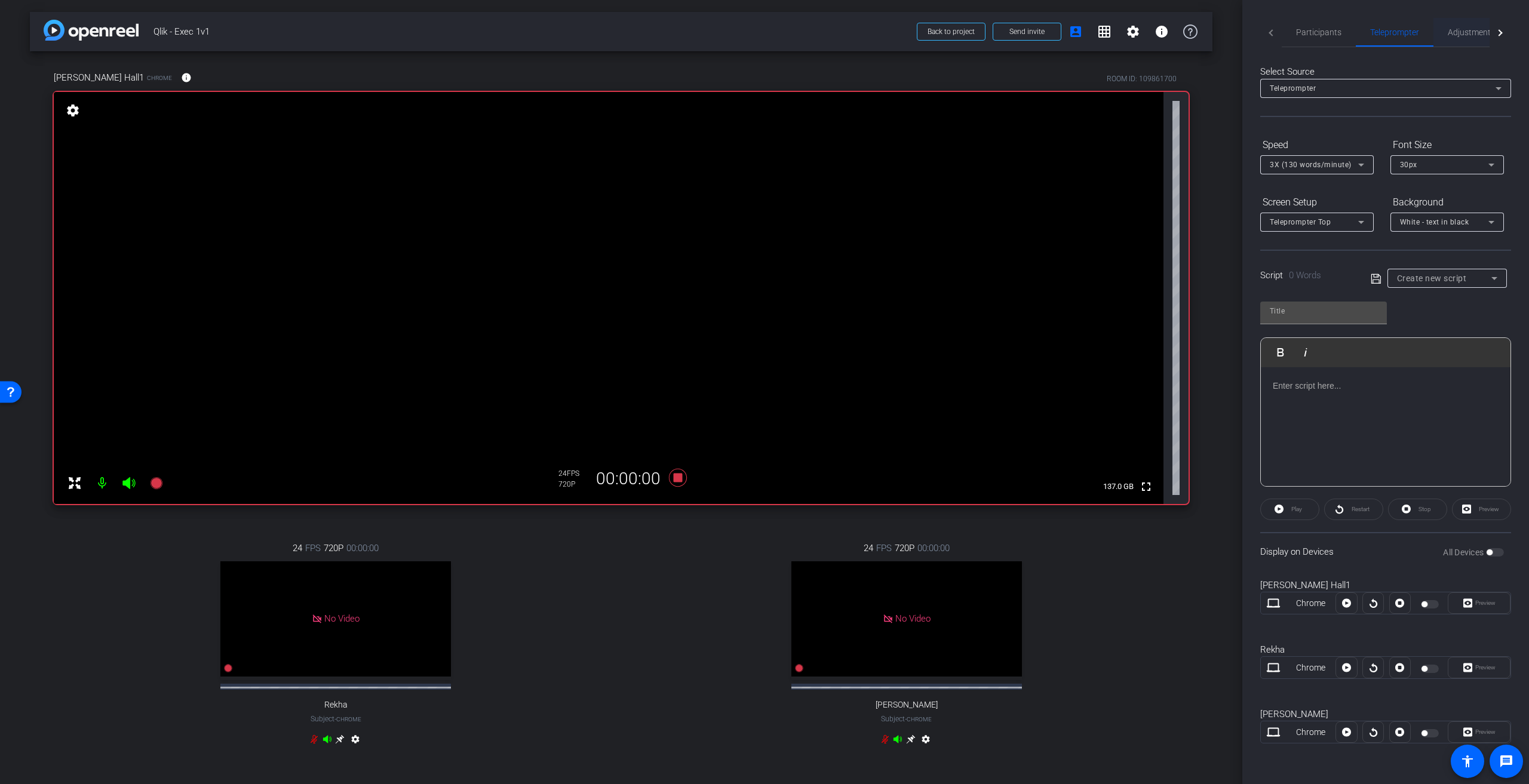
click at [758, 39] on span "Adjustments" at bounding box center [1471, 32] width 47 height 29
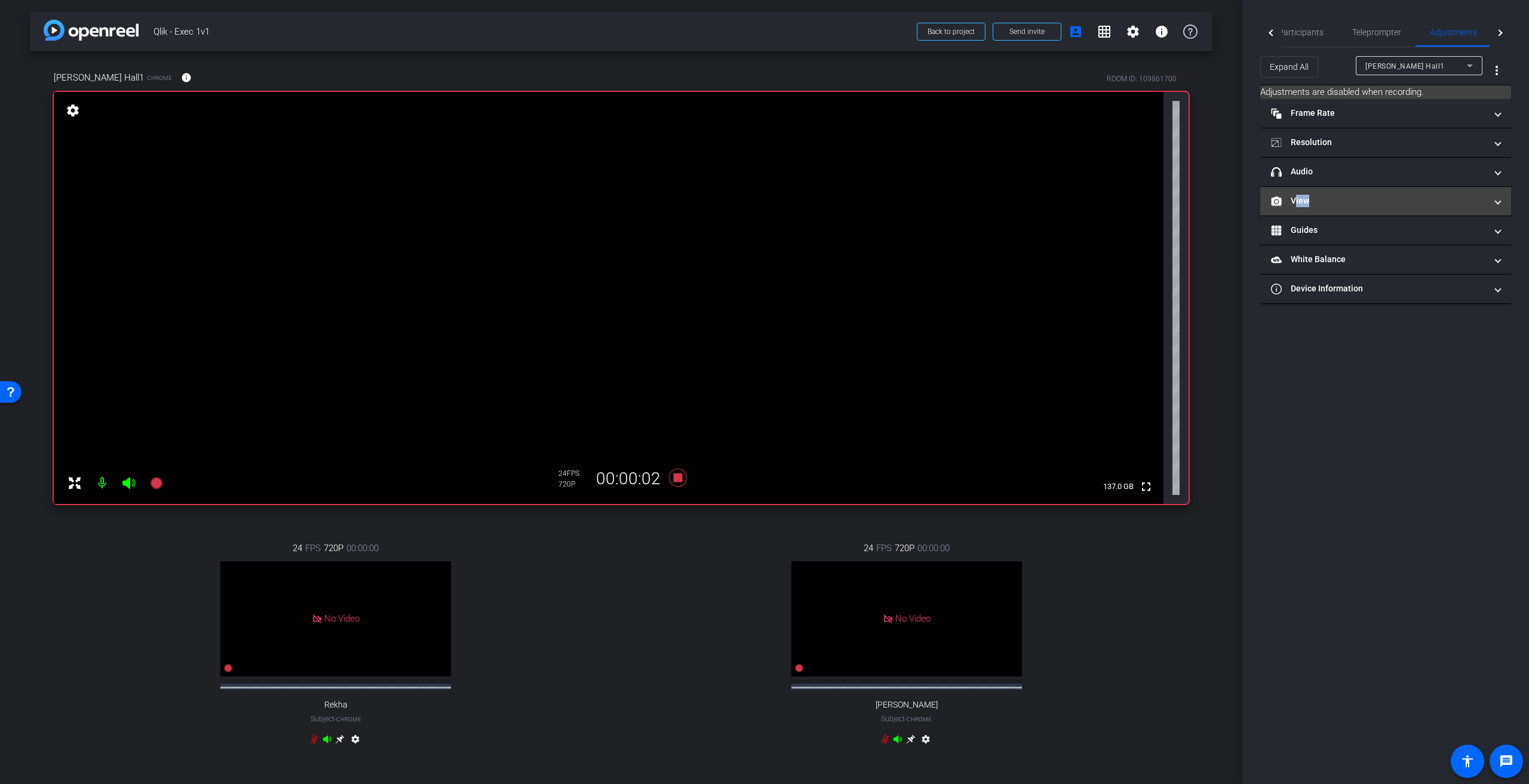
click at [758, 200] on mat-expansion-panel-header "View" at bounding box center [1385, 201] width 251 height 29
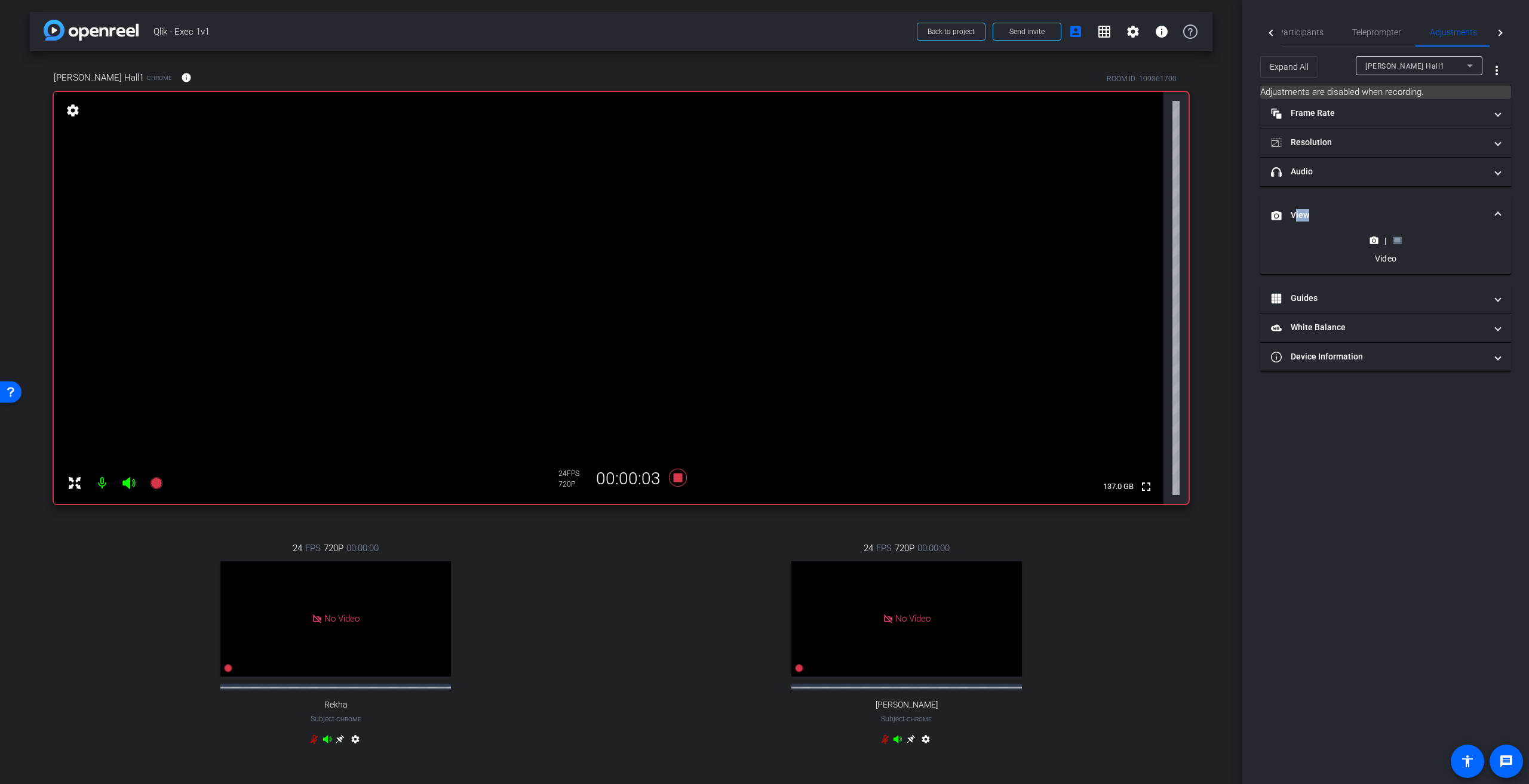
click at [758, 237] on icon at bounding box center [1397, 240] width 9 height 9
click at [758, 184] on icon at bounding box center [1374, 182] width 8 height 7
click at [758, 239] on rect at bounding box center [1397, 241] width 7 height 5
click at [758, 182] on icon at bounding box center [1374, 182] width 8 height 7
click at [758, 38] on span "Participants" at bounding box center [1300, 32] width 45 height 29
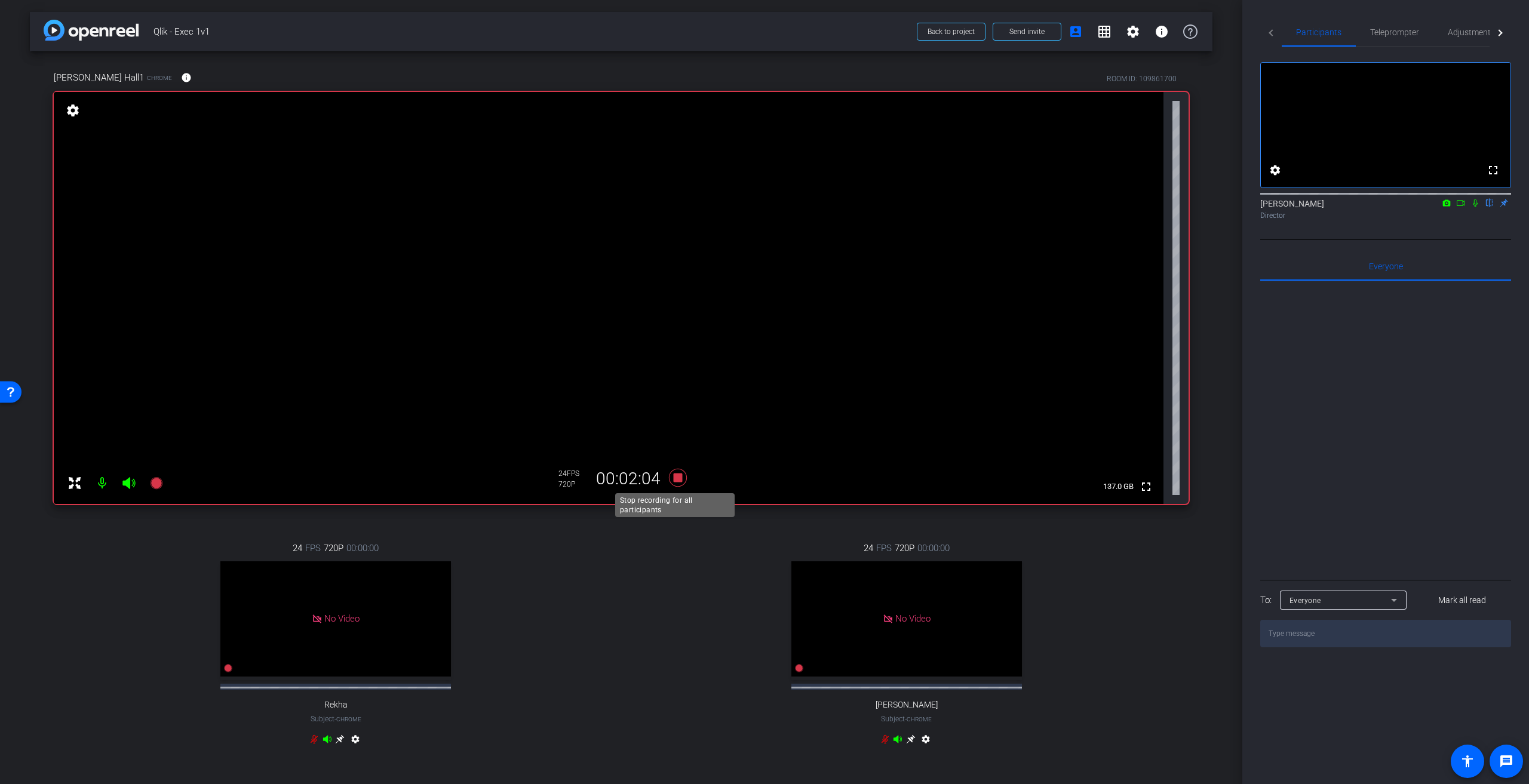
click at [674, 353] on icon at bounding box center [678, 477] width 18 height 18
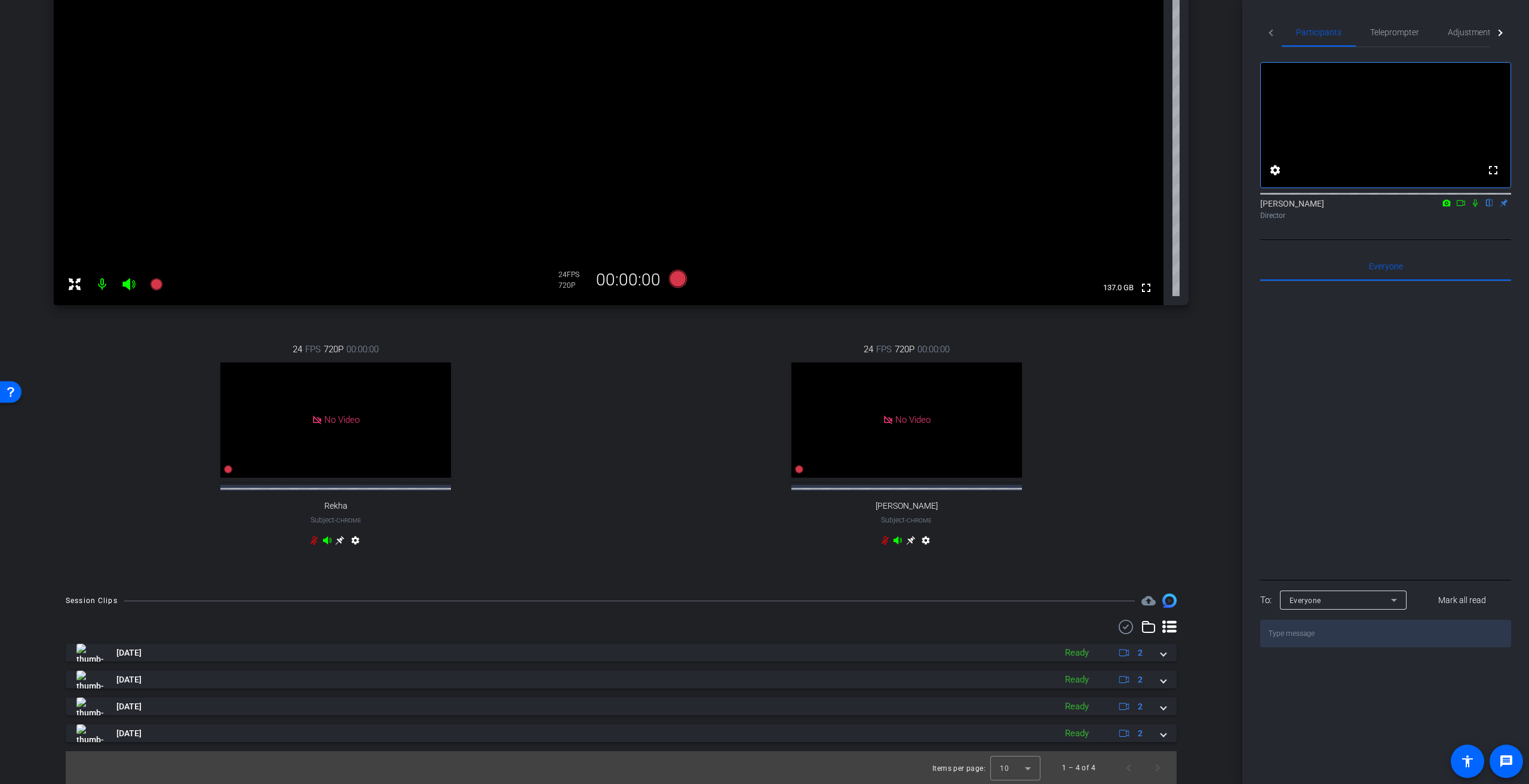
scroll to position [210, 0]
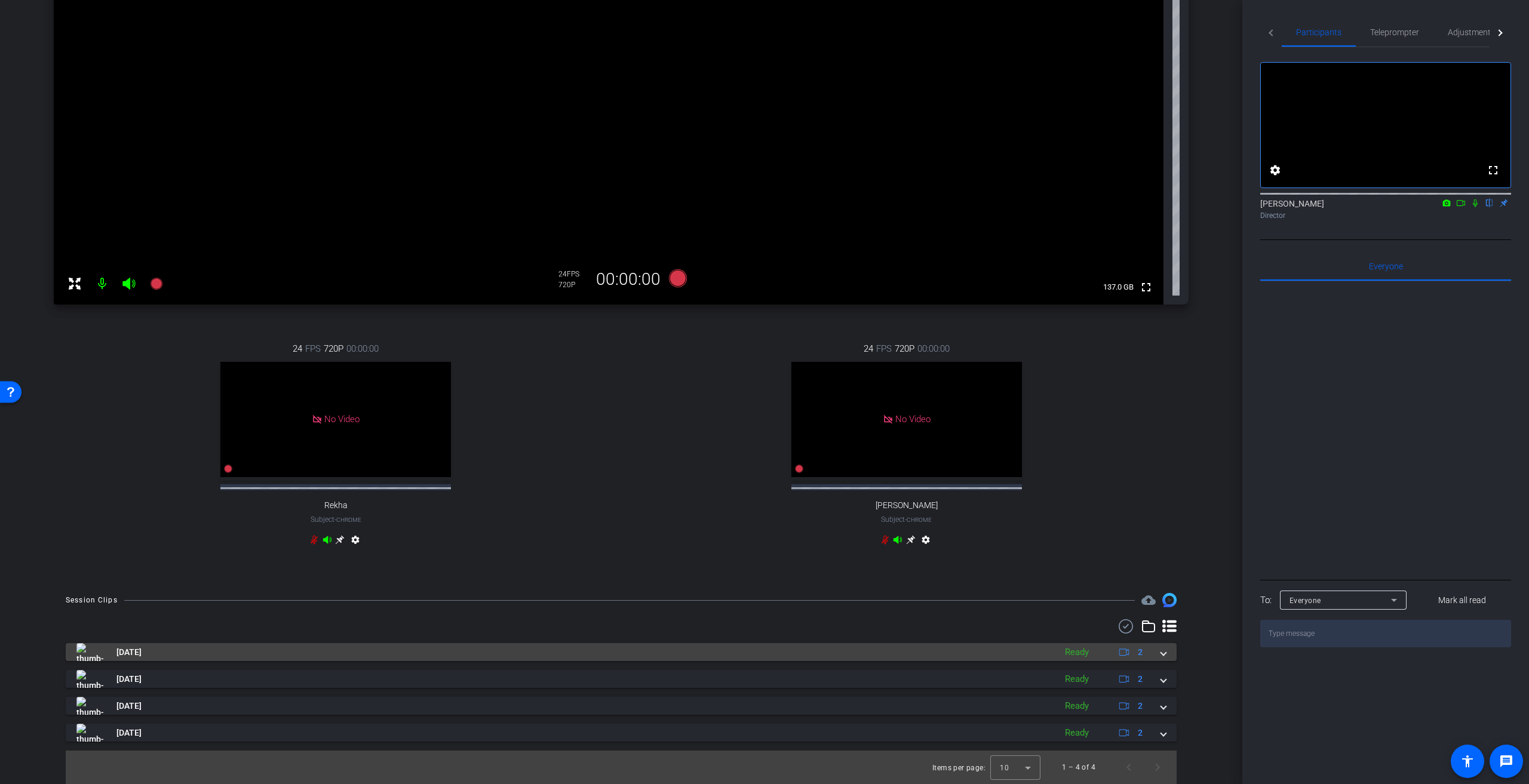
click at [758, 353] on span at bounding box center [1163, 652] width 5 height 12
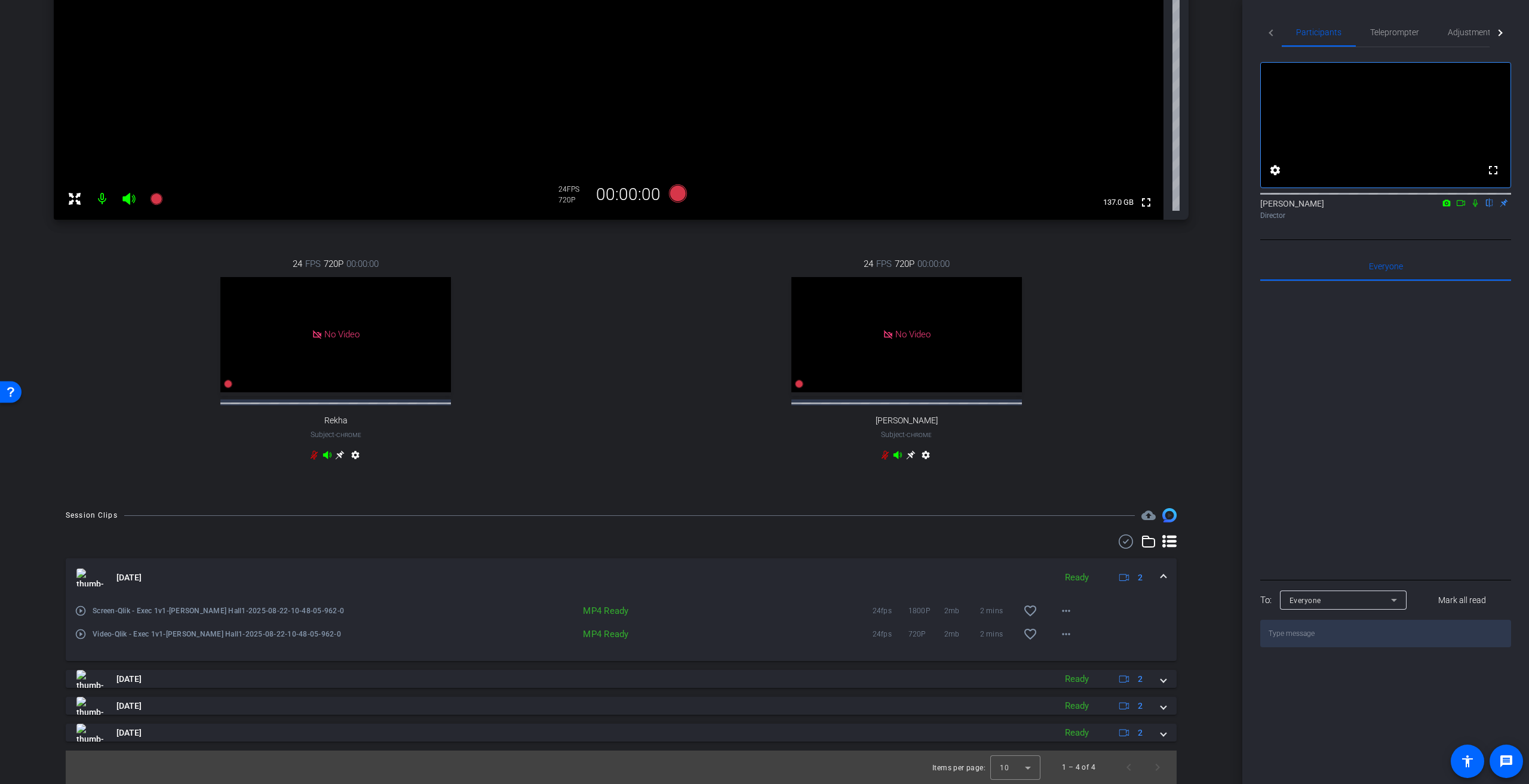
scroll to position [294, 0]
click at [758, 353] on div "Aug 22, 2025 Ready 2" at bounding box center [618, 578] width 1084 height 18
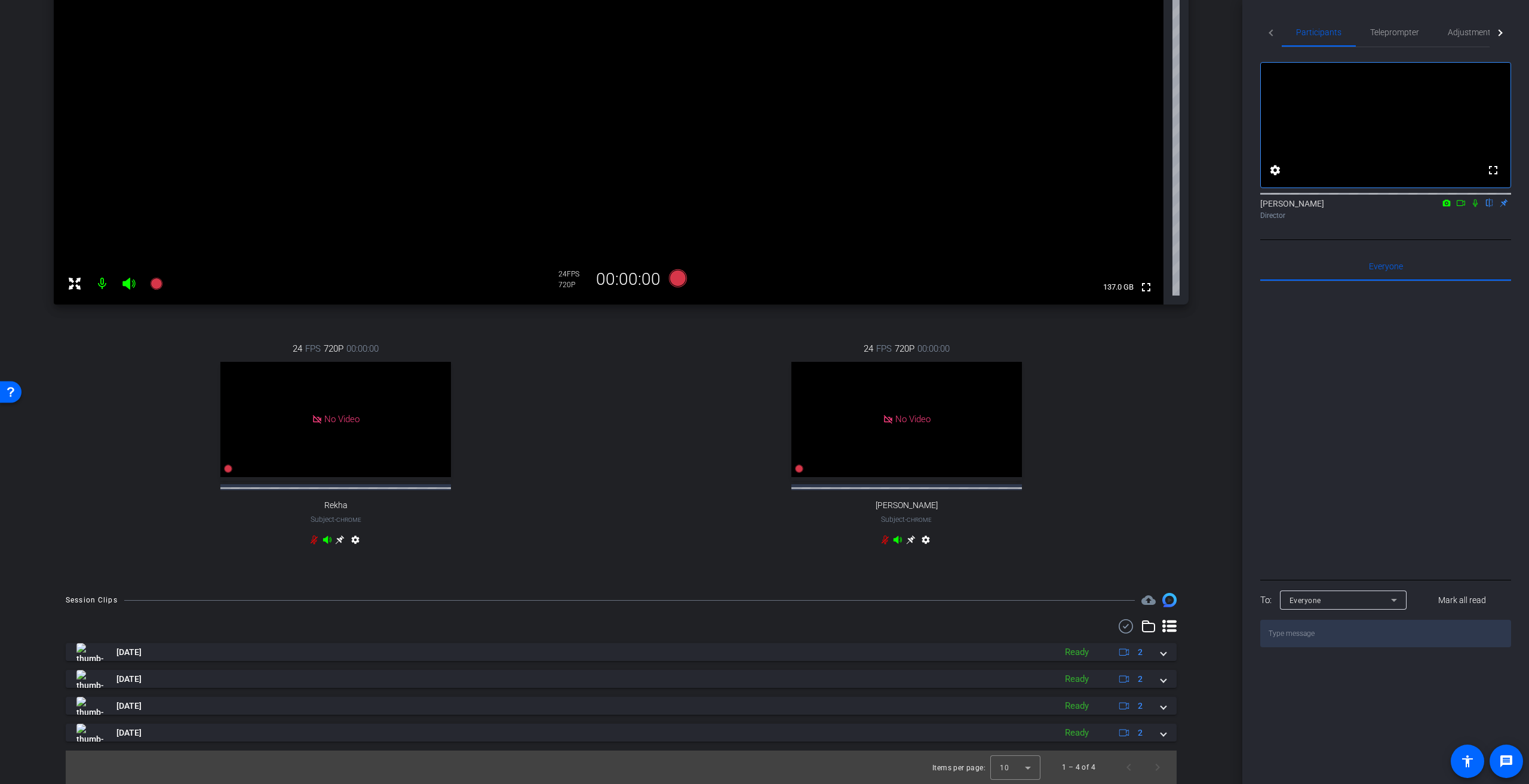
scroll to position [210, 0]
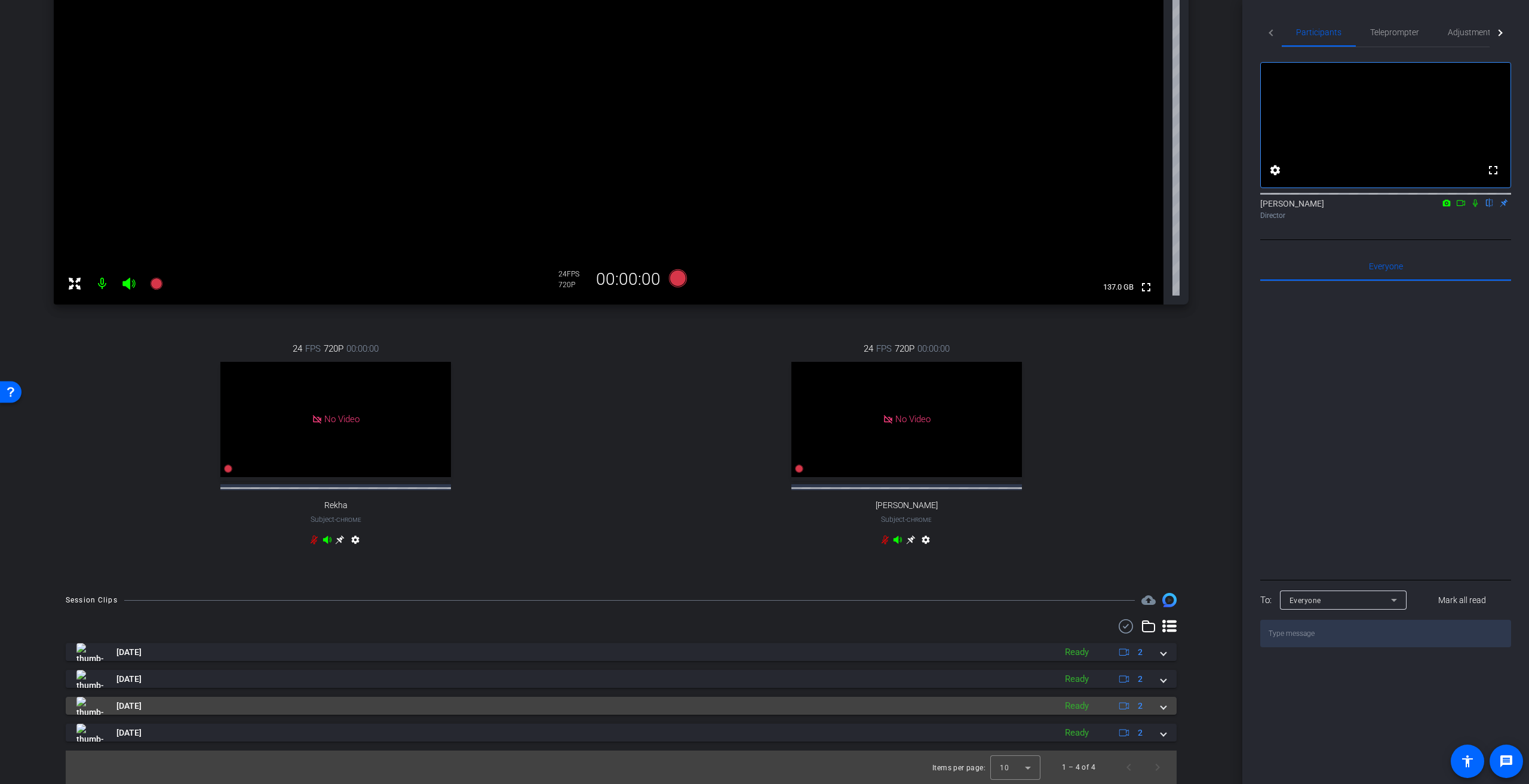
click at [758, 353] on mat-expansion-panel-header "Aug 22, 2025 Ready 2" at bounding box center [621, 706] width 1111 height 18
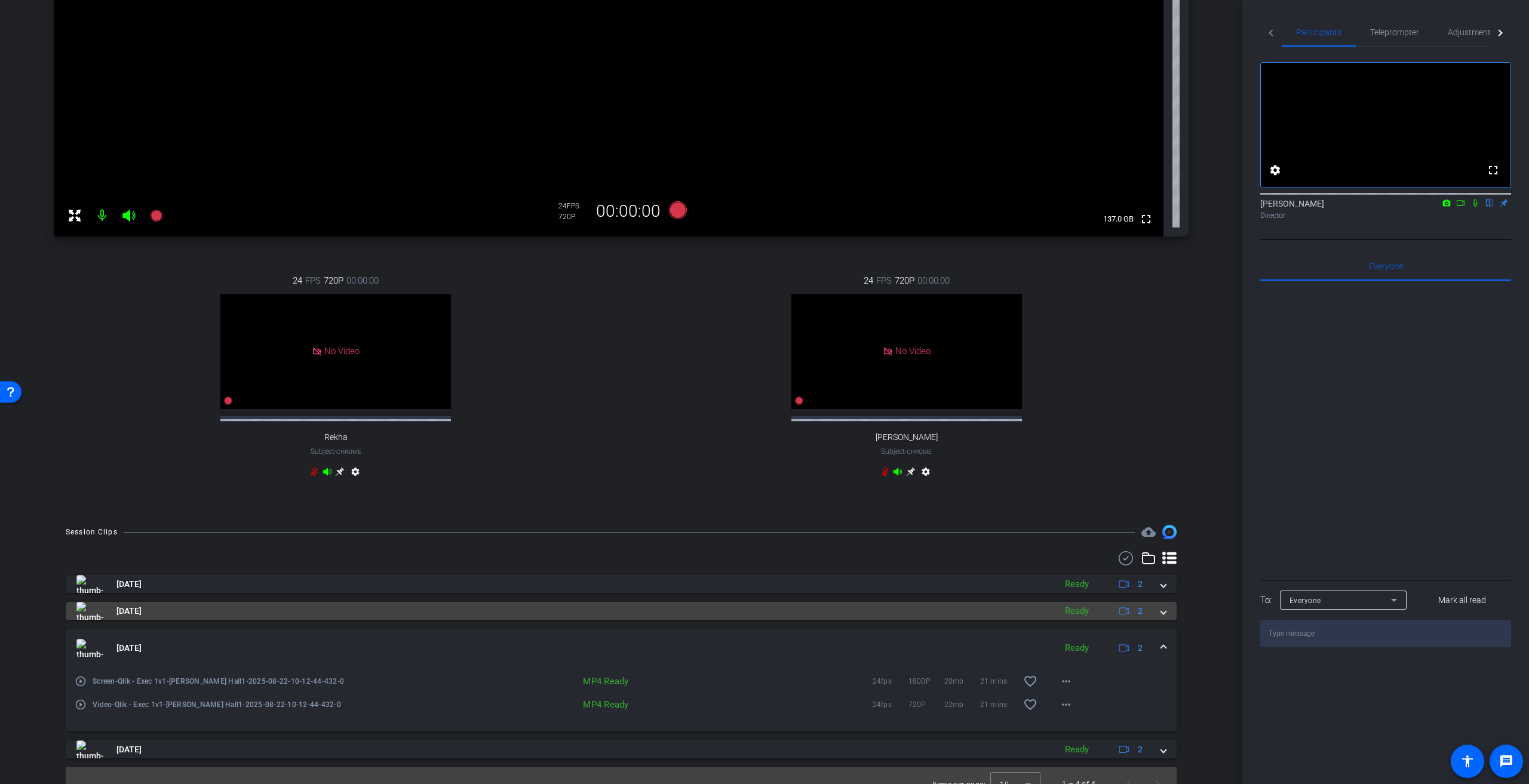
scroll to position [270, 0]
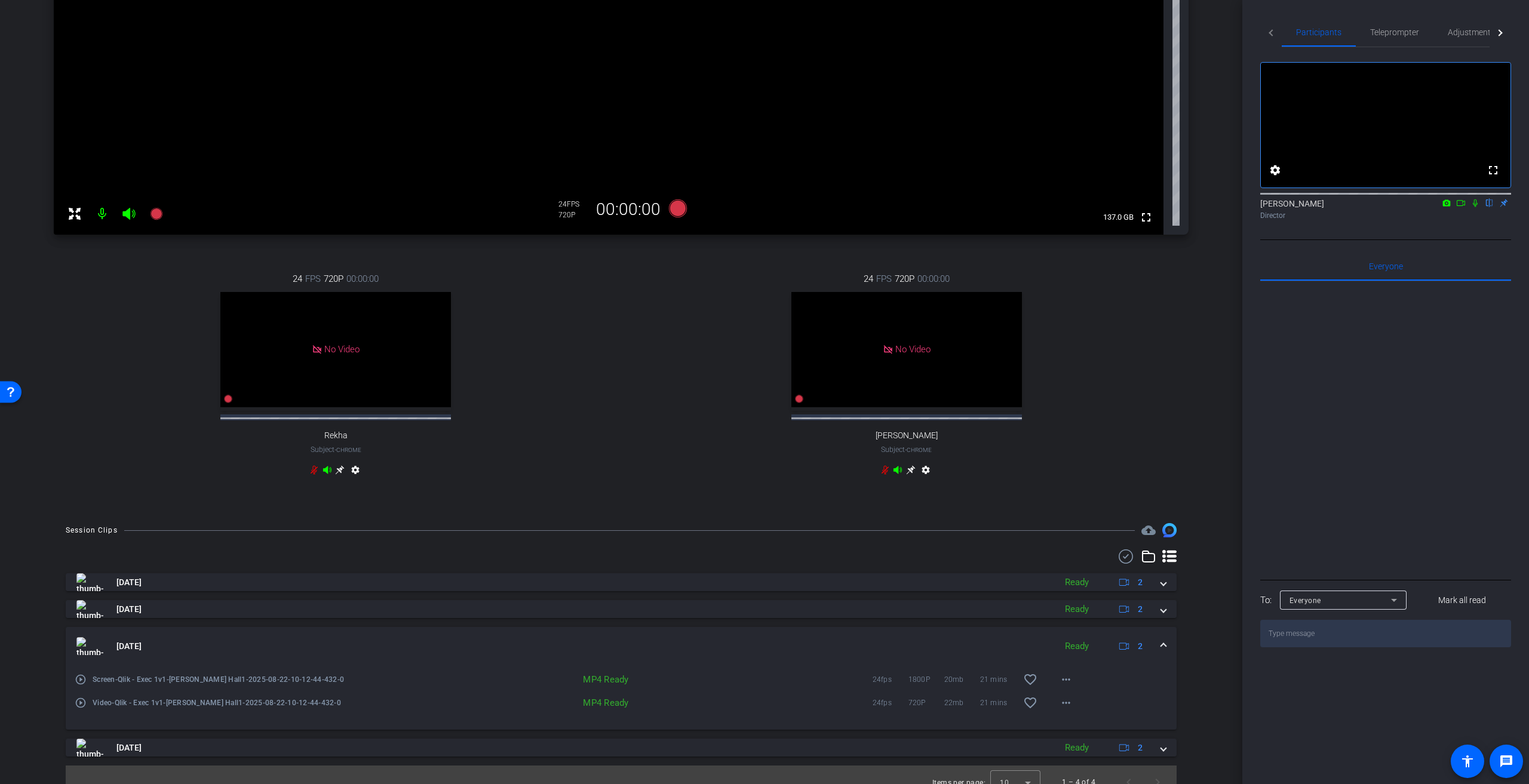
click at [758, 353] on mat-expansion-panel-header "Aug 22, 2025 Ready 2" at bounding box center [621, 646] width 1111 height 38
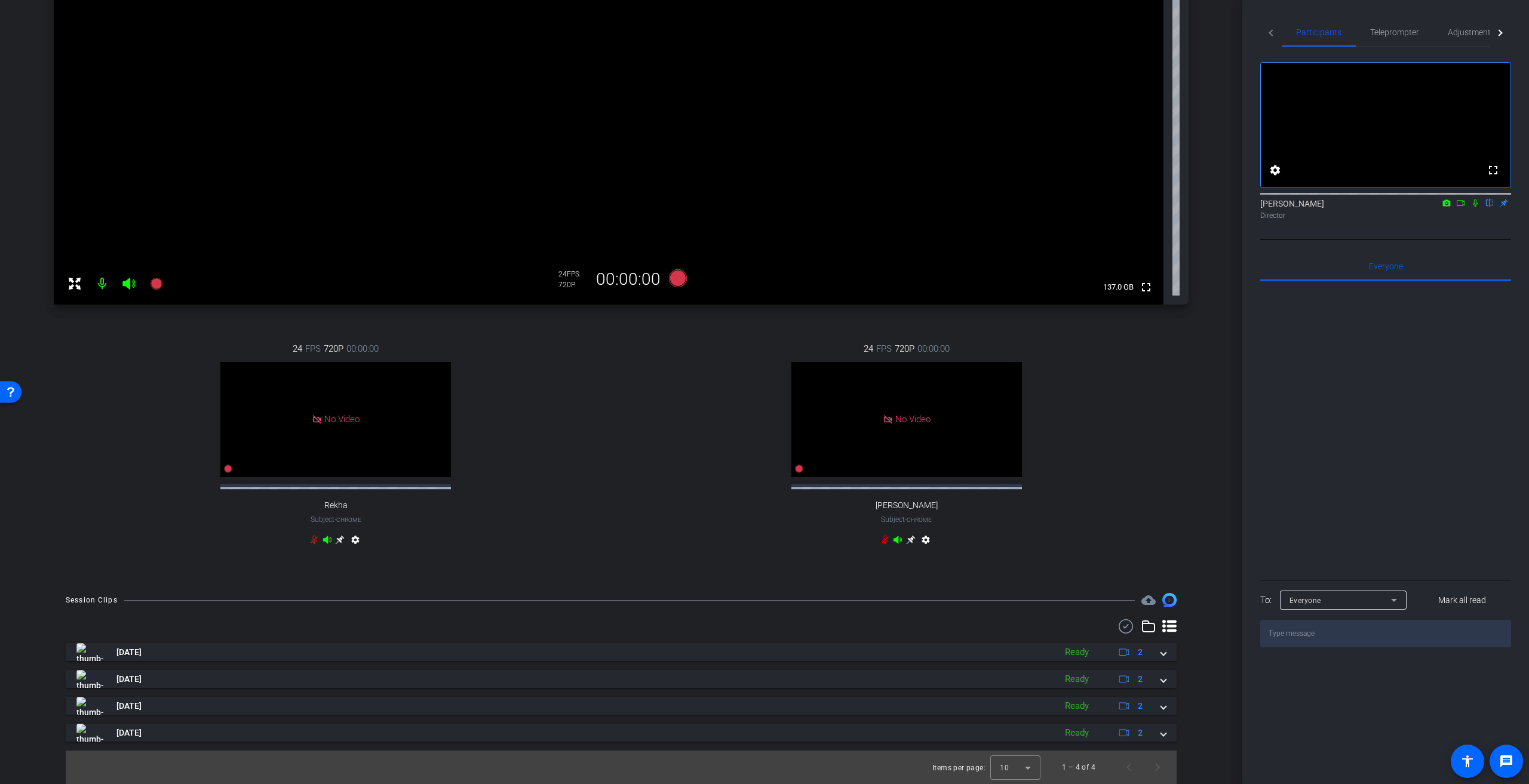
scroll to position [210, 0]
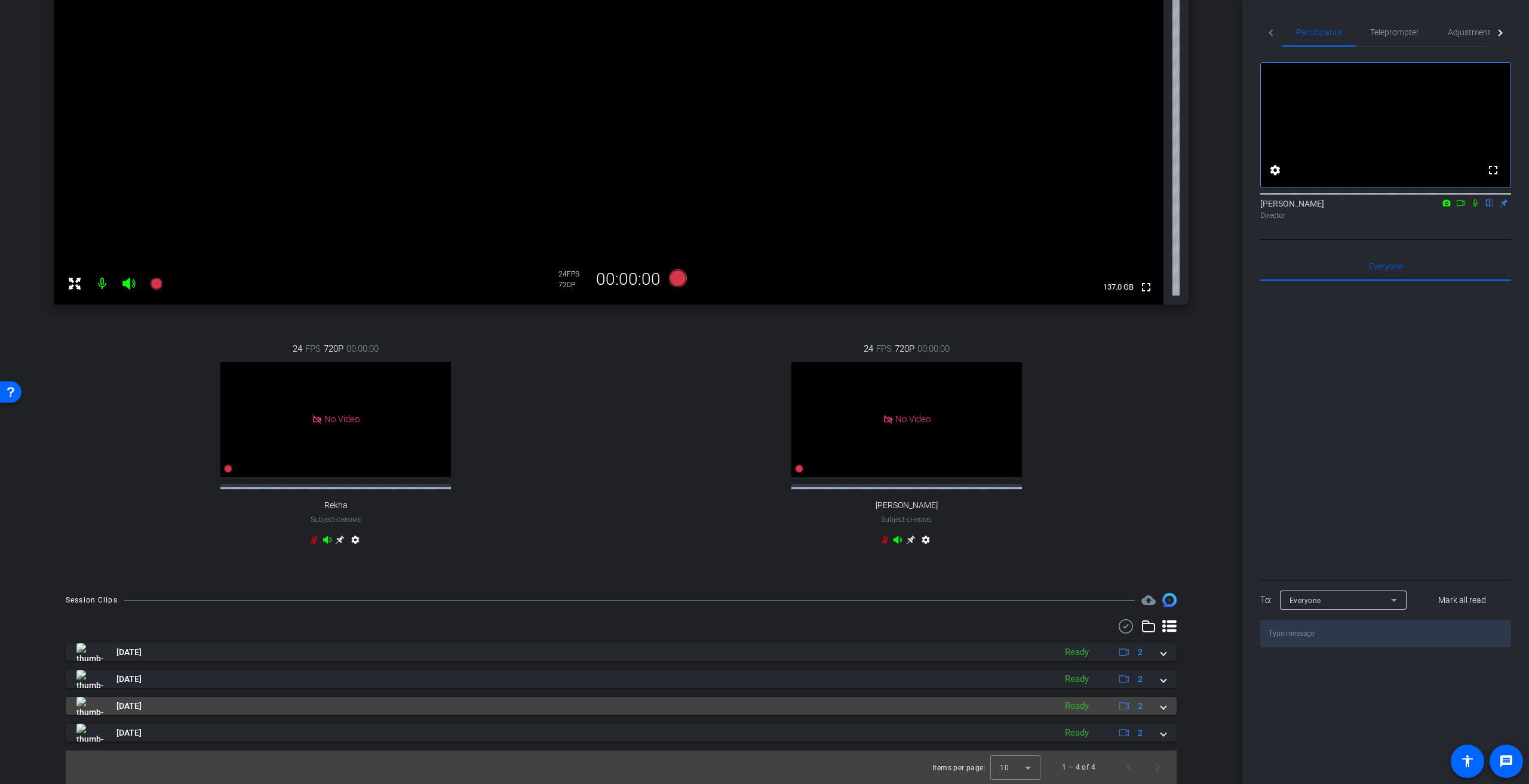
click at [758, 353] on span at bounding box center [1163, 705] width 5 height 12
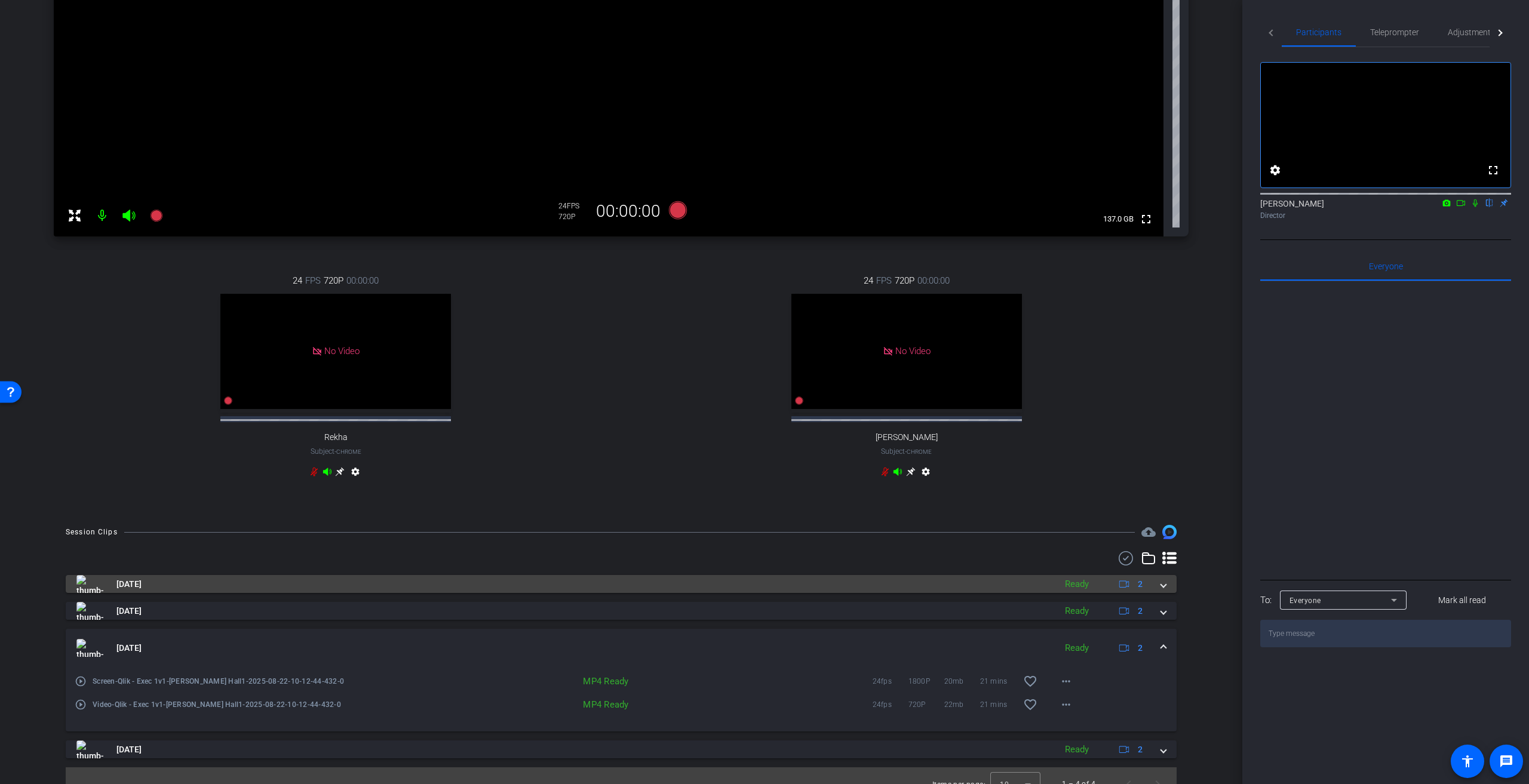
scroll to position [270, 0]
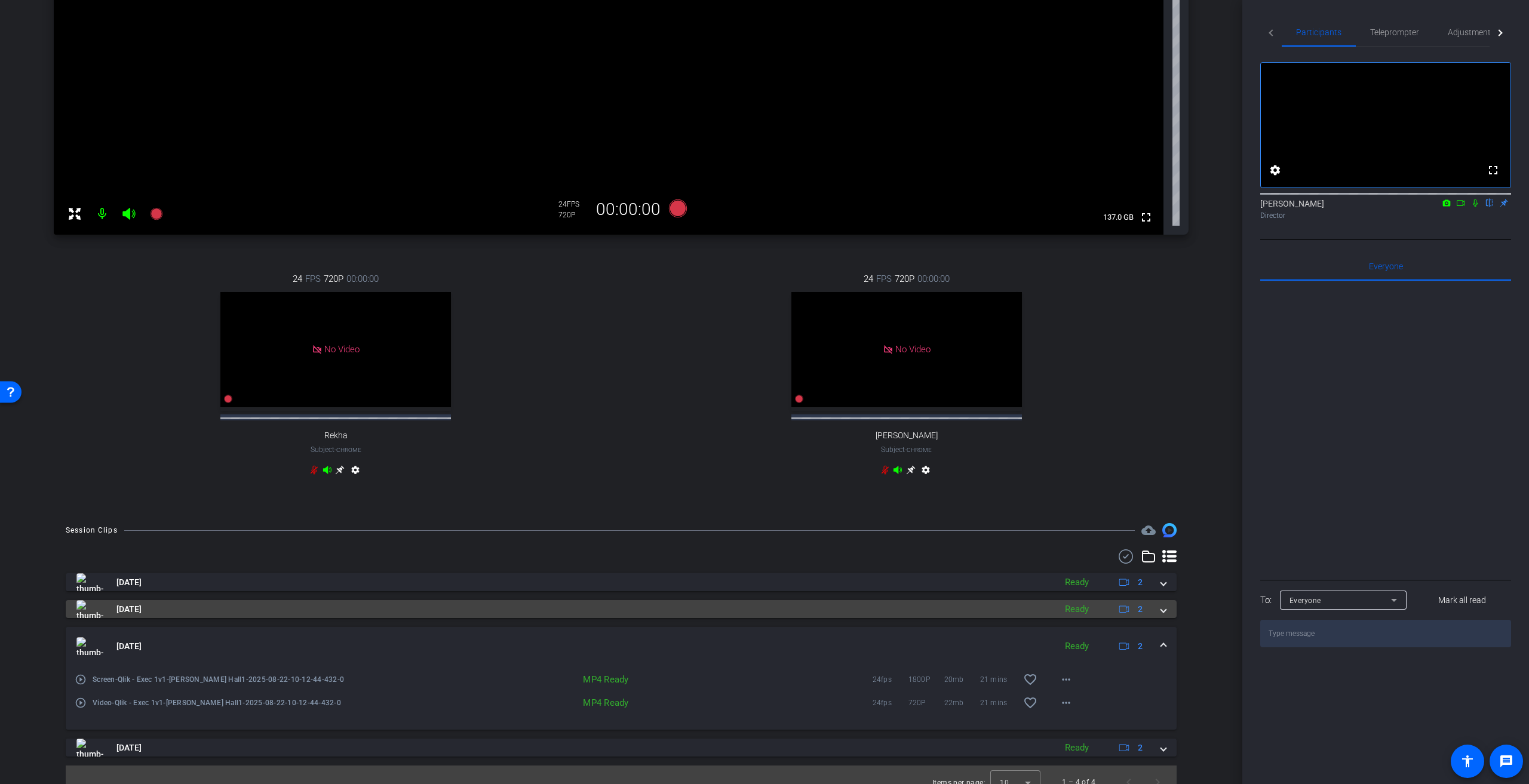
click at [758, 353] on span at bounding box center [1163, 609] width 5 height 12
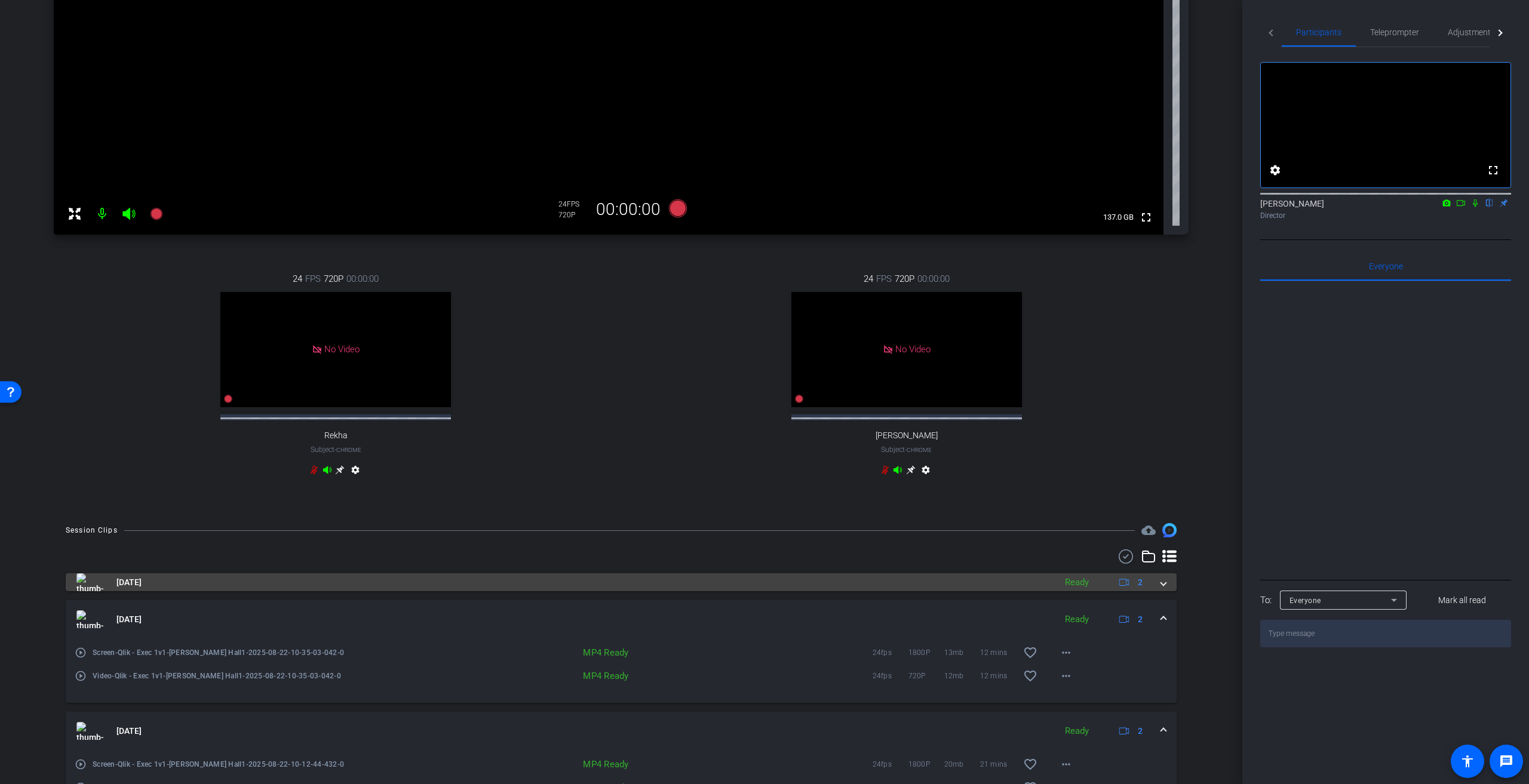
click at [758, 353] on span at bounding box center [1163, 582] width 5 height 12
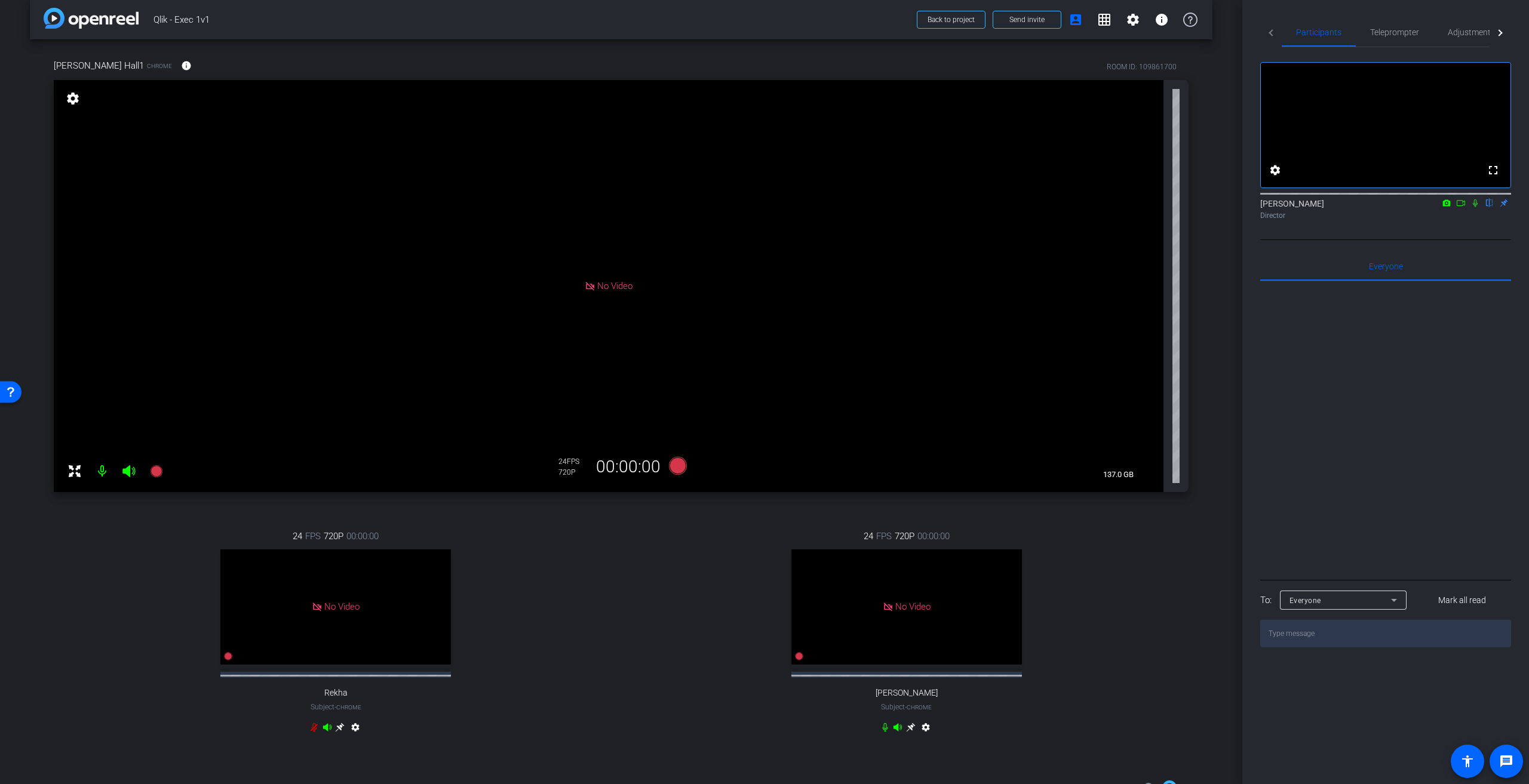
scroll to position [0, 0]
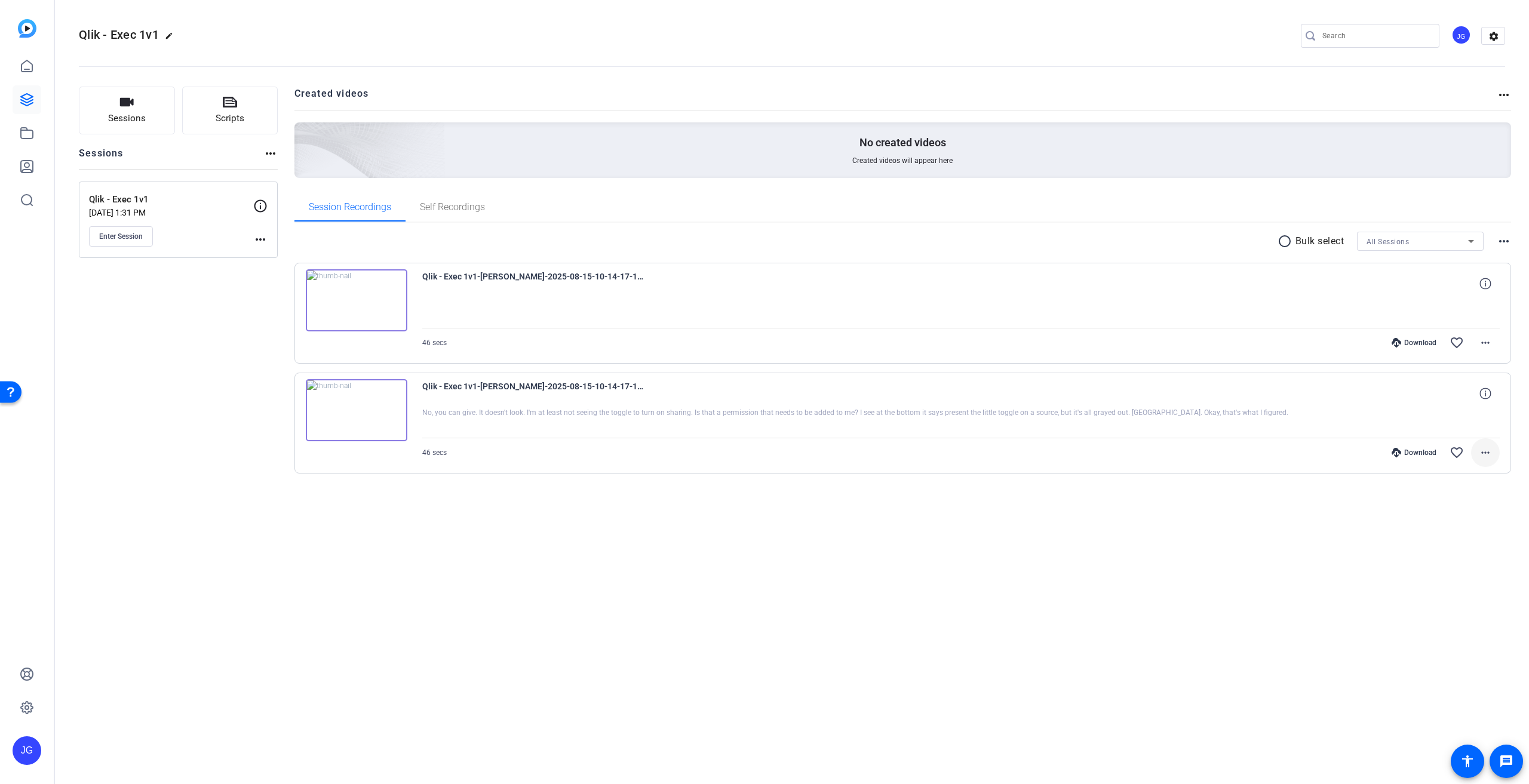
click at [1488, 454] on mat-icon "more_horiz" at bounding box center [1485, 452] width 14 height 14
click at [1452, 595] on span "Delete clip" at bounding box center [1453, 595] width 72 height 14
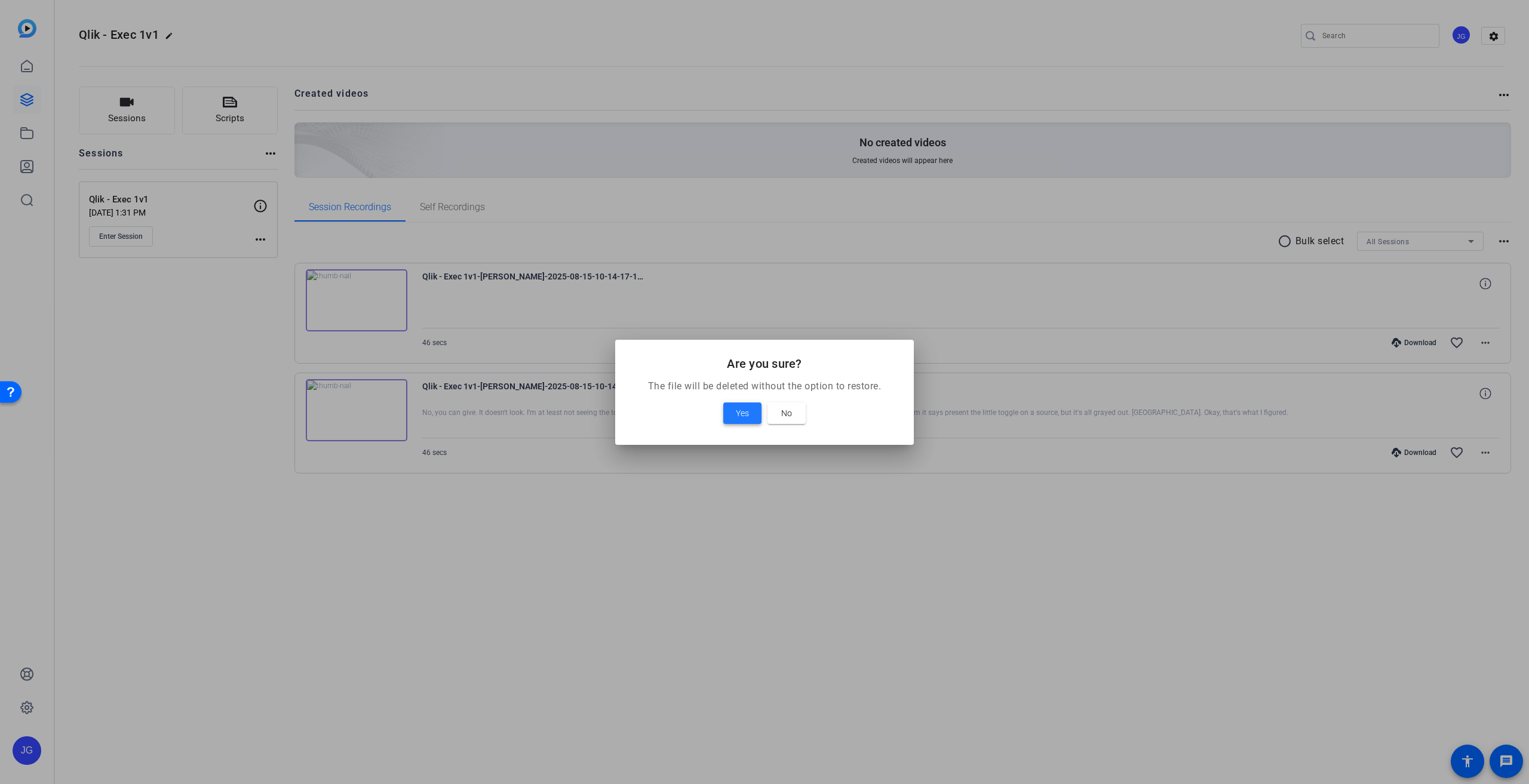
click at [737, 409] on span "Yes" at bounding box center [742, 413] width 13 height 14
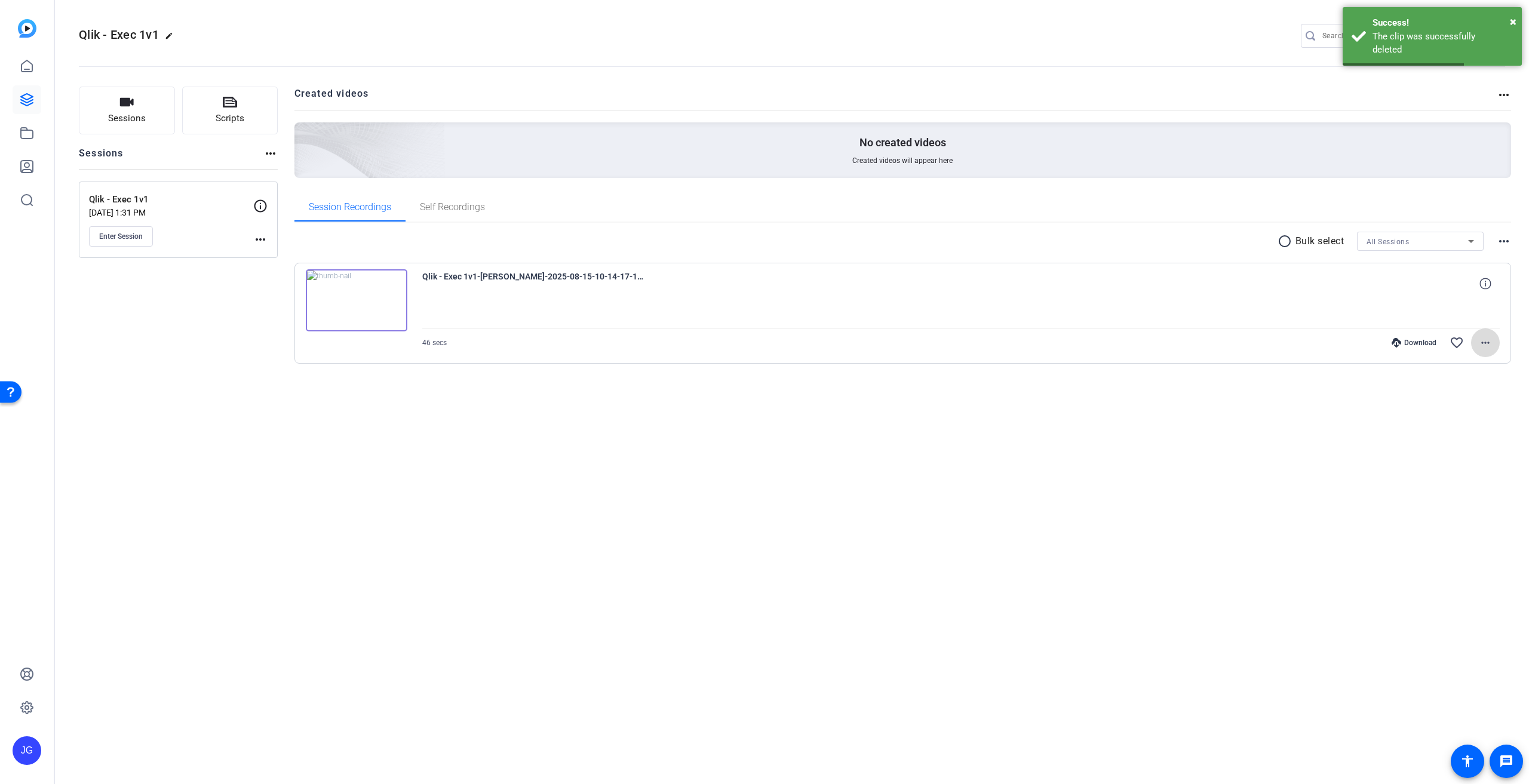
click at [1485, 339] on mat-icon "more_horiz" at bounding box center [1485, 342] width 14 height 14
click at [1425, 489] on span "Delete clip" at bounding box center [1448, 486] width 84 height 14
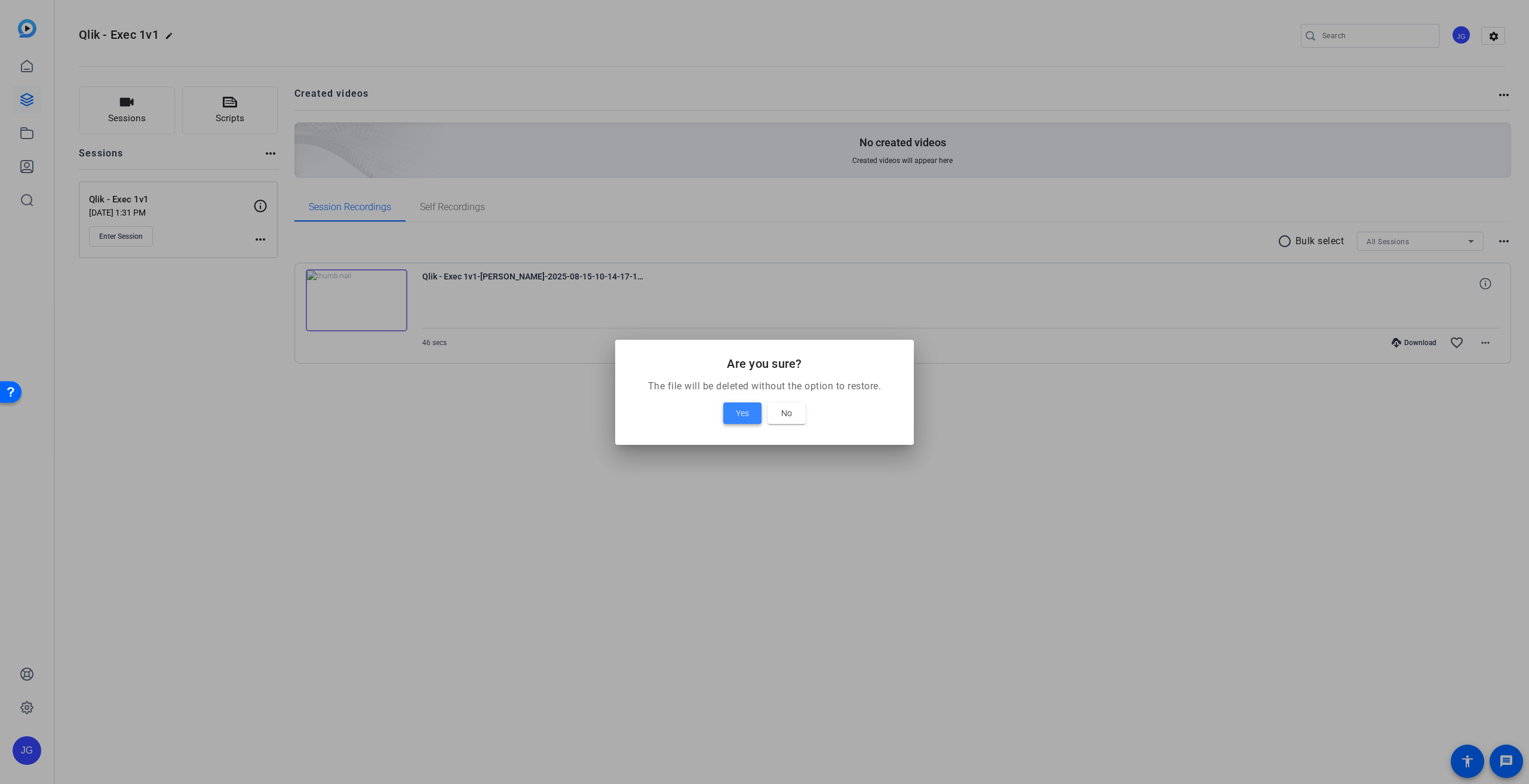
click at [730, 411] on span at bounding box center [742, 413] width 38 height 29
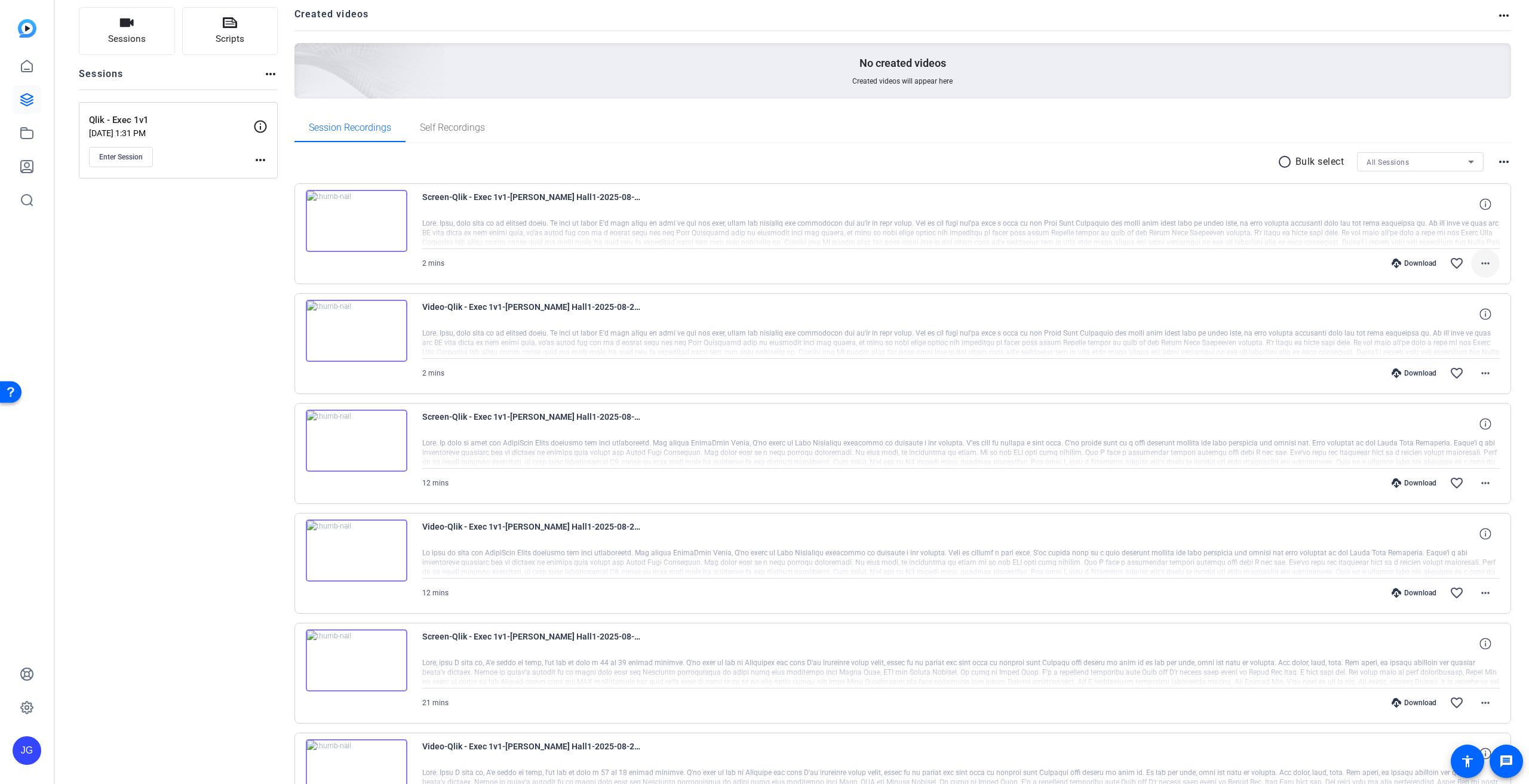
scroll to position [71, 0]
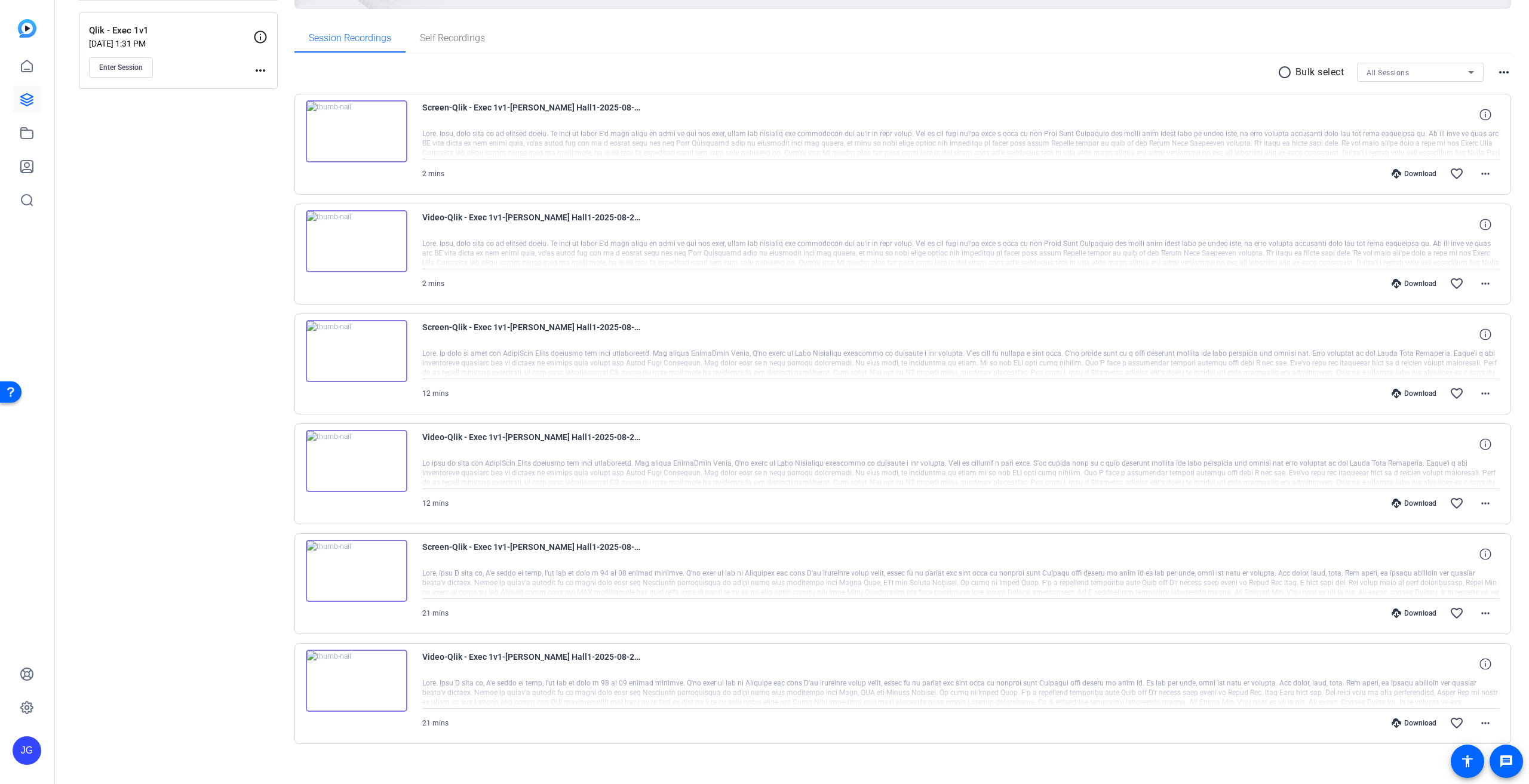
scroll to position [178, 0]
